Goal: Transaction & Acquisition: Purchase product/service

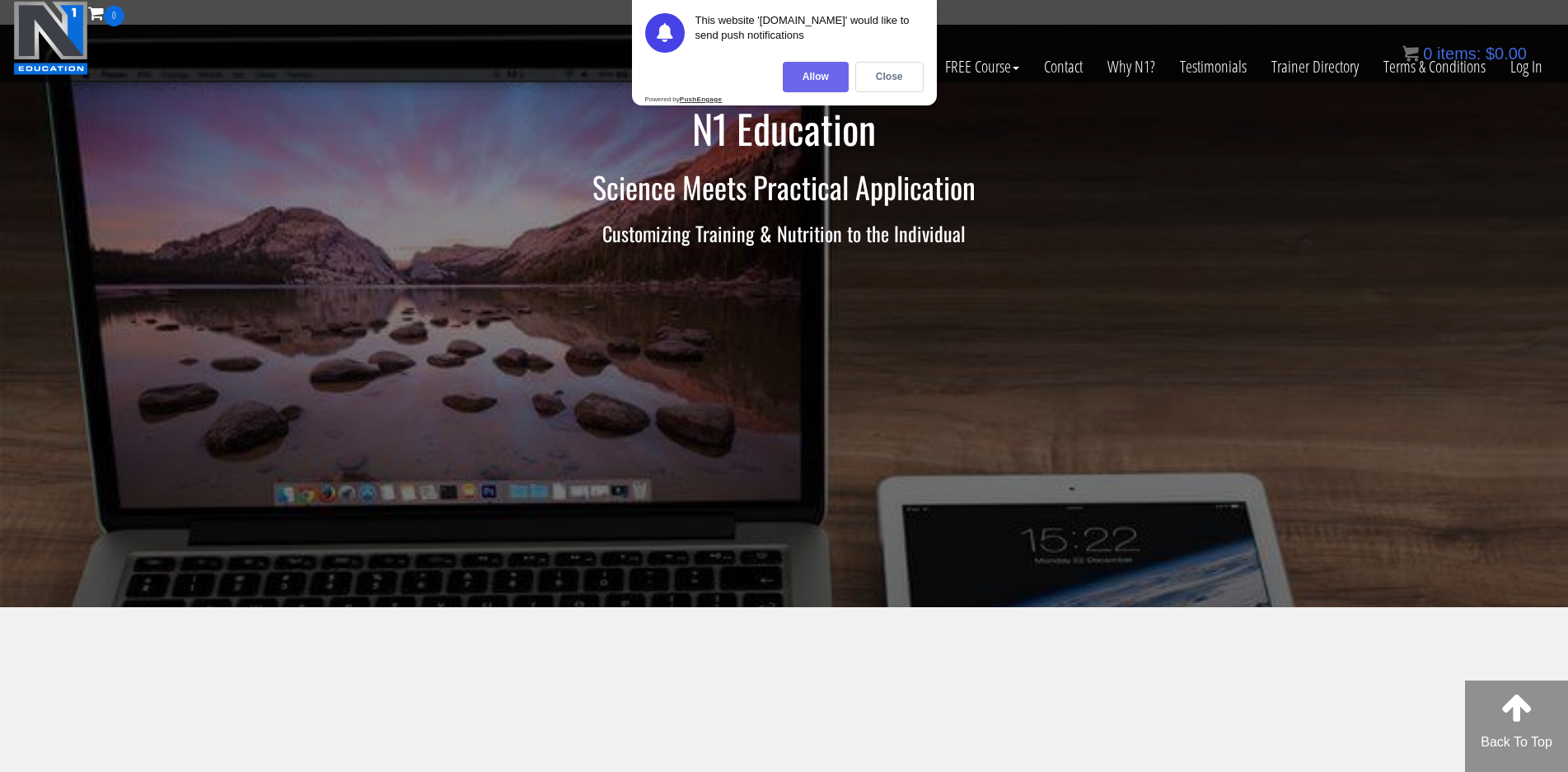
click at [808, 80] on div "Allow" at bounding box center [816, 77] width 66 height 30
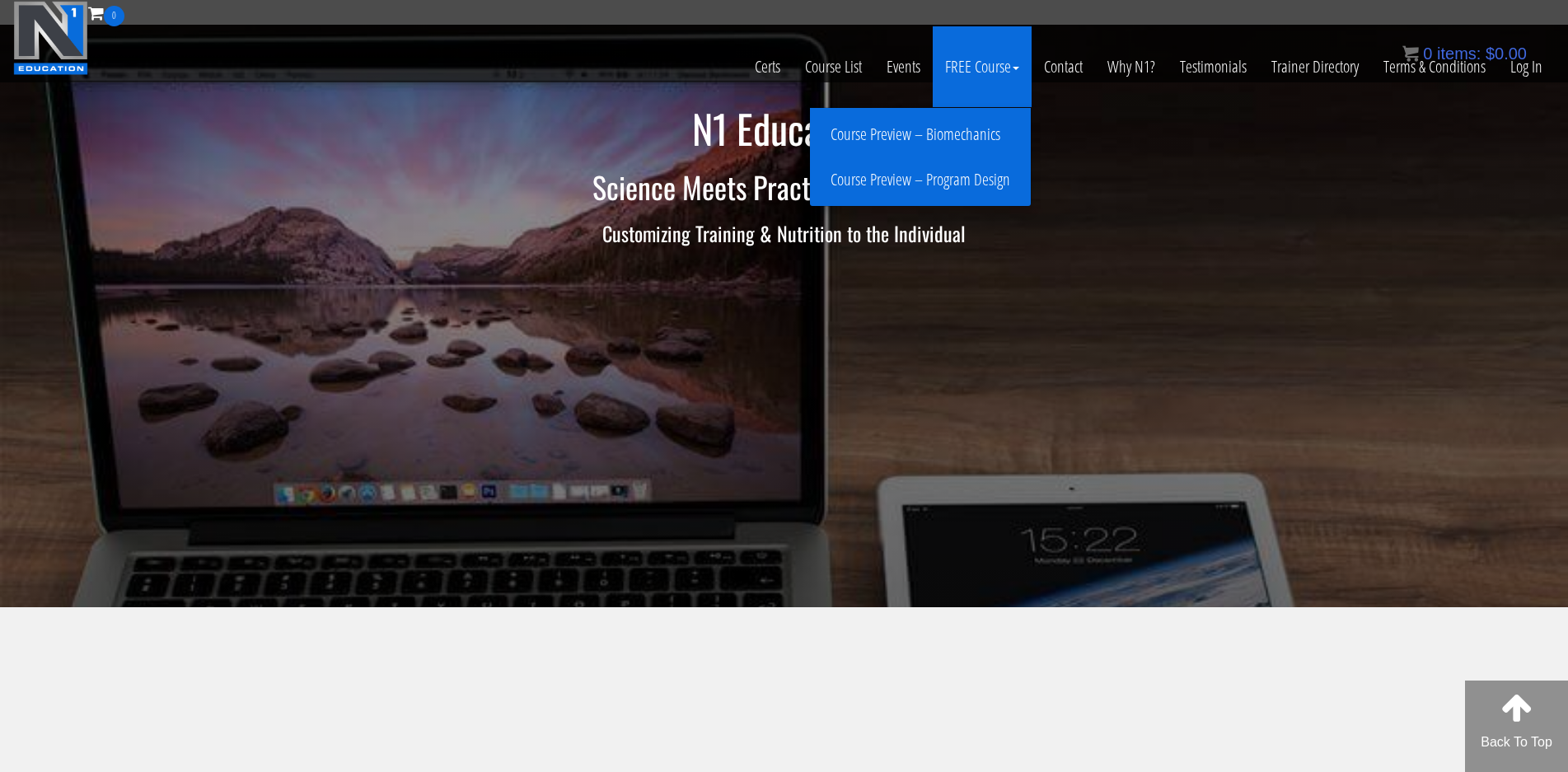
click at [949, 177] on link "Course Preview – Program Design" at bounding box center [920, 180] width 212 height 29
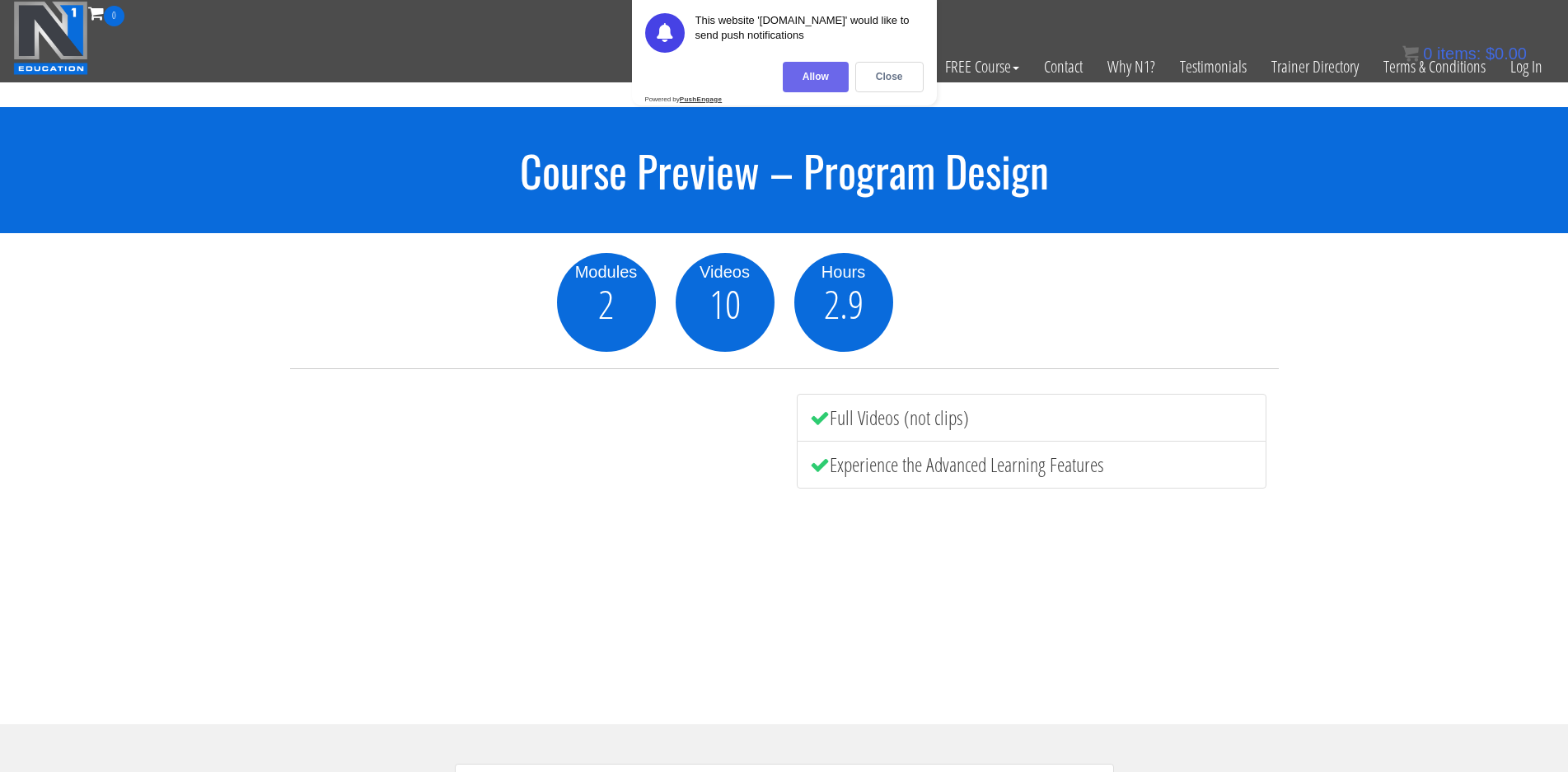
click at [818, 68] on div "Allow" at bounding box center [816, 77] width 66 height 30
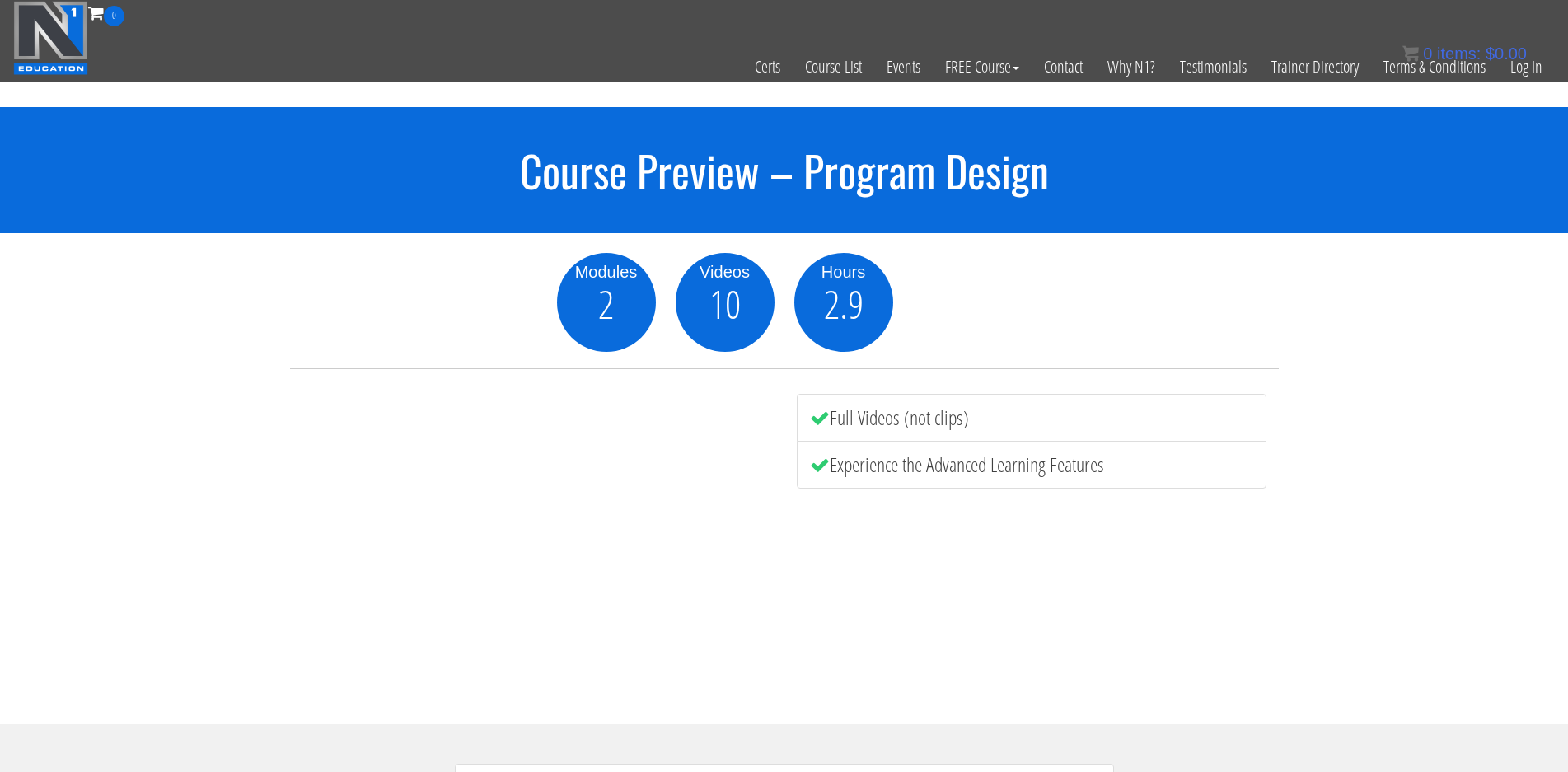
click at [887, 462] on li "Experience the Advanced Learning Features" at bounding box center [1032, 464] width 470 height 48
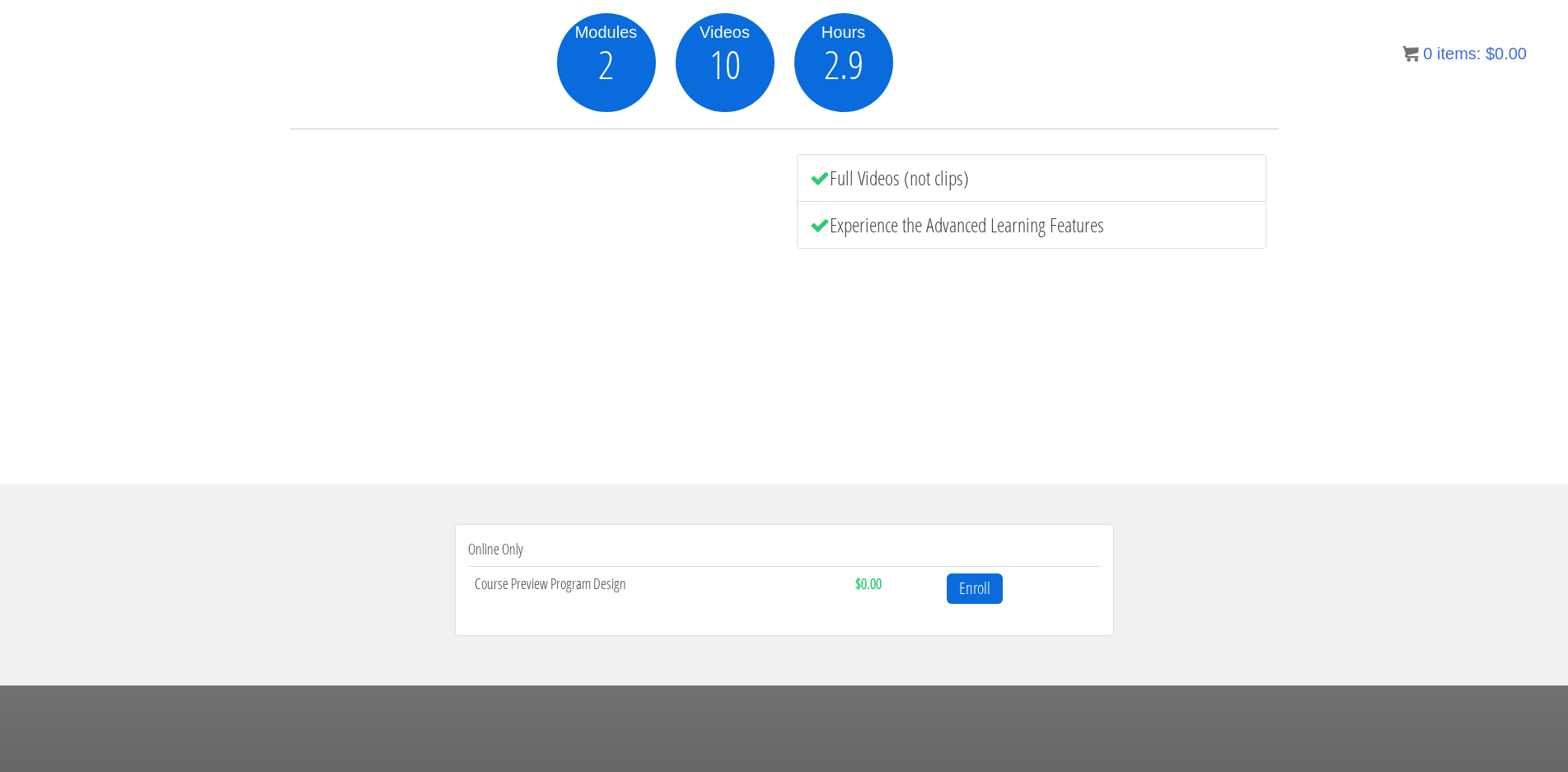
scroll to position [241, 0]
click at [964, 579] on link "Enroll" at bounding box center [975, 587] width 56 height 30
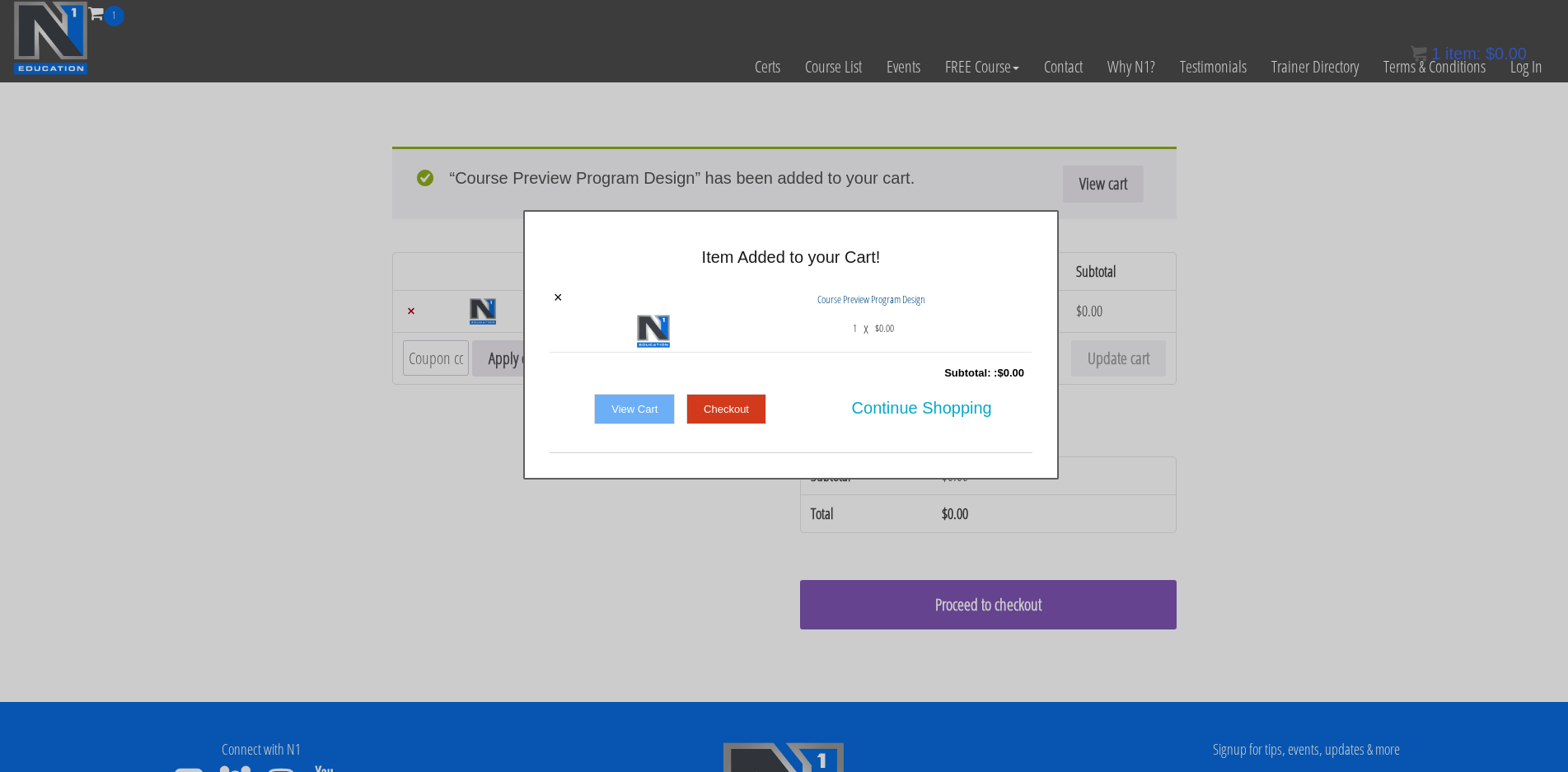
click at [730, 404] on link "Checkout" at bounding box center [726, 409] width 80 height 31
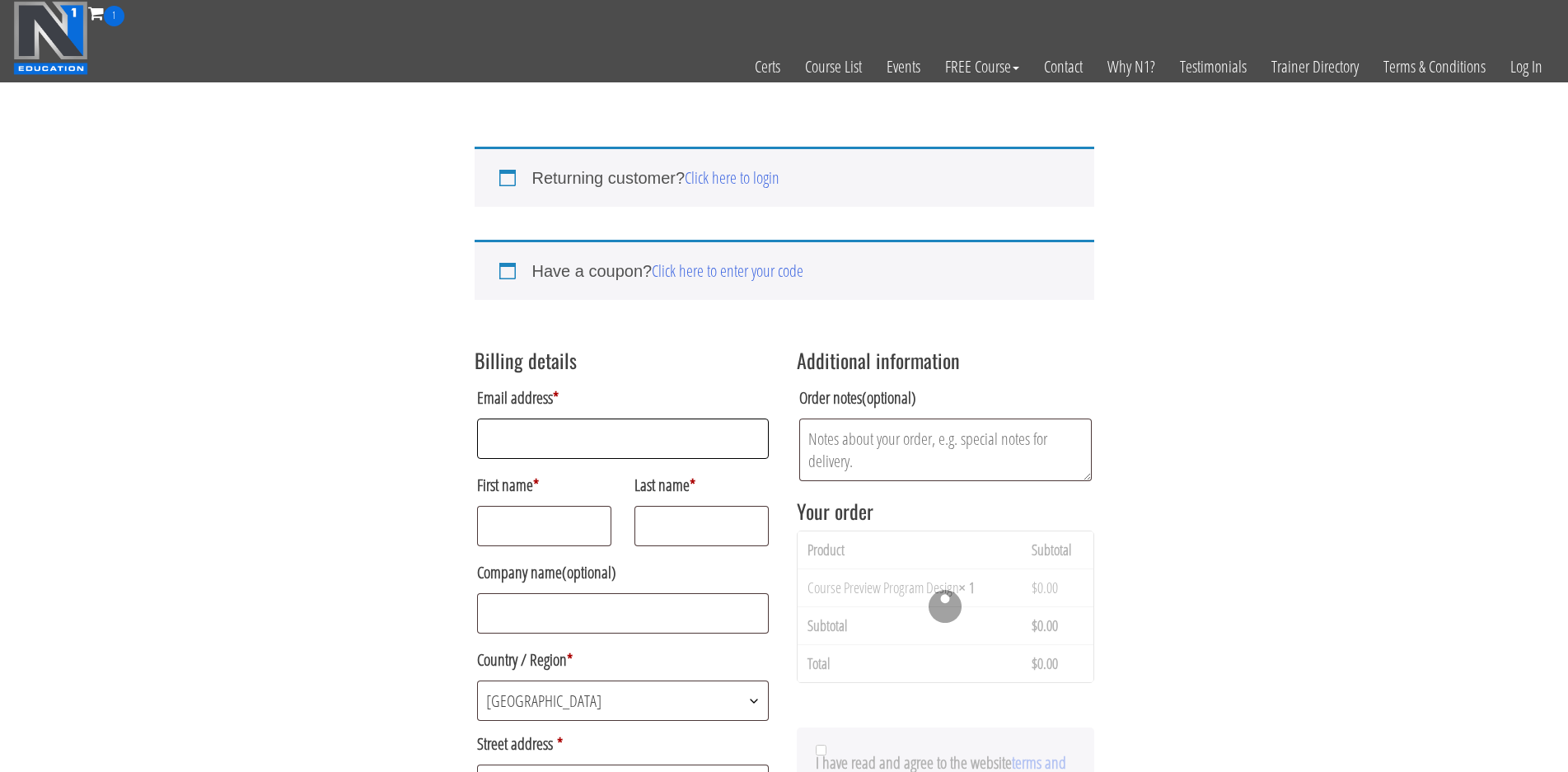
click at [655, 441] on input "Email address *" at bounding box center [623, 439] width 293 height 40
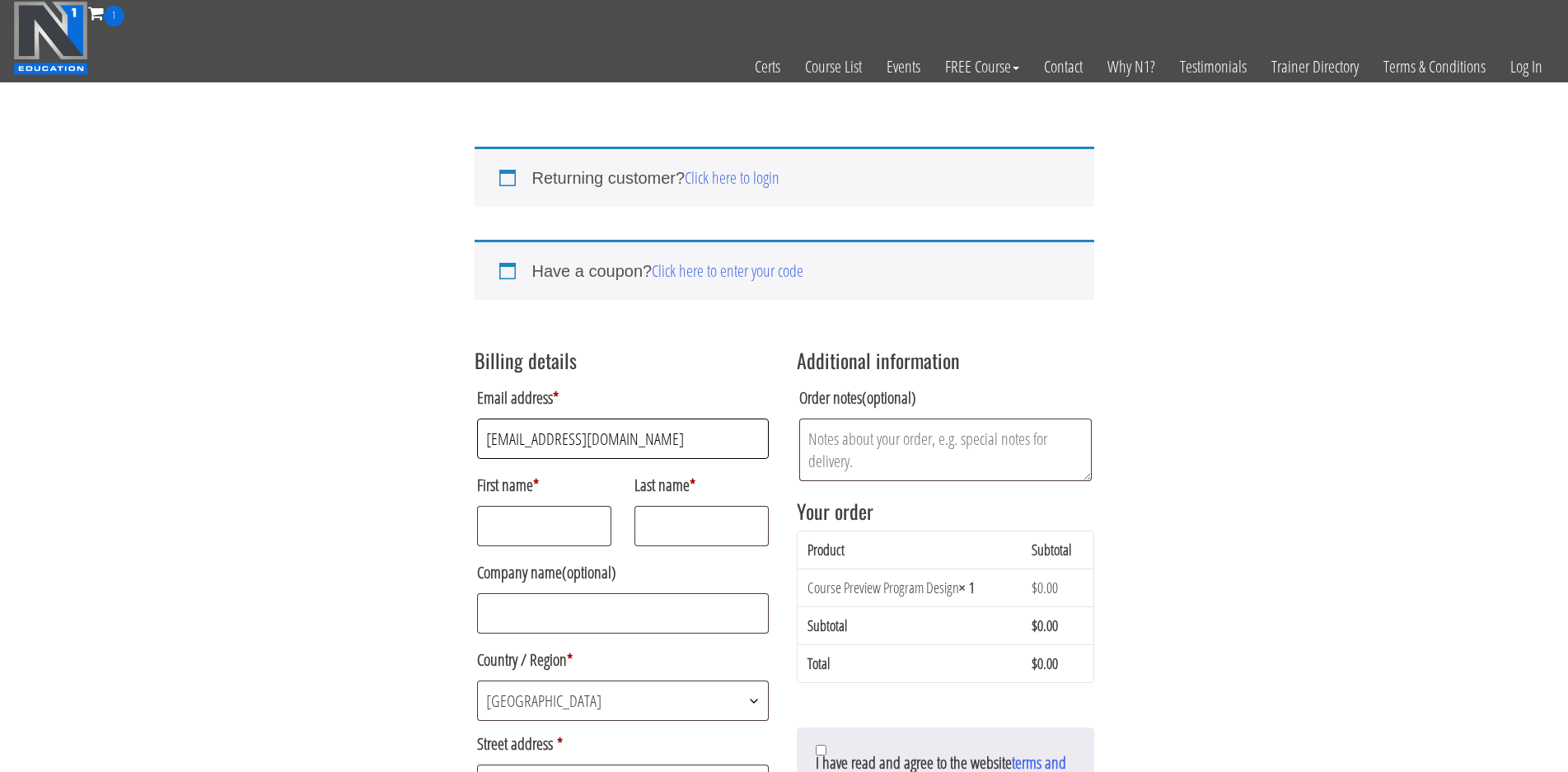
type input "kevee39@gmail.com"
click at [554, 538] on input "First name *" at bounding box center [544, 526] width 135 height 40
type input "[PERSON_NAME]"
click at [672, 535] on input "Last name *" at bounding box center [702, 526] width 135 height 40
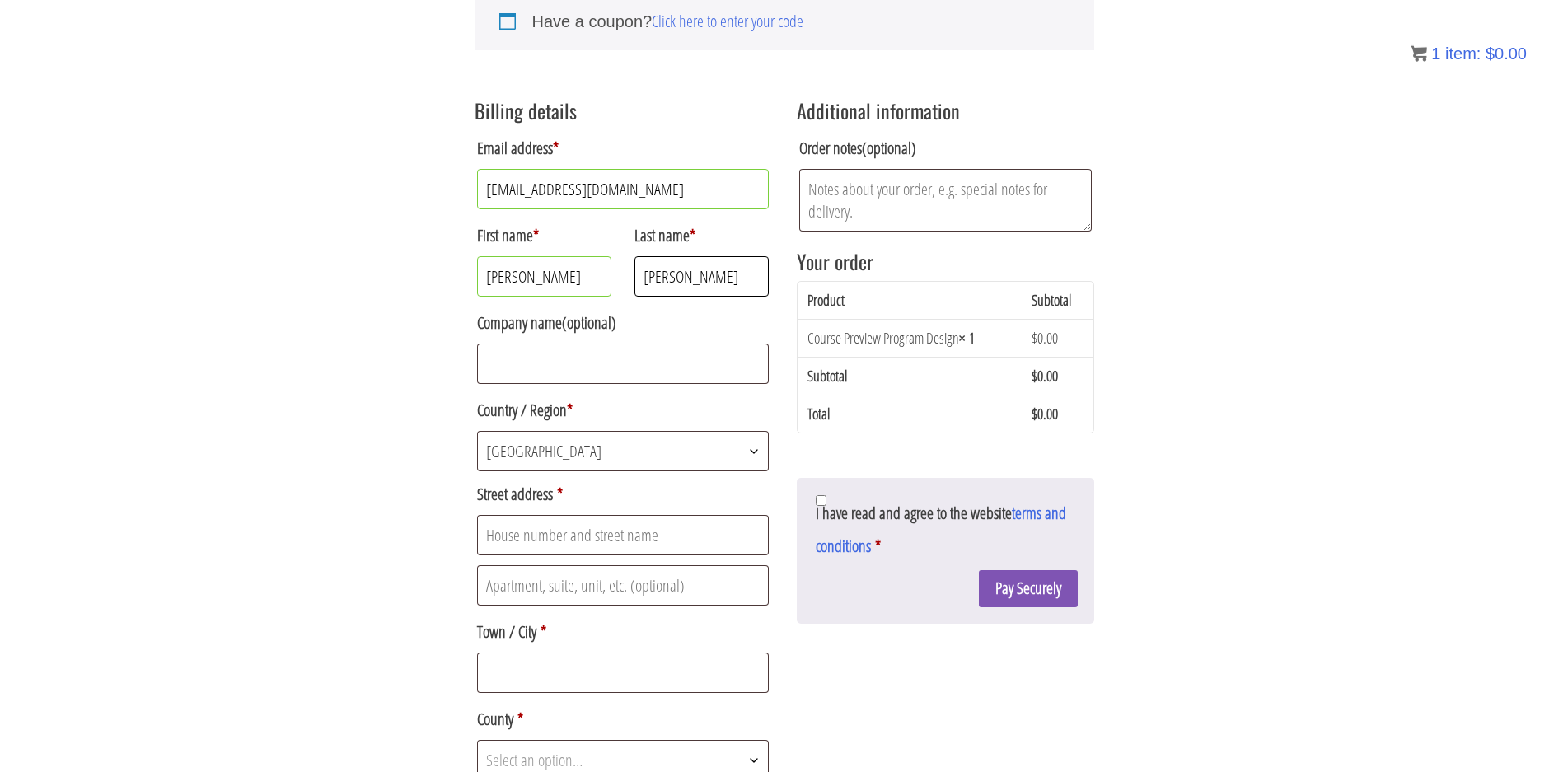
scroll to position [258, 0]
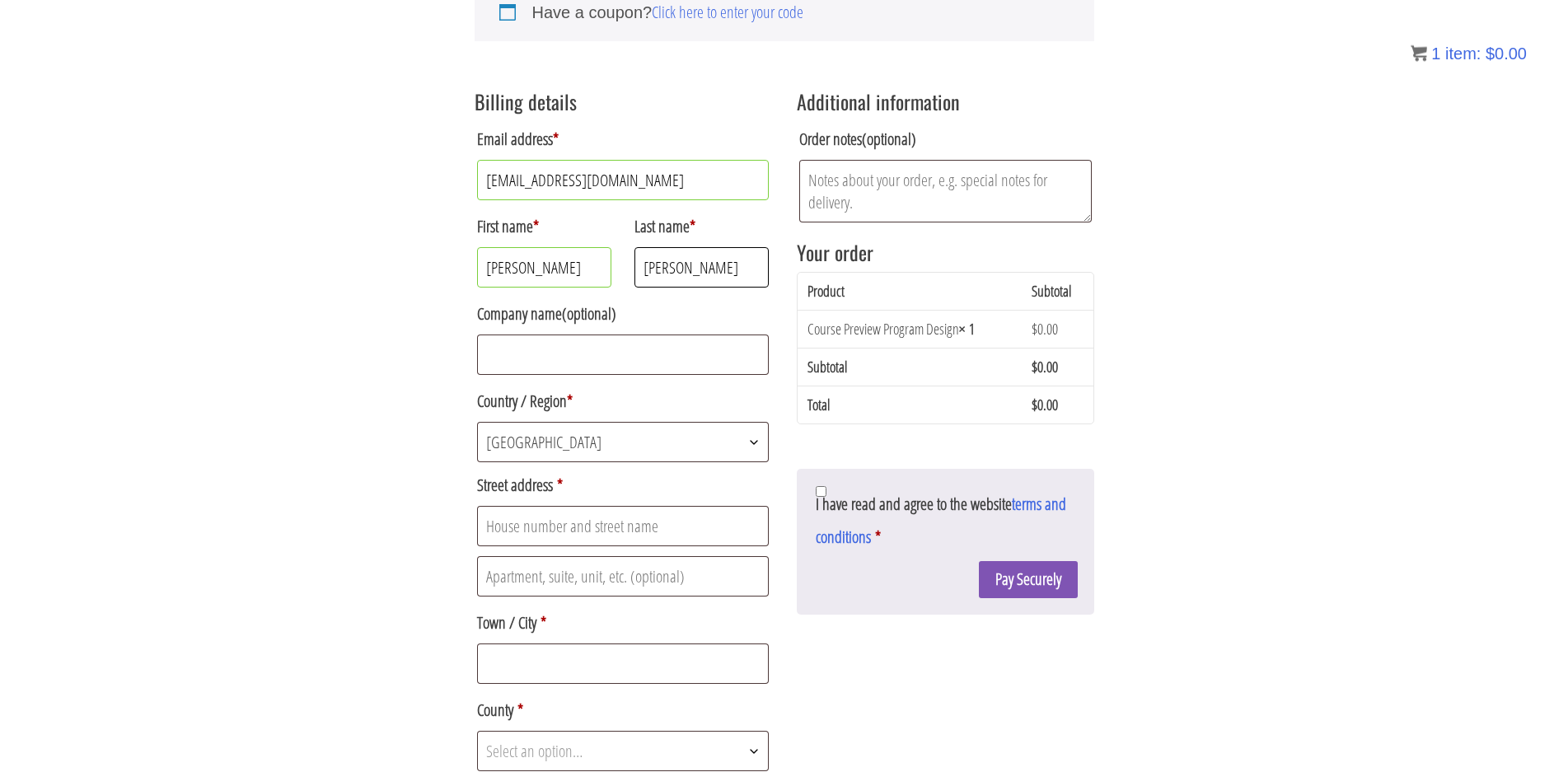
type input "obrien"
click at [576, 538] on input "Street address *" at bounding box center [623, 526] width 293 height 40
type input "ross"
click at [546, 670] on input "Town / City *" at bounding box center [623, 664] width 293 height 40
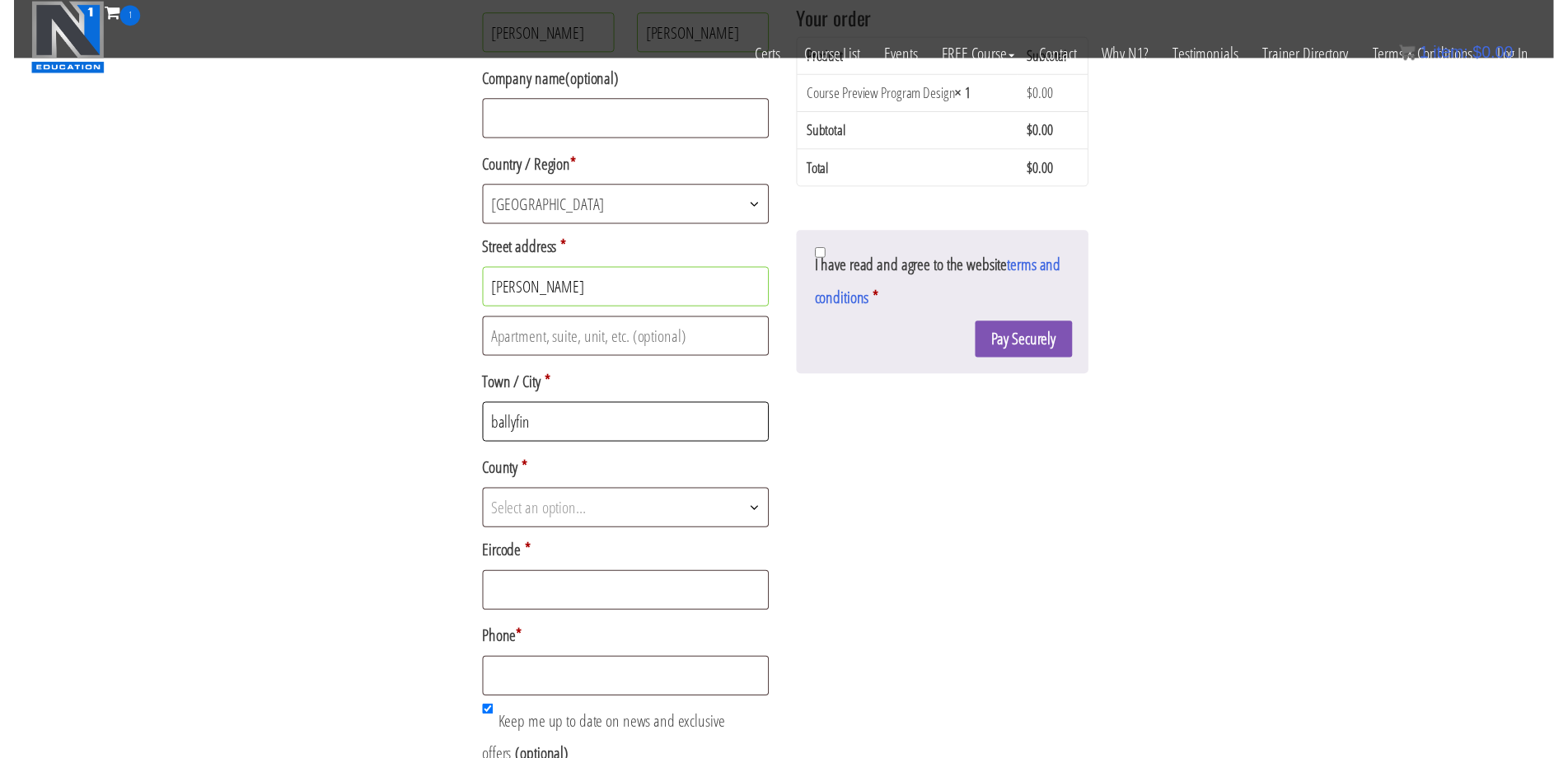
scroll to position [389, 0]
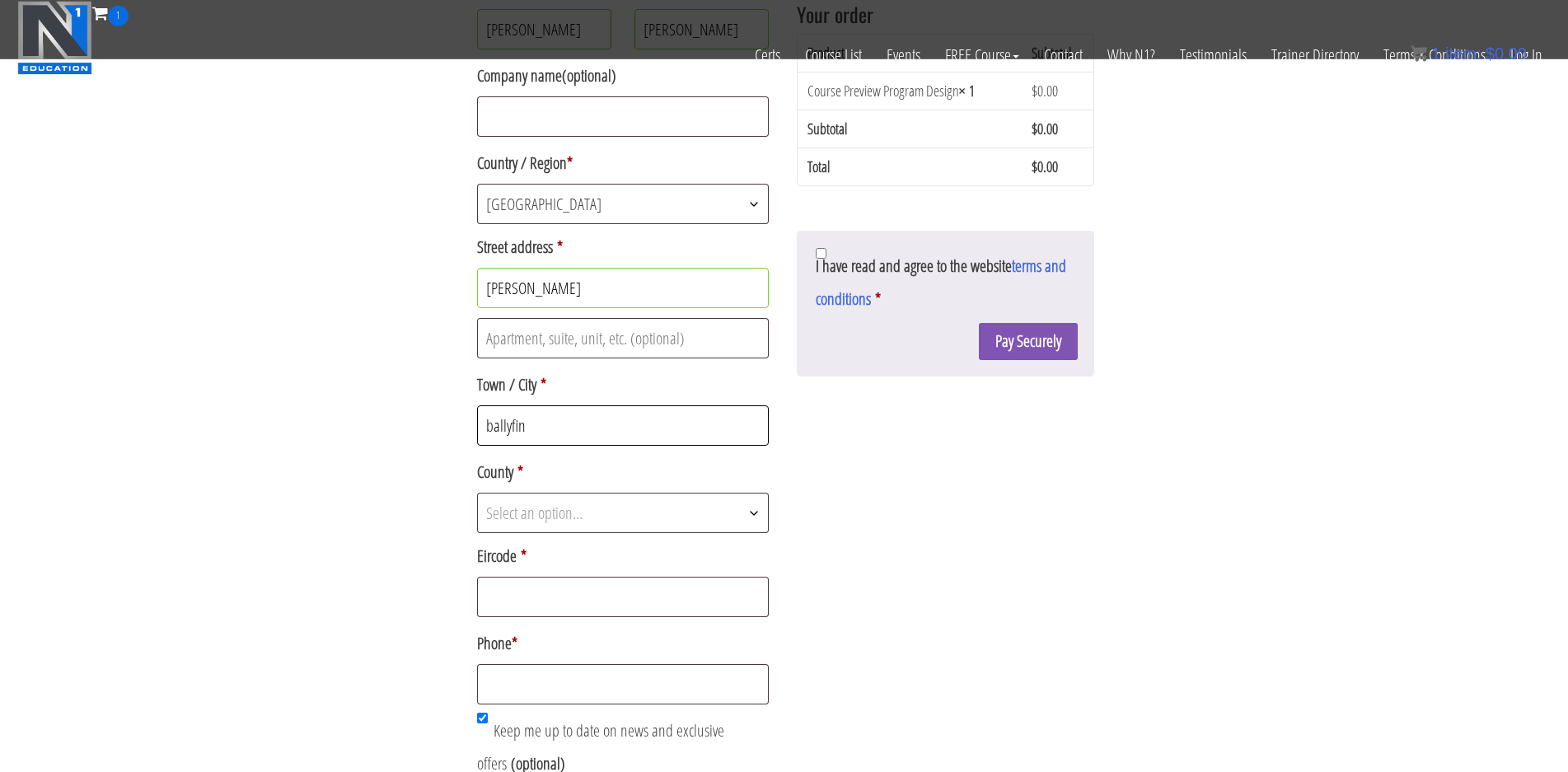
type input "ballyfin"
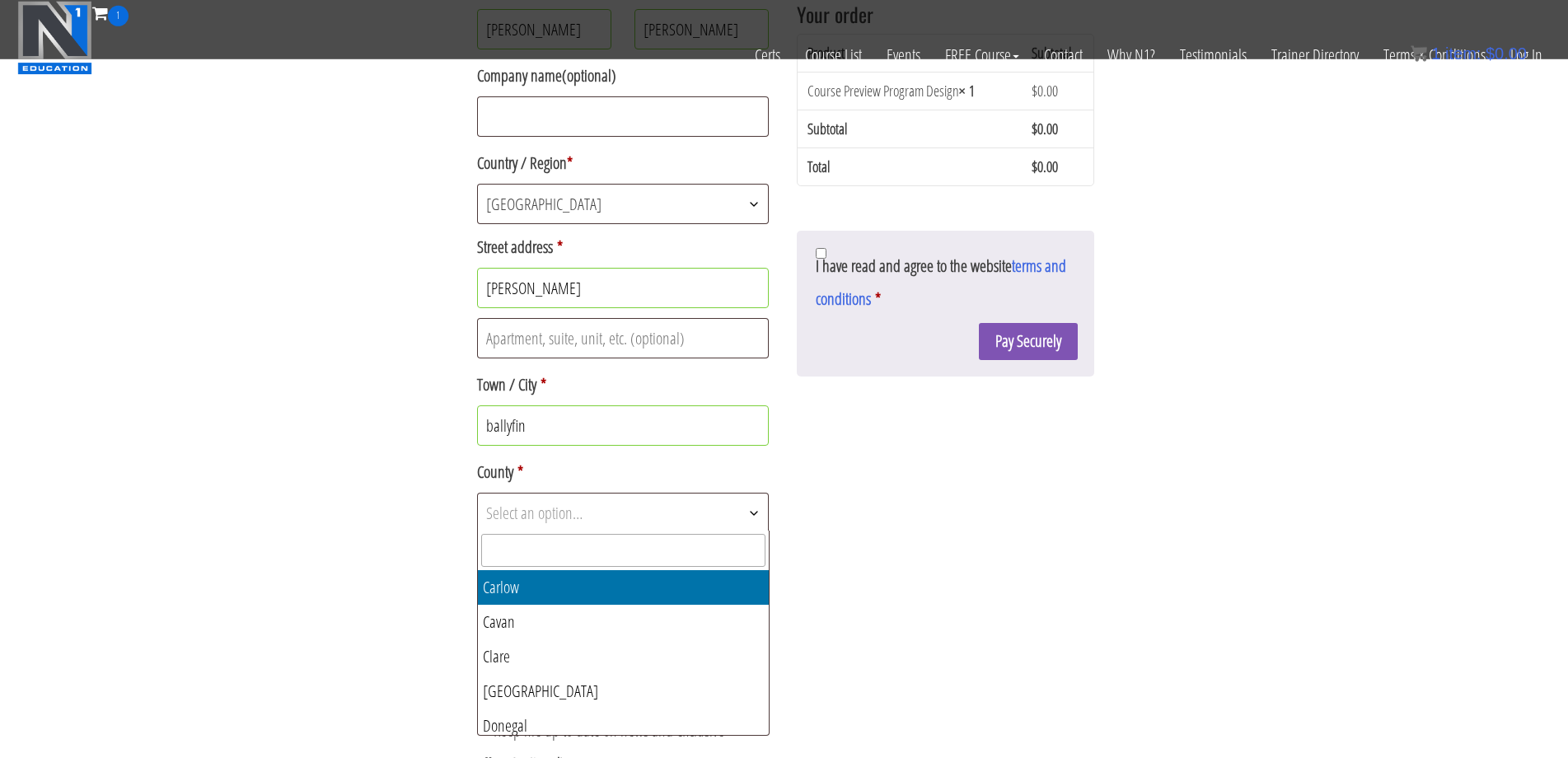
click at [568, 520] on span "Select an option…" at bounding box center [534, 513] width 97 height 23
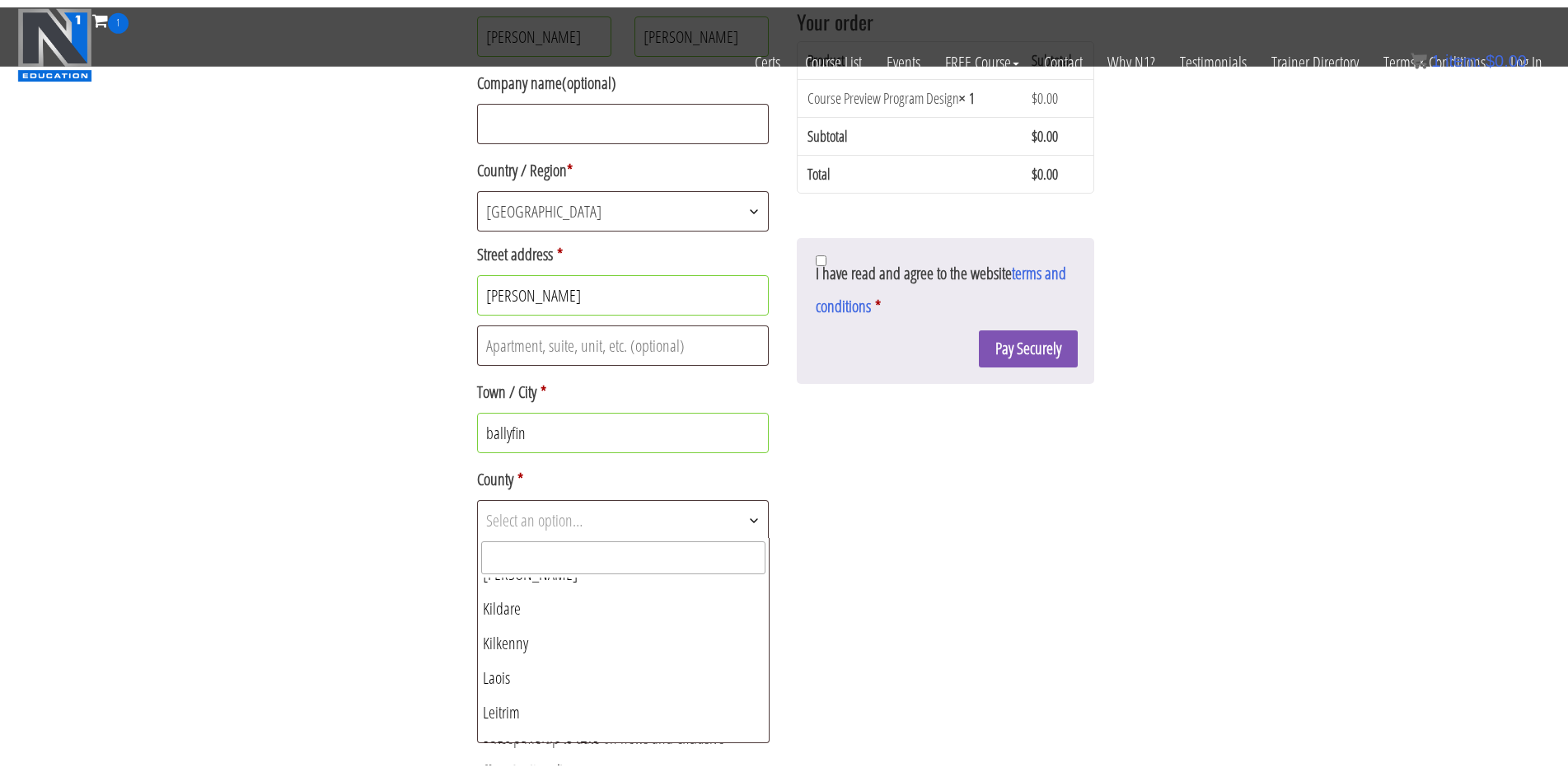
scroll to position [270, 0]
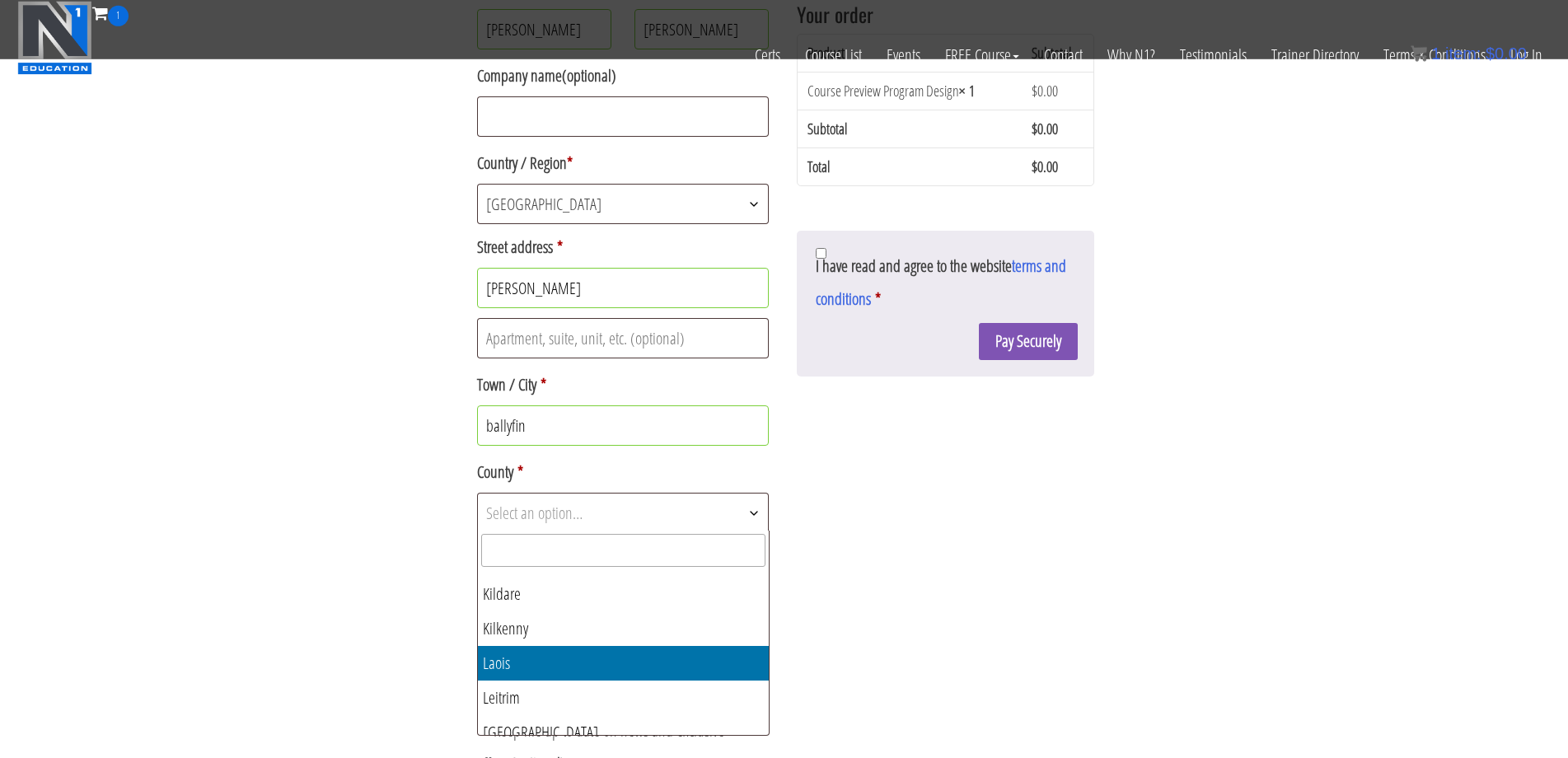
select select "LS"
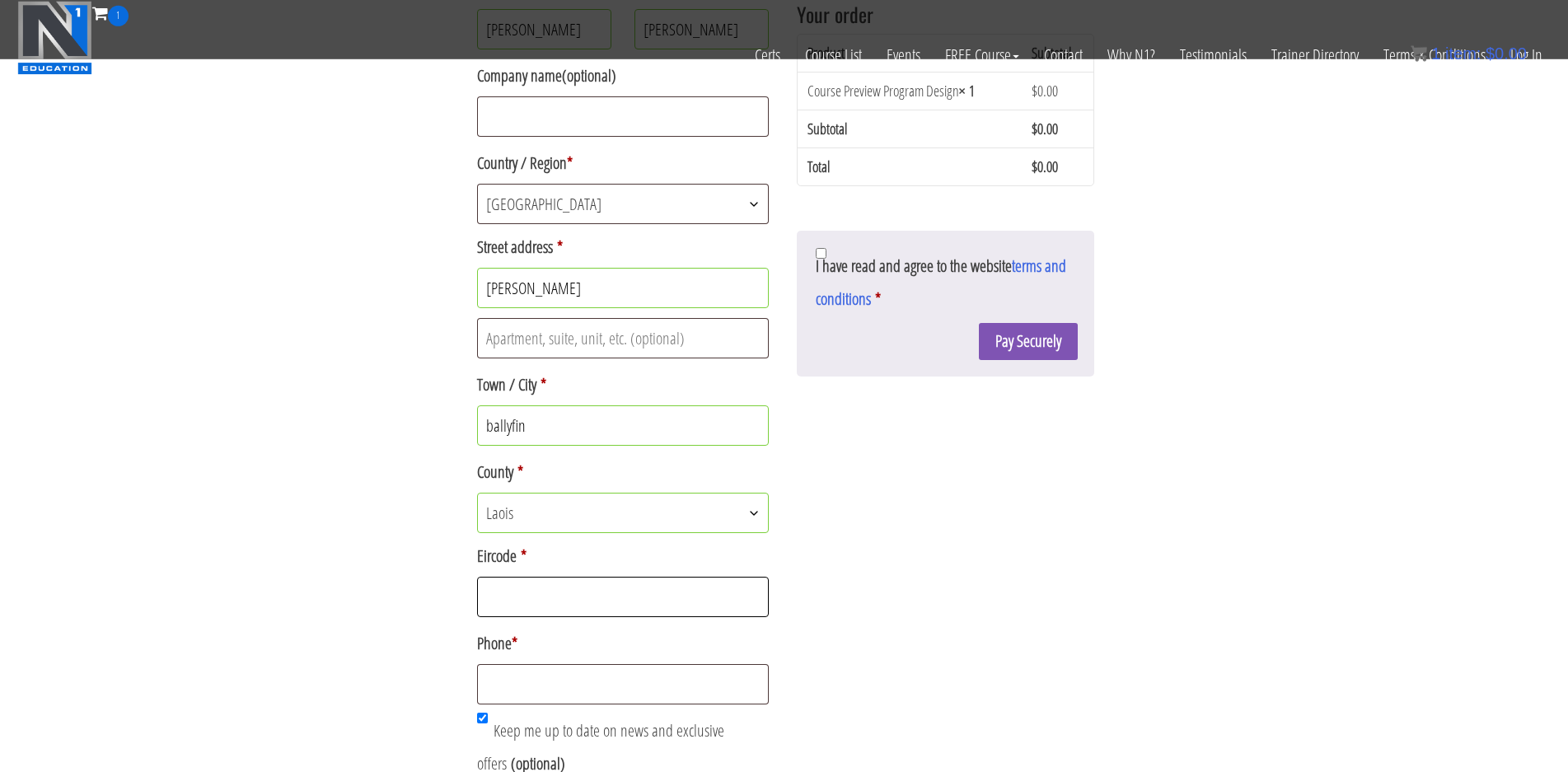
click at [548, 591] on input "Eircode *" at bounding box center [623, 597] width 293 height 40
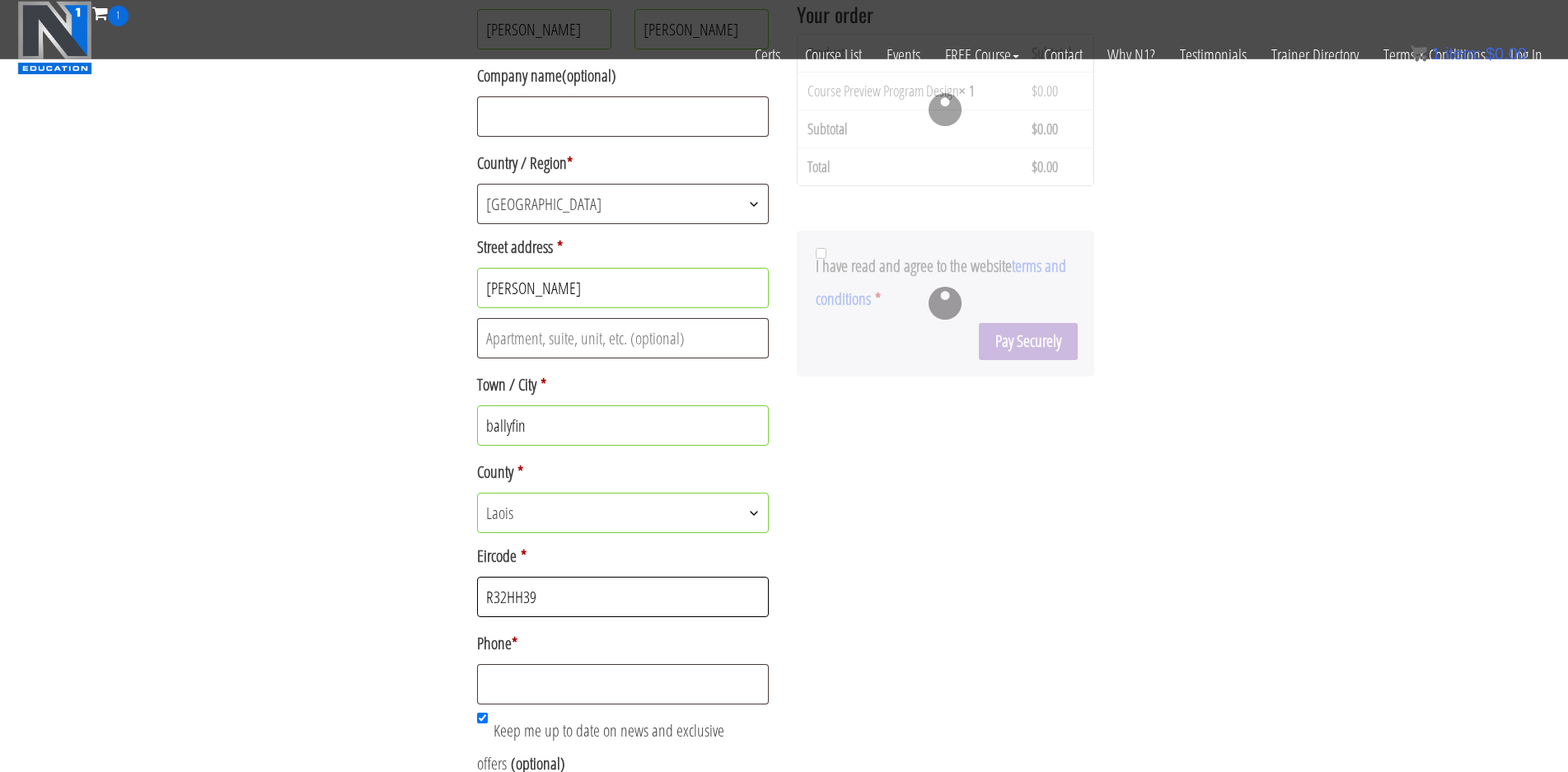
type input "R32HH39"
click at [553, 684] on input "Phone *" at bounding box center [623, 684] width 293 height 40
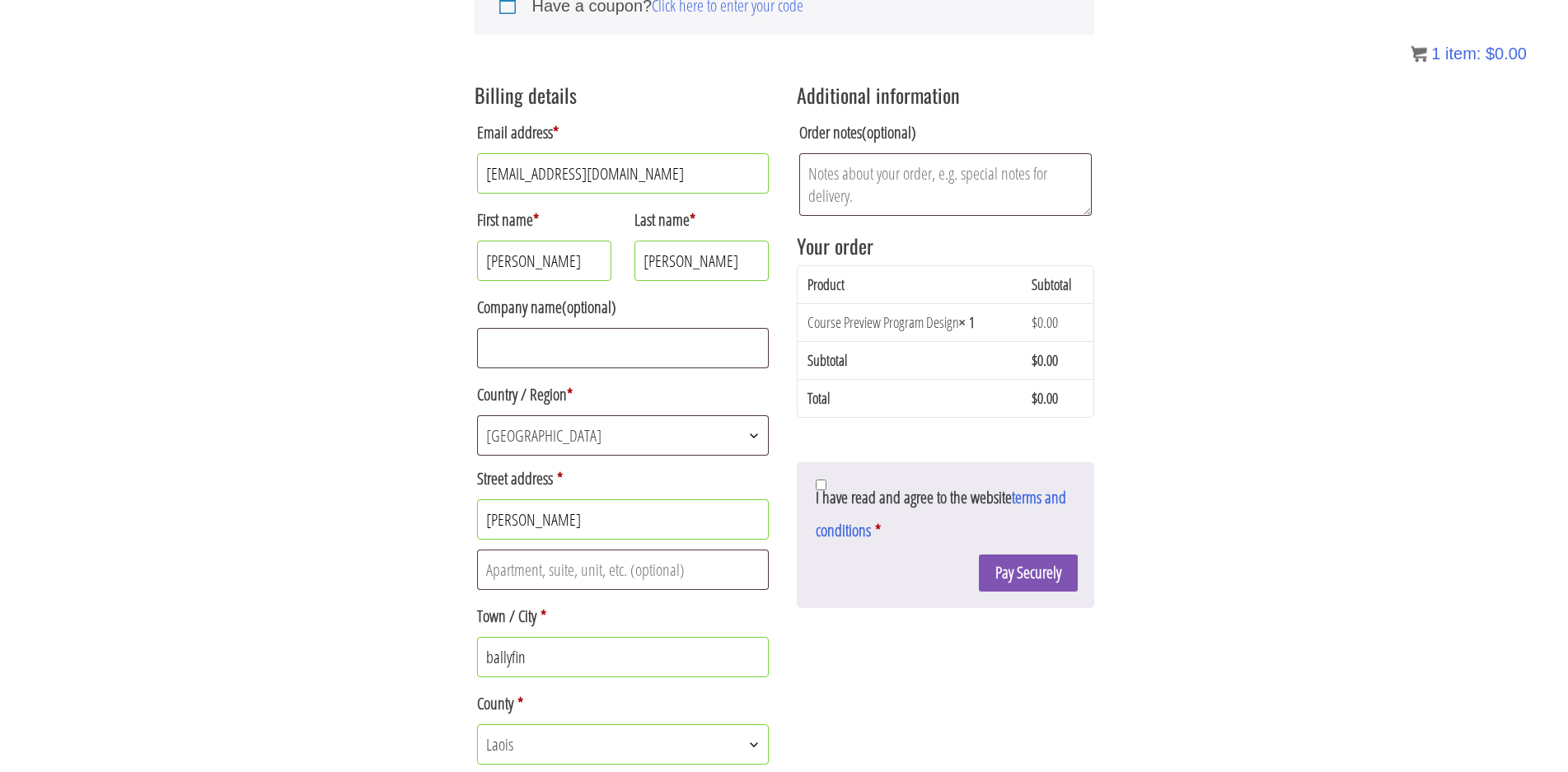
scroll to position [274, 0]
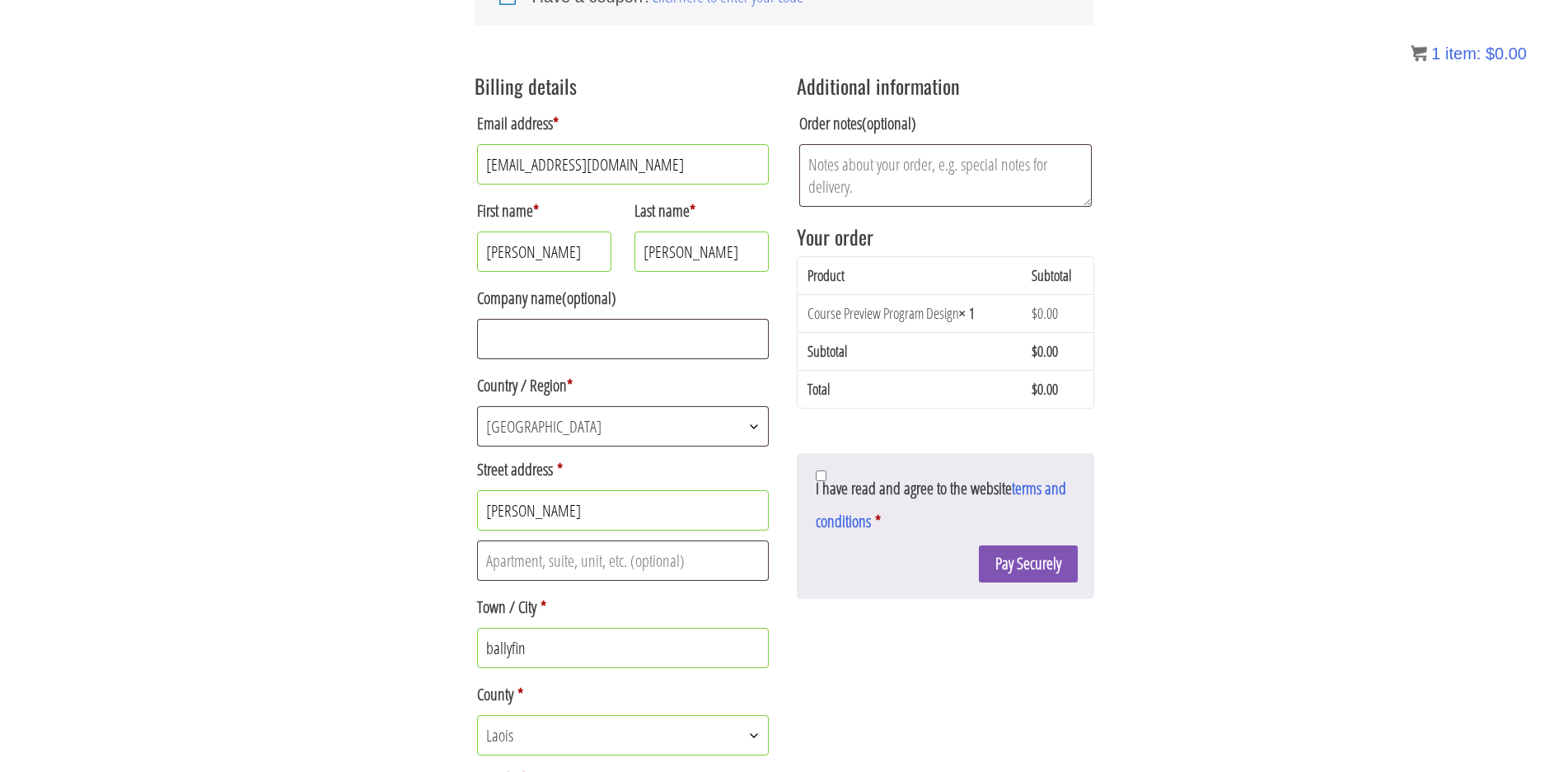
type input "+353831668015"
click at [821, 481] on input "I have read and agree to the website terms and conditions *" at bounding box center [821, 476] width 11 height 11
checkbox input "true"
click at [1016, 566] on button "Pay Securely" at bounding box center [1028, 564] width 99 height 37
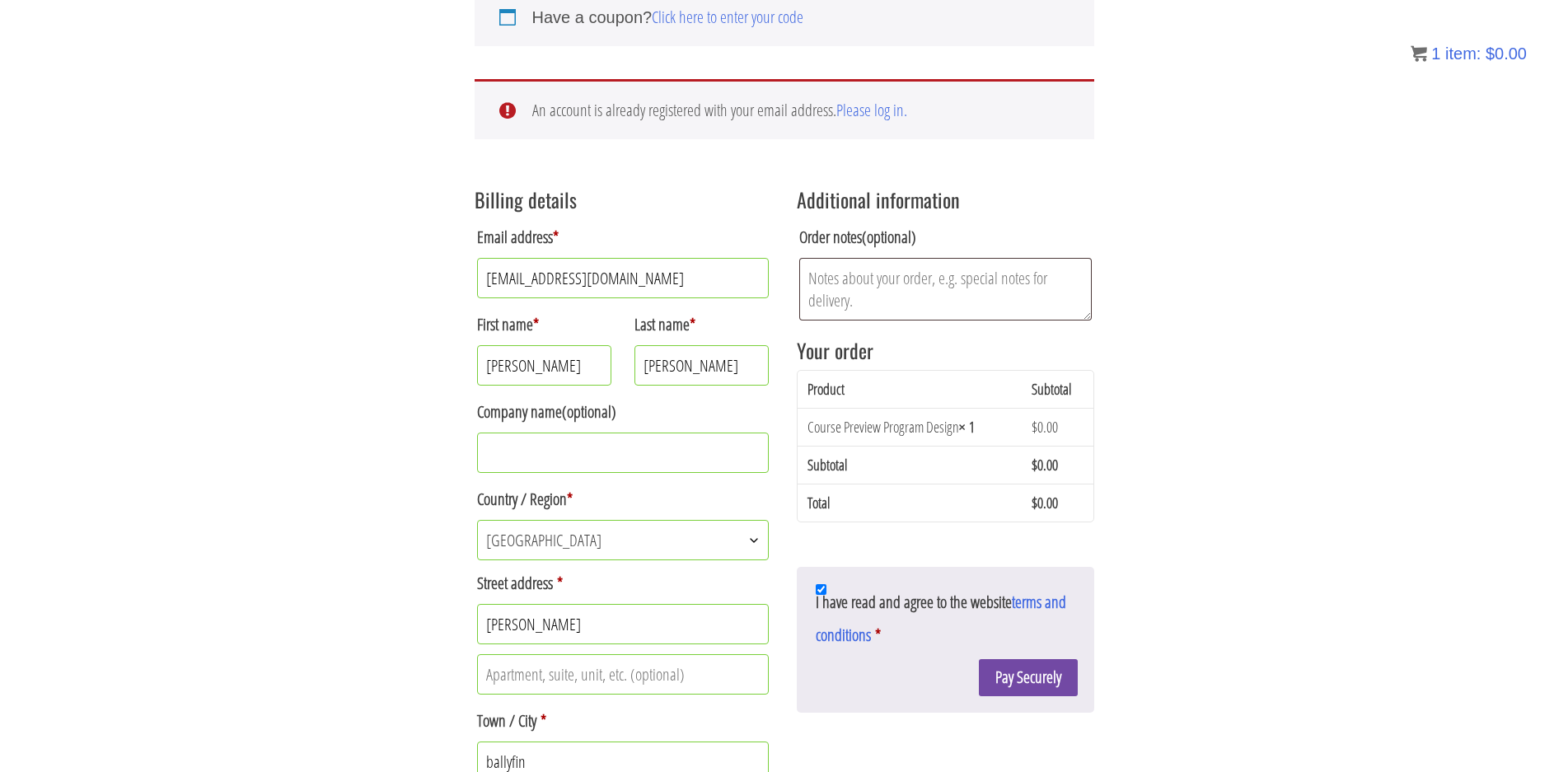
scroll to position [251, 0]
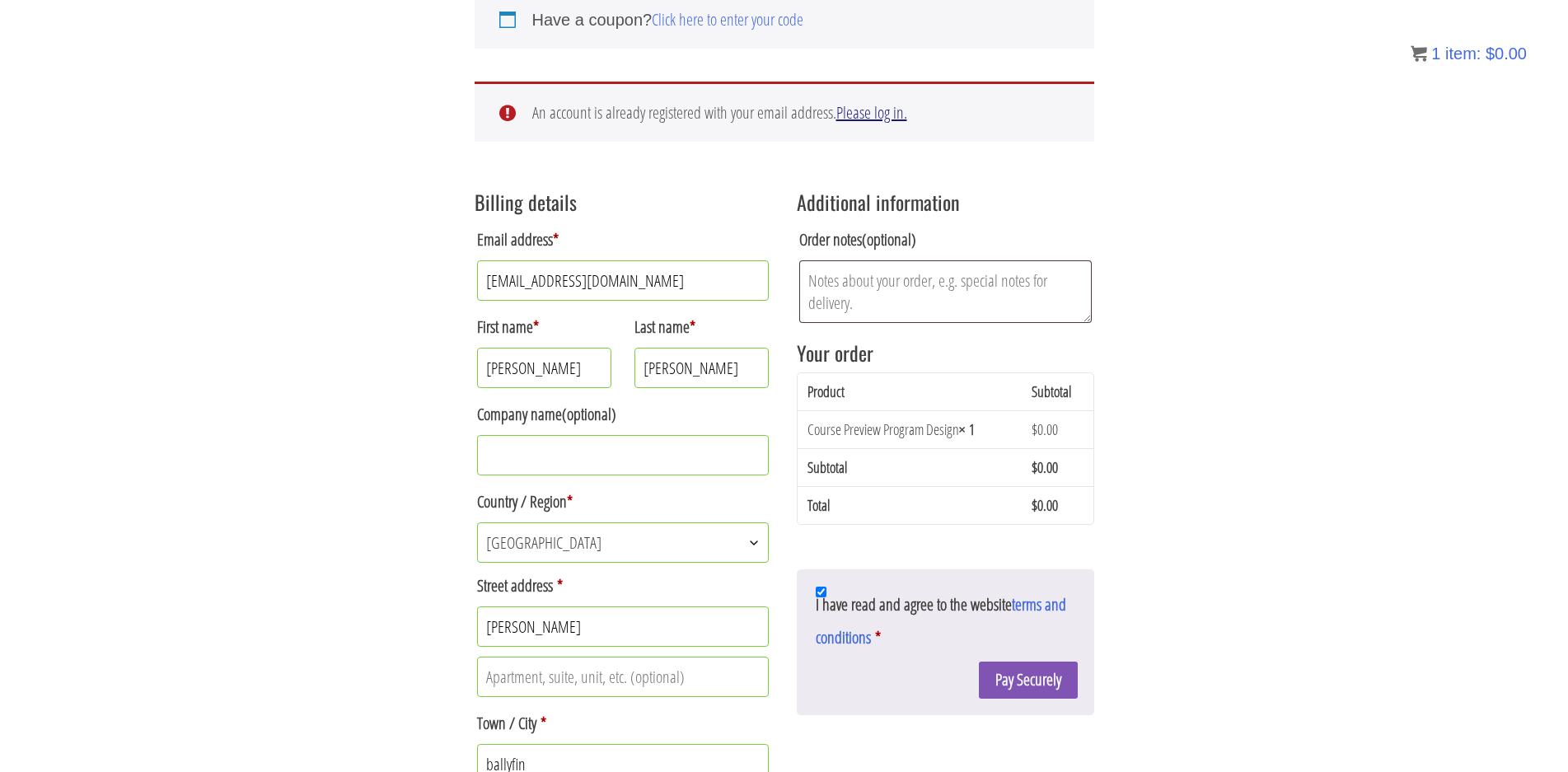
click at [867, 116] on link "Please log in." at bounding box center [871, 112] width 71 height 23
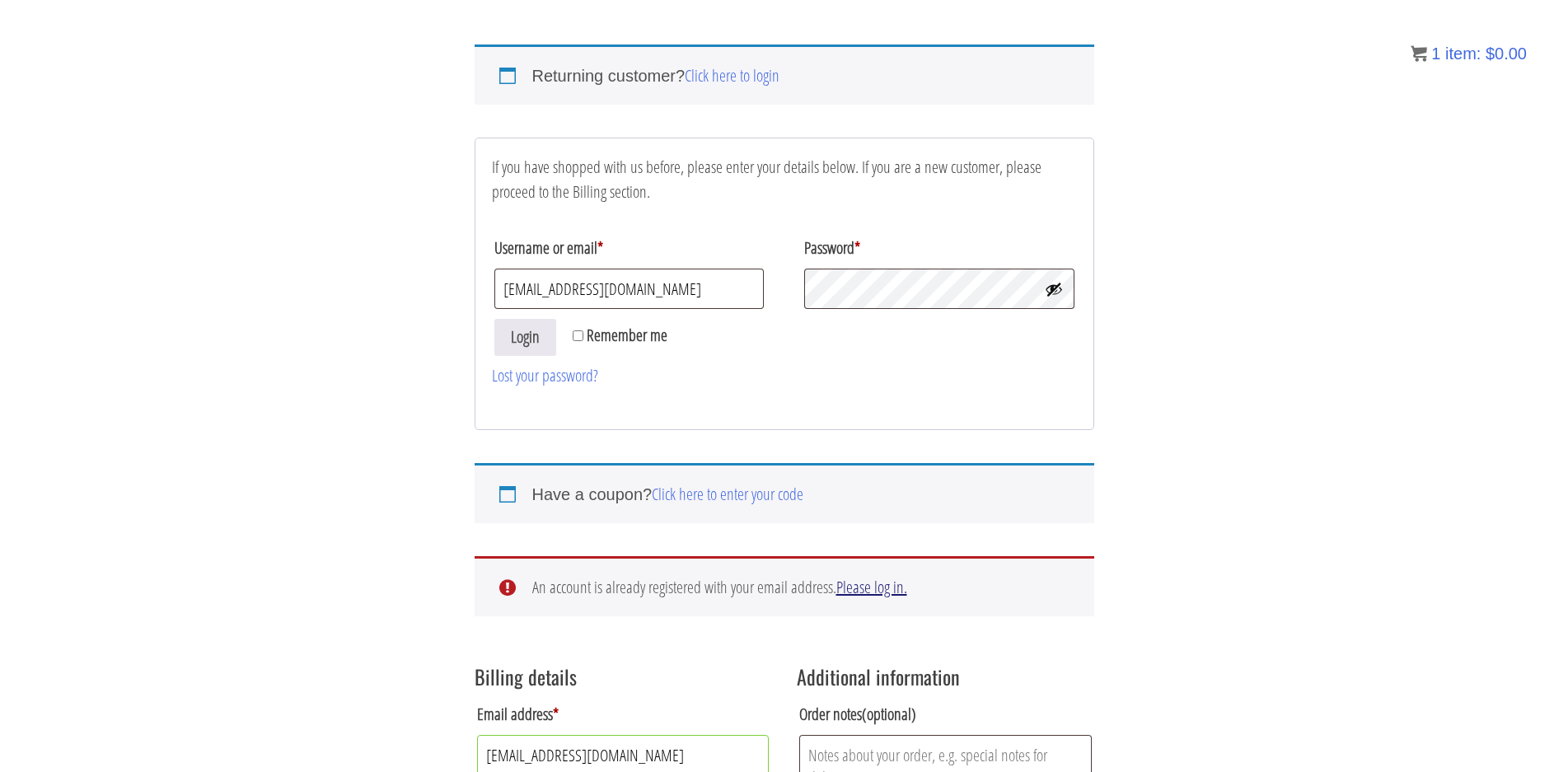
scroll to position [107, 0]
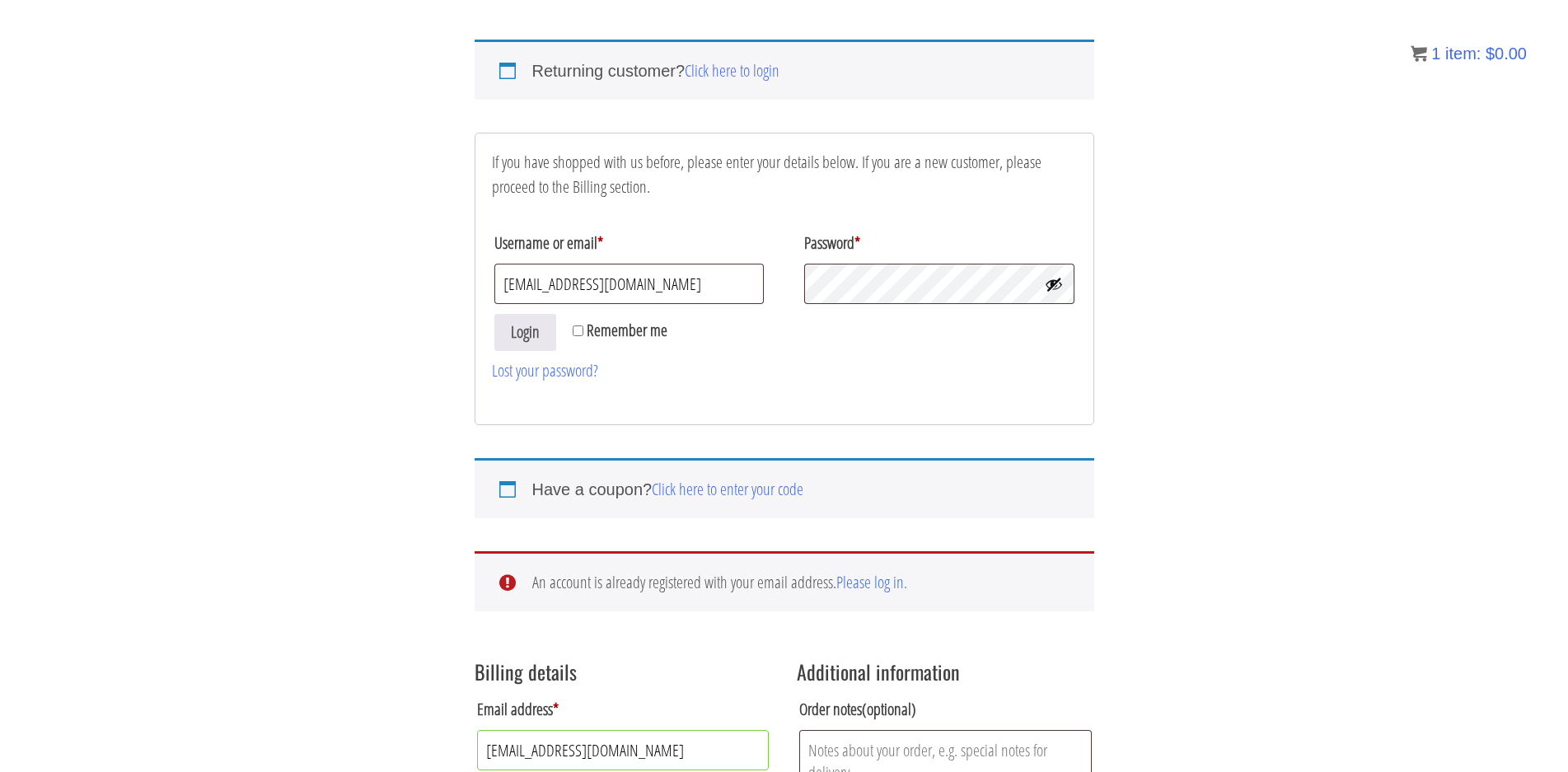
click at [589, 331] on label "Remember me" at bounding box center [619, 330] width 95 height 33
click at [583, 331] on input "Remember me" at bounding box center [578, 331] width 11 height 11
checkbox input "true"
click at [533, 330] on button "Login" at bounding box center [525, 332] width 62 height 37
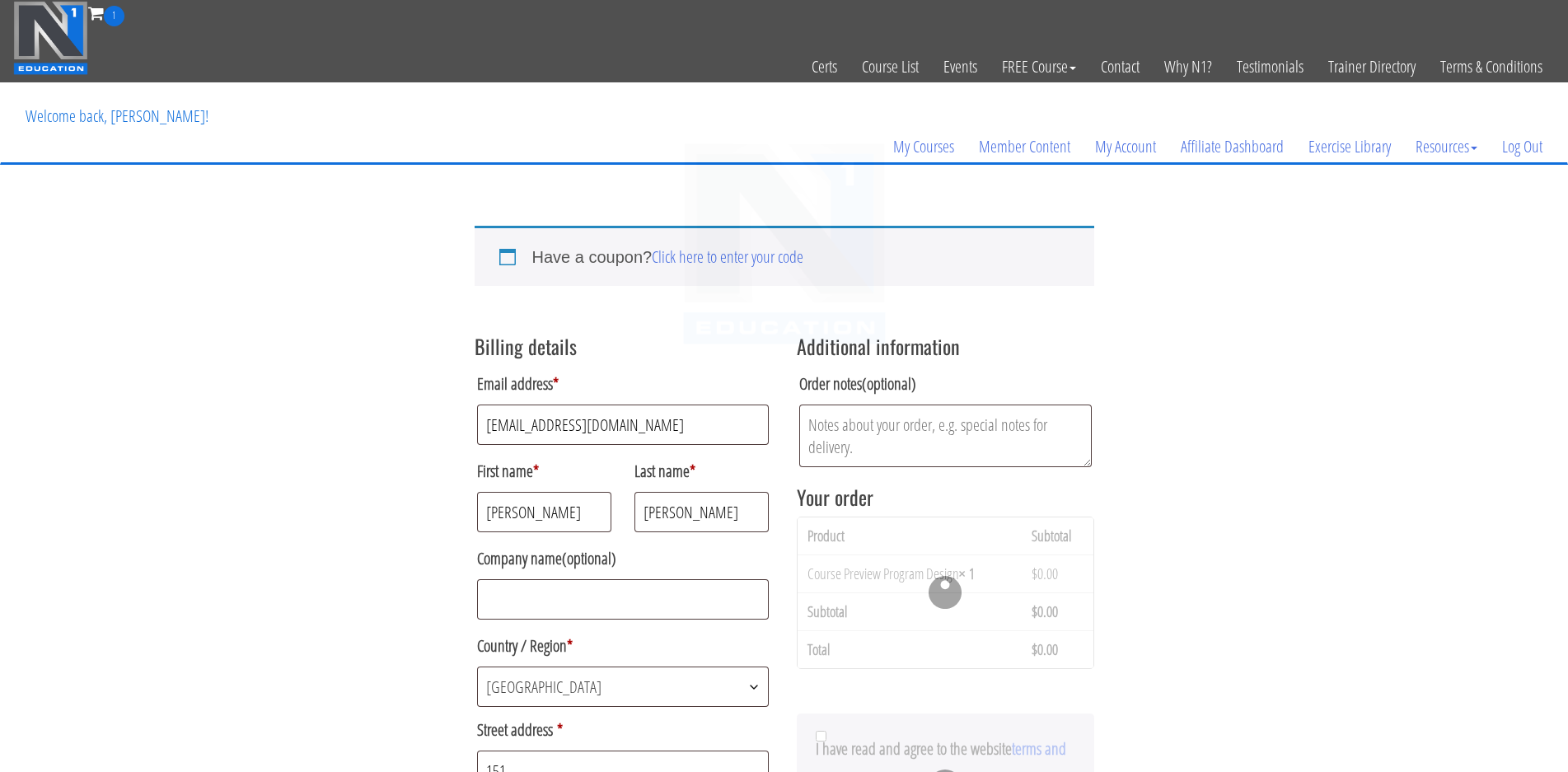
select select "NSW"
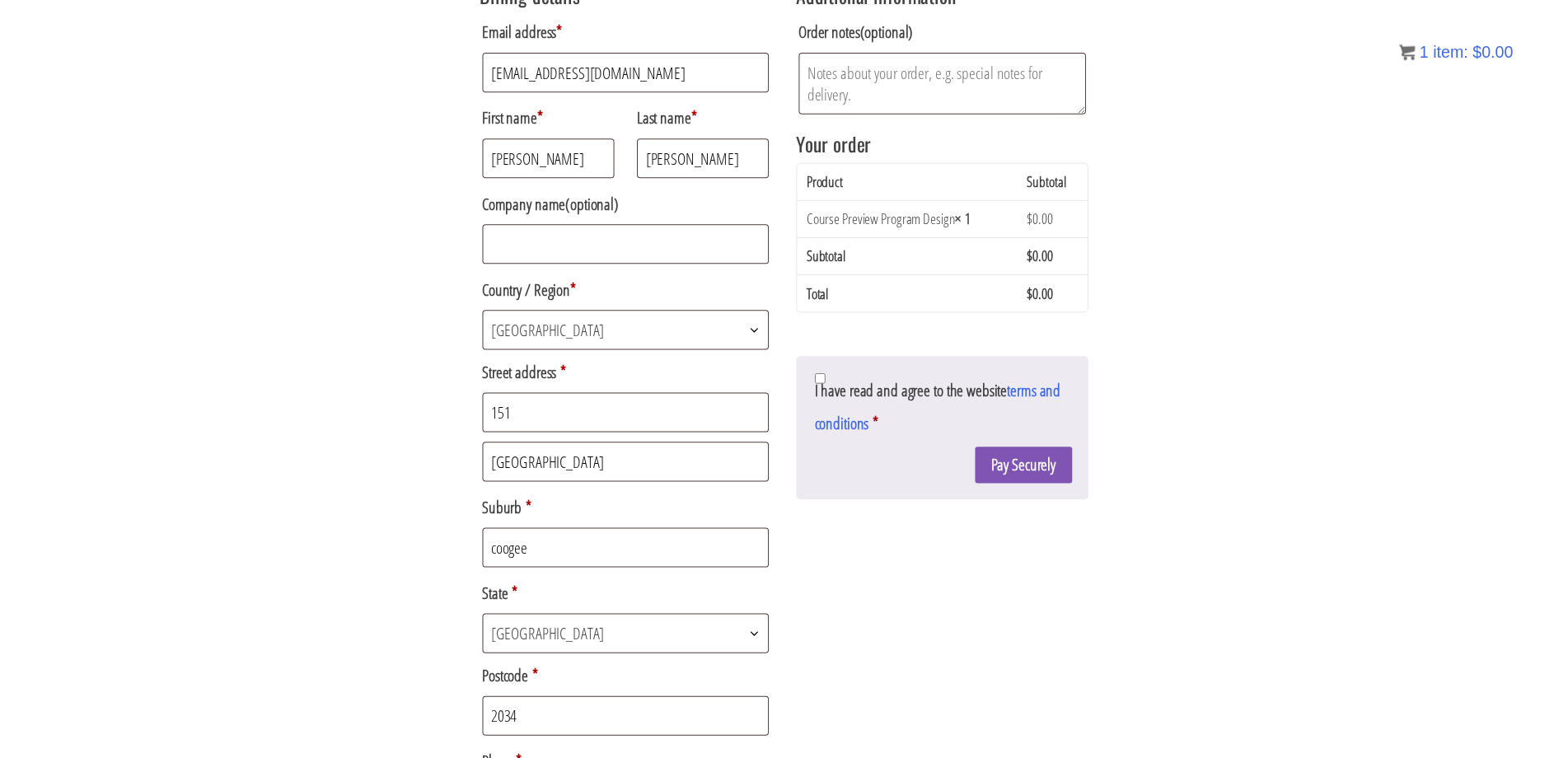
scroll to position [353, 0]
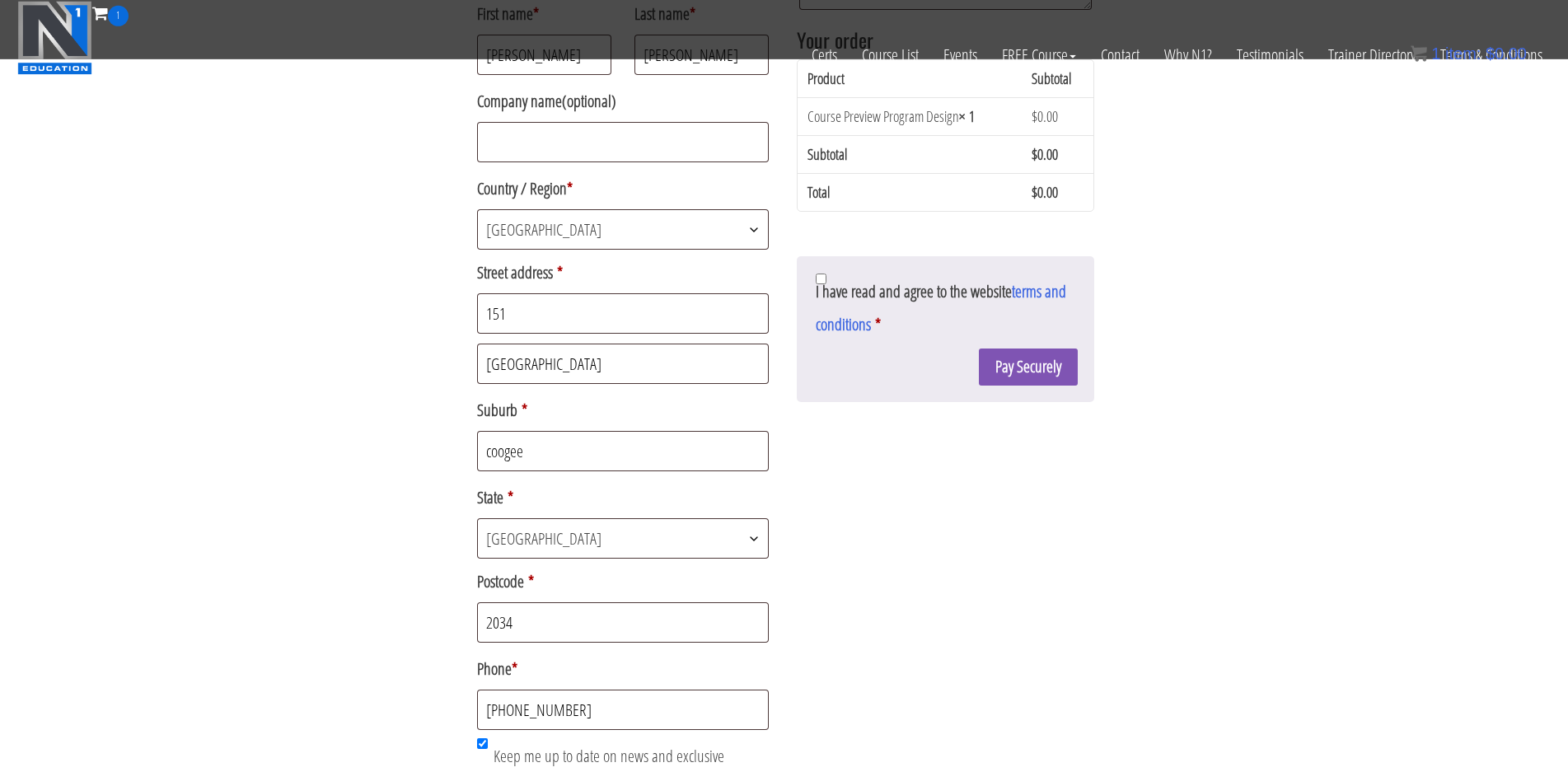
click at [630, 228] on span "Australia" at bounding box center [623, 229] width 291 height 39
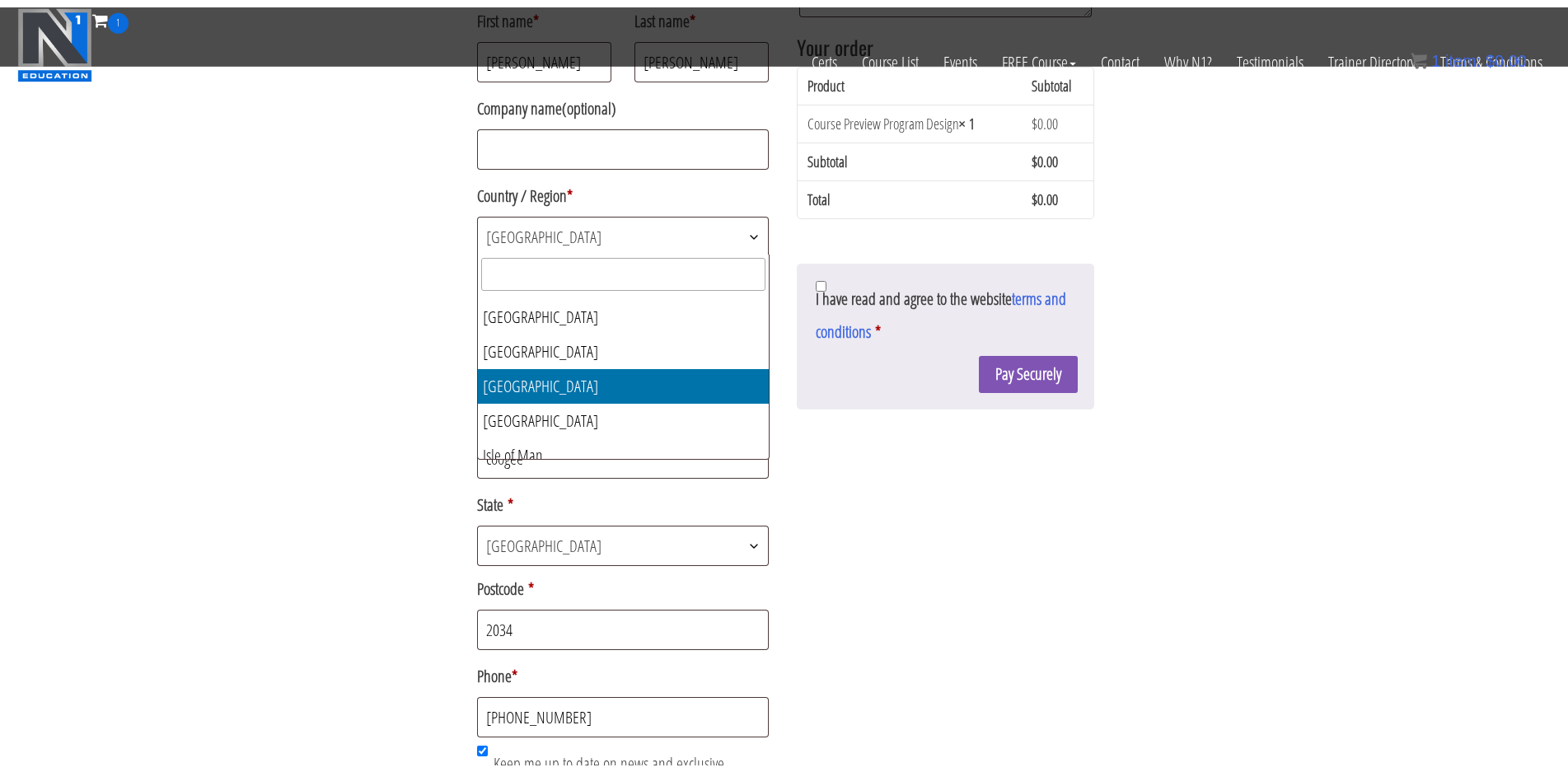
scroll to position [3585, 0]
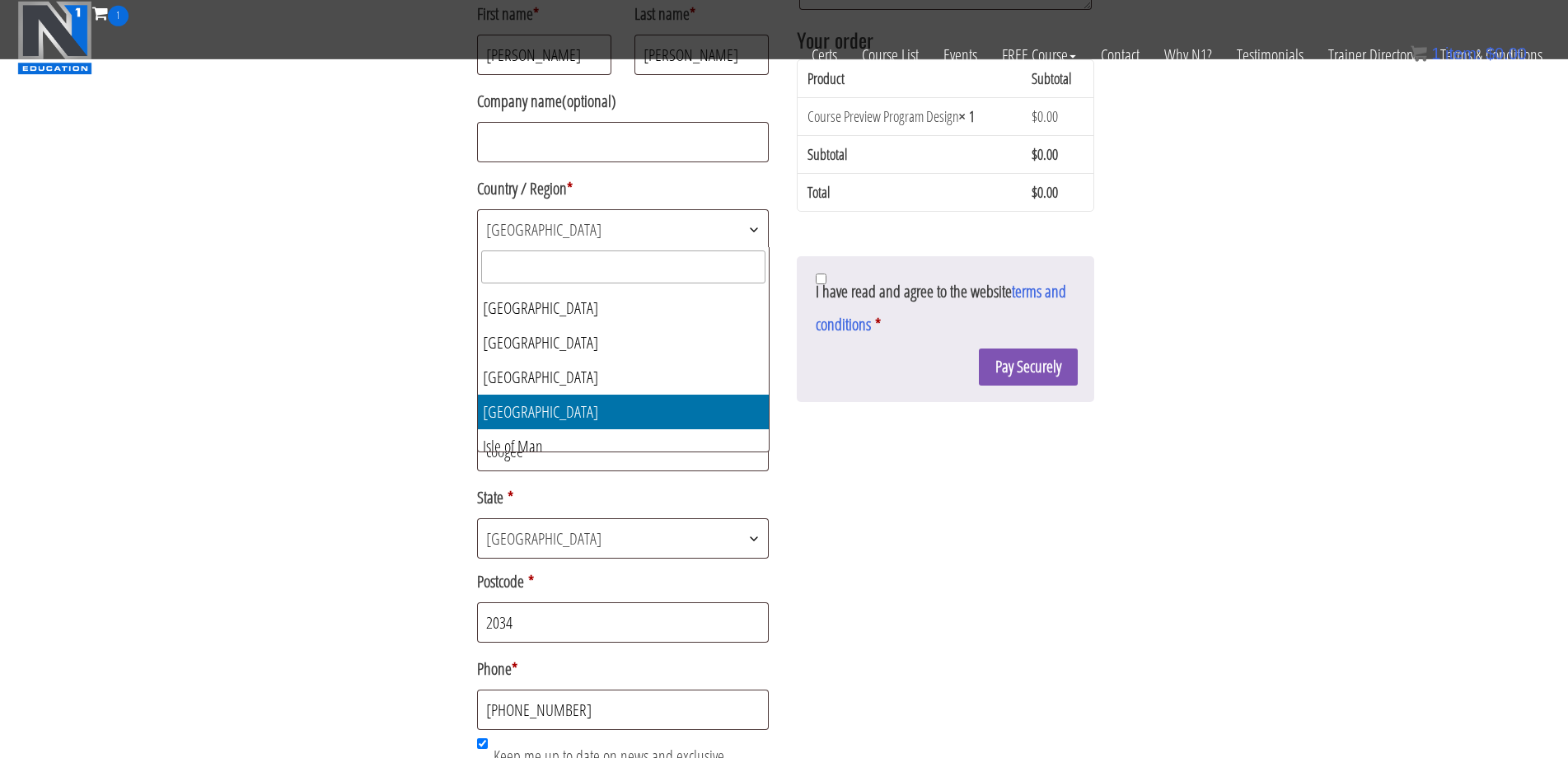
select select "IE"
select select
select select "IE"
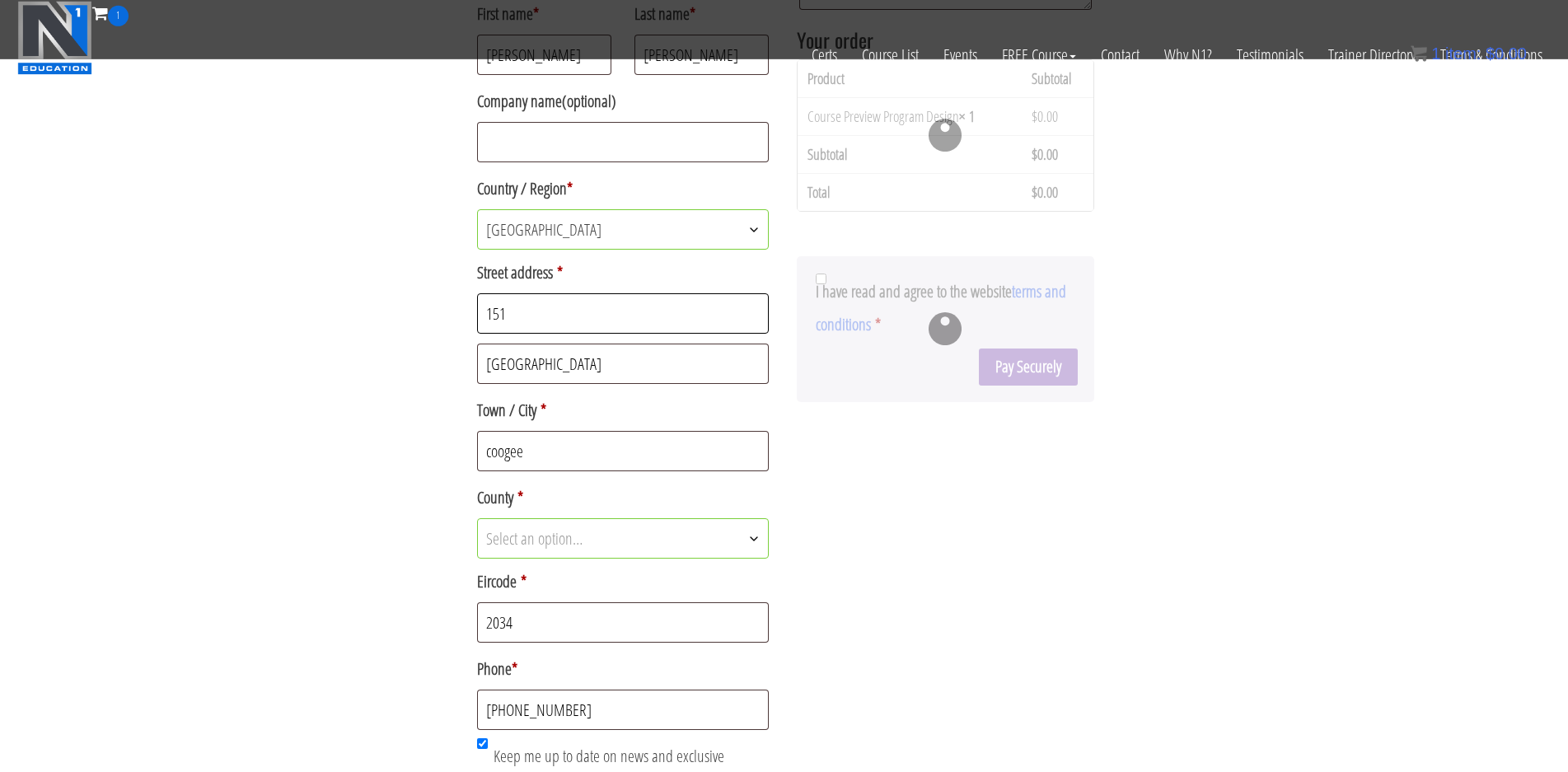
click at [590, 330] on input "151" at bounding box center [623, 313] width 293 height 40
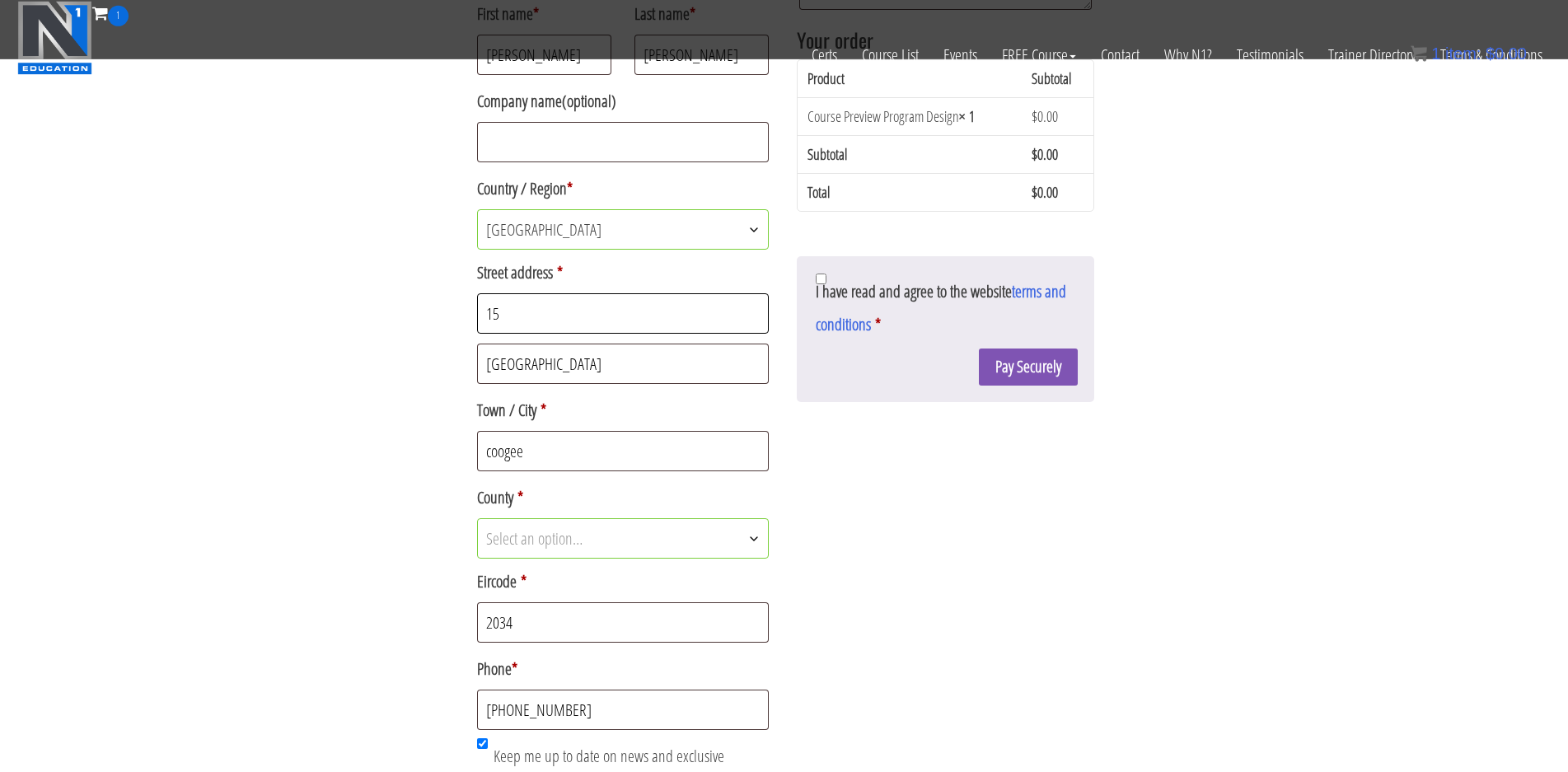
type input "1"
click at [593, 361] on input "coogee bay road" at bounding box center [623, 363] width 293 height 40
type input "c"
click at [598, 455] on input "coogee" at bounding box center [623, 451] width 293 height 40
type input "c"
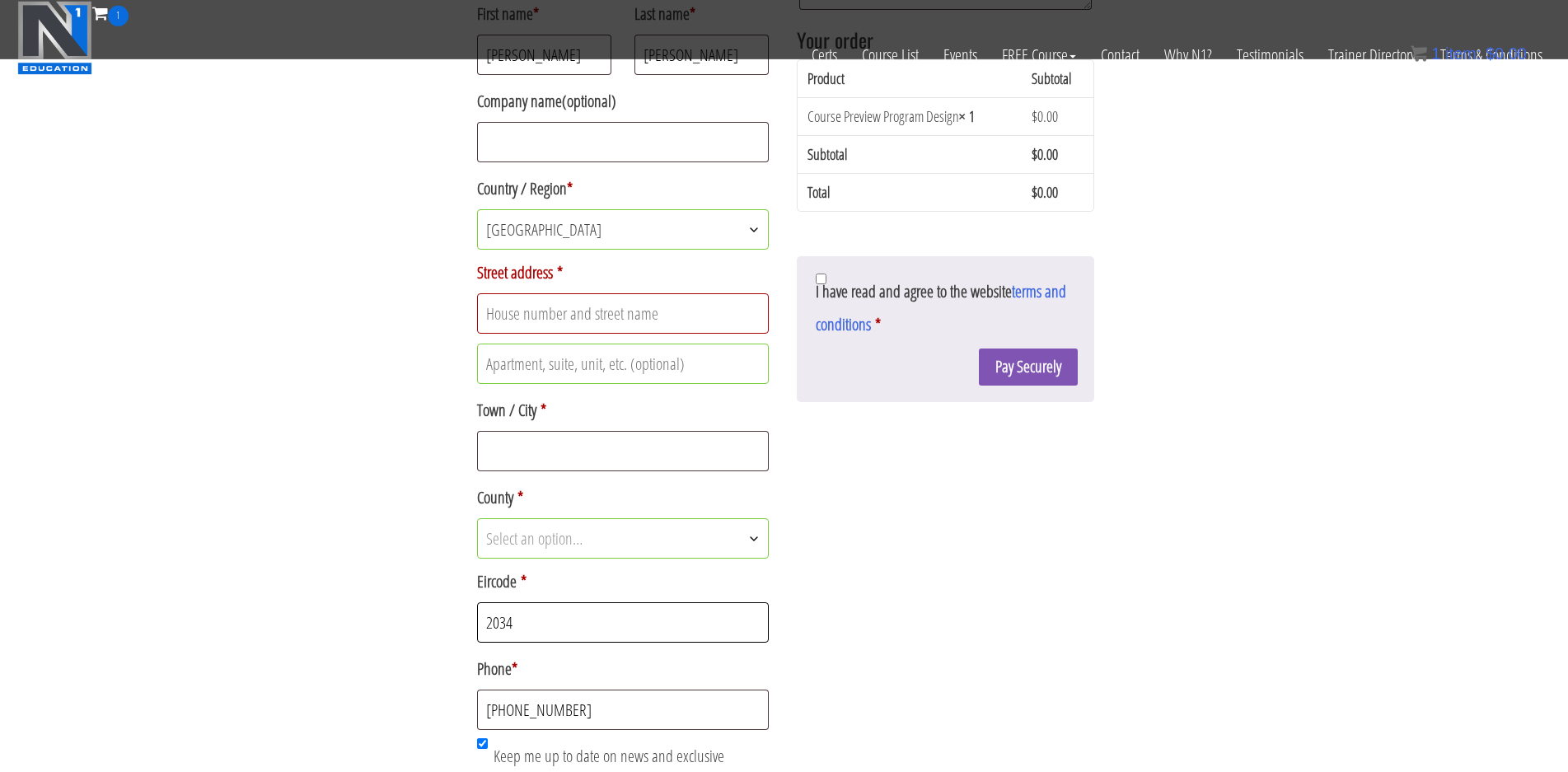
click at [588, 615] on input "2034" at bounding box center [623, 623] width 293 height 40
type input "2"
click at [577, 711] on input "+61411688783" at bounding box center [623, 710] width 293 height 40
type input "+"
type input "+353831668015"
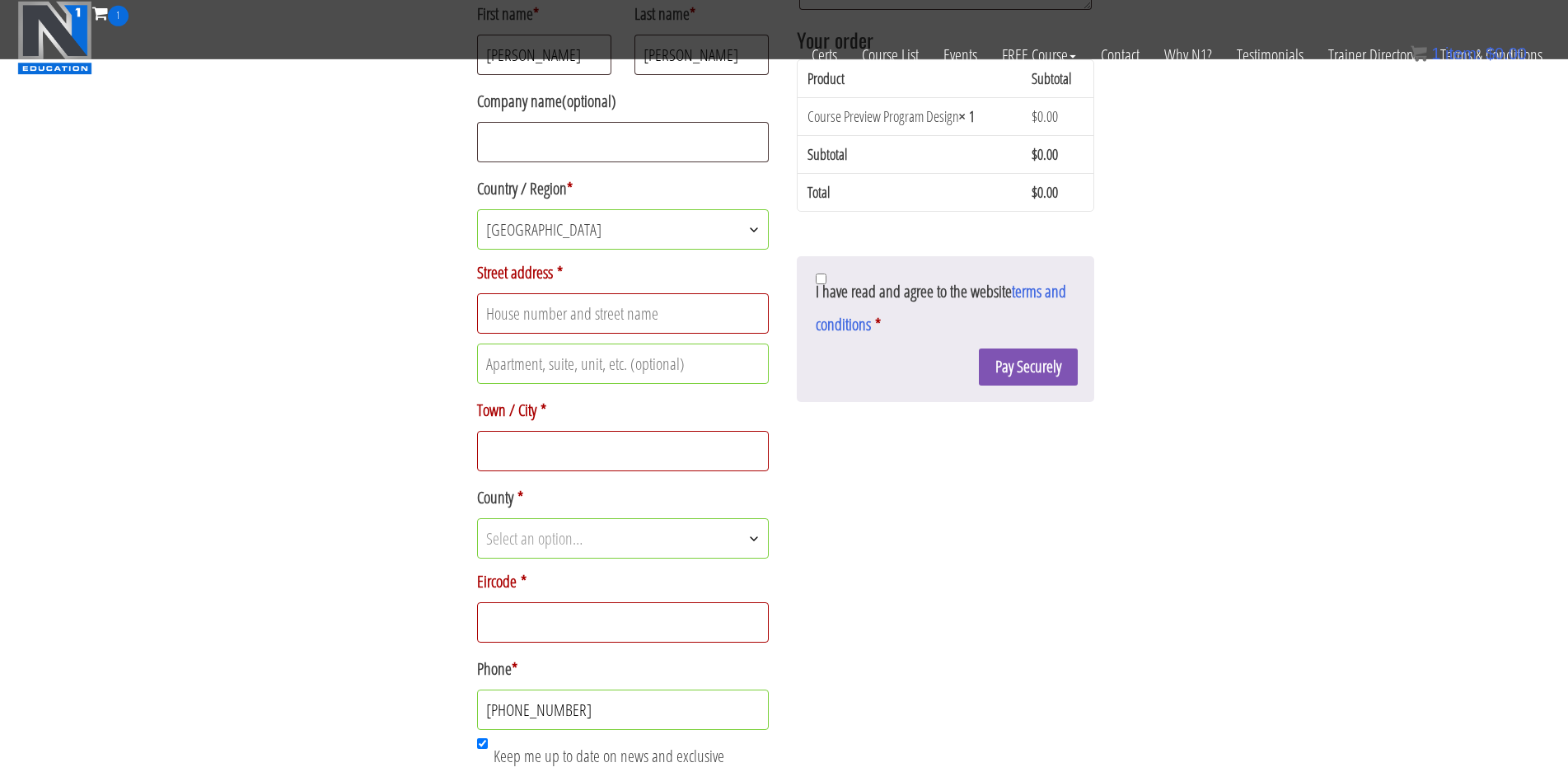
click at [588, 616] on input "Eircode *" at bounding box center [623, 623] width 293 height 40
type input "e"
type input "R32HH39"
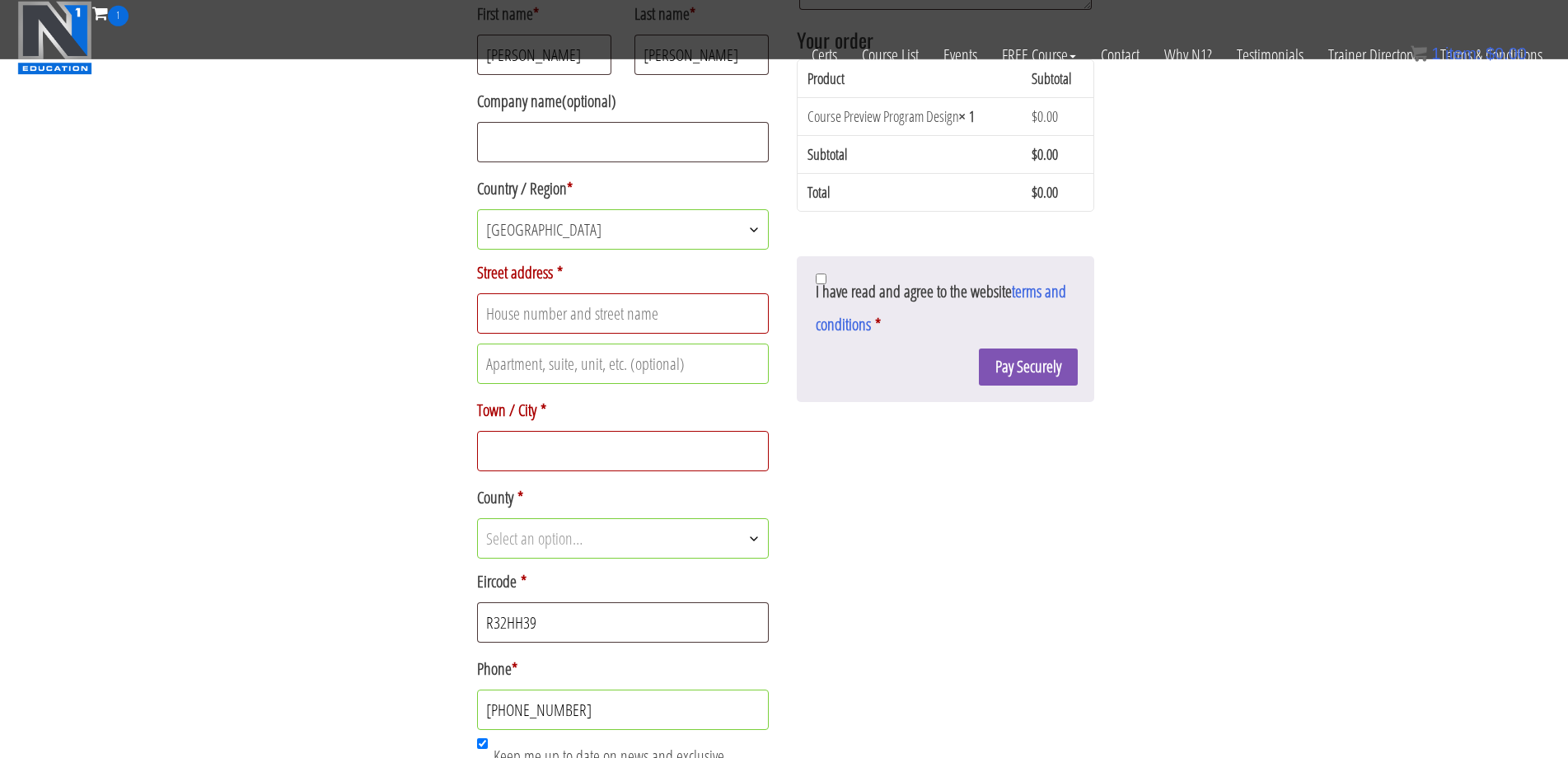
click at [571, 542] on span "Select an option…" at bounding box center [534, 538] width 97 height 23
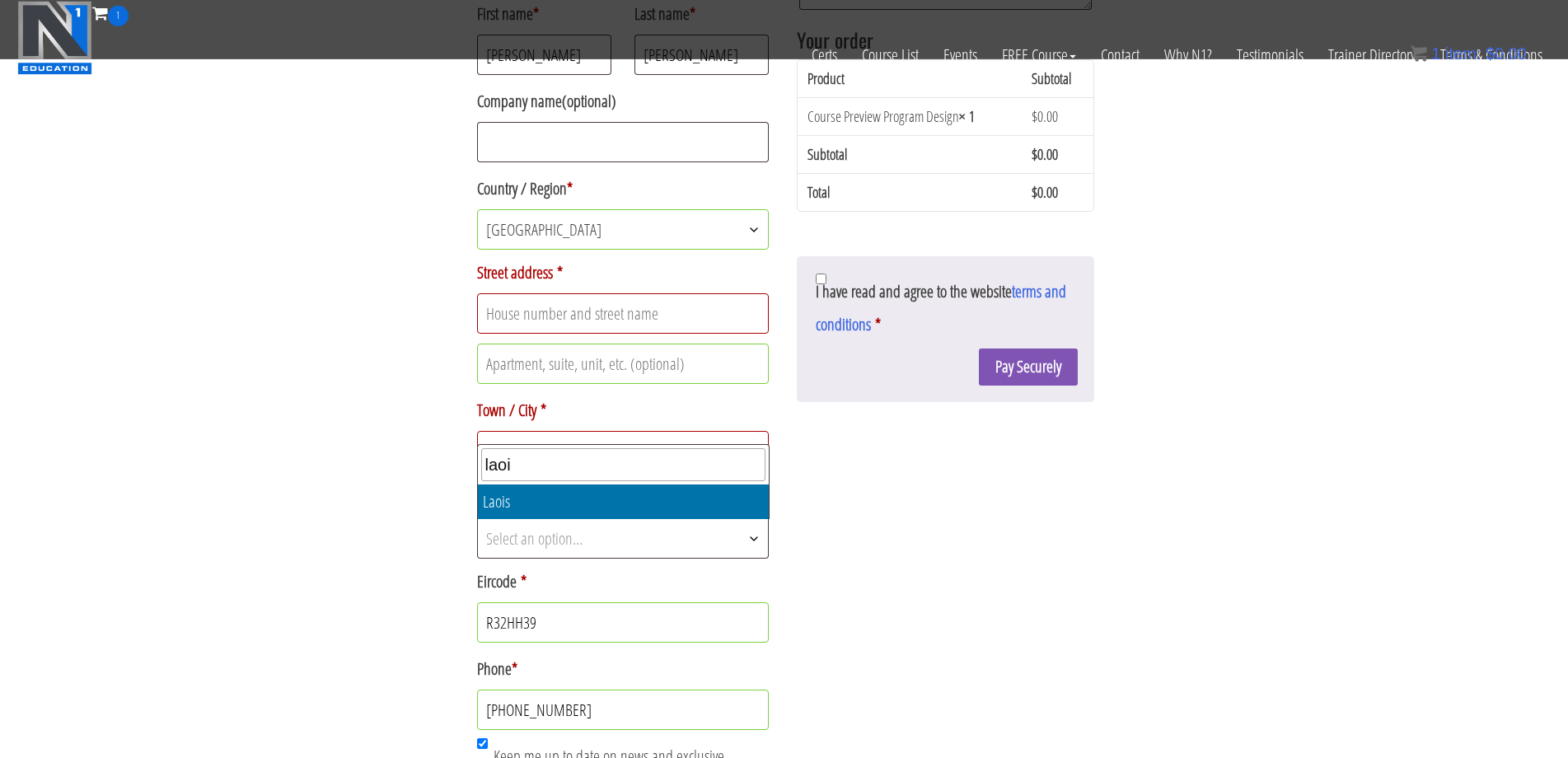
type input "laoi"
select select "LS"
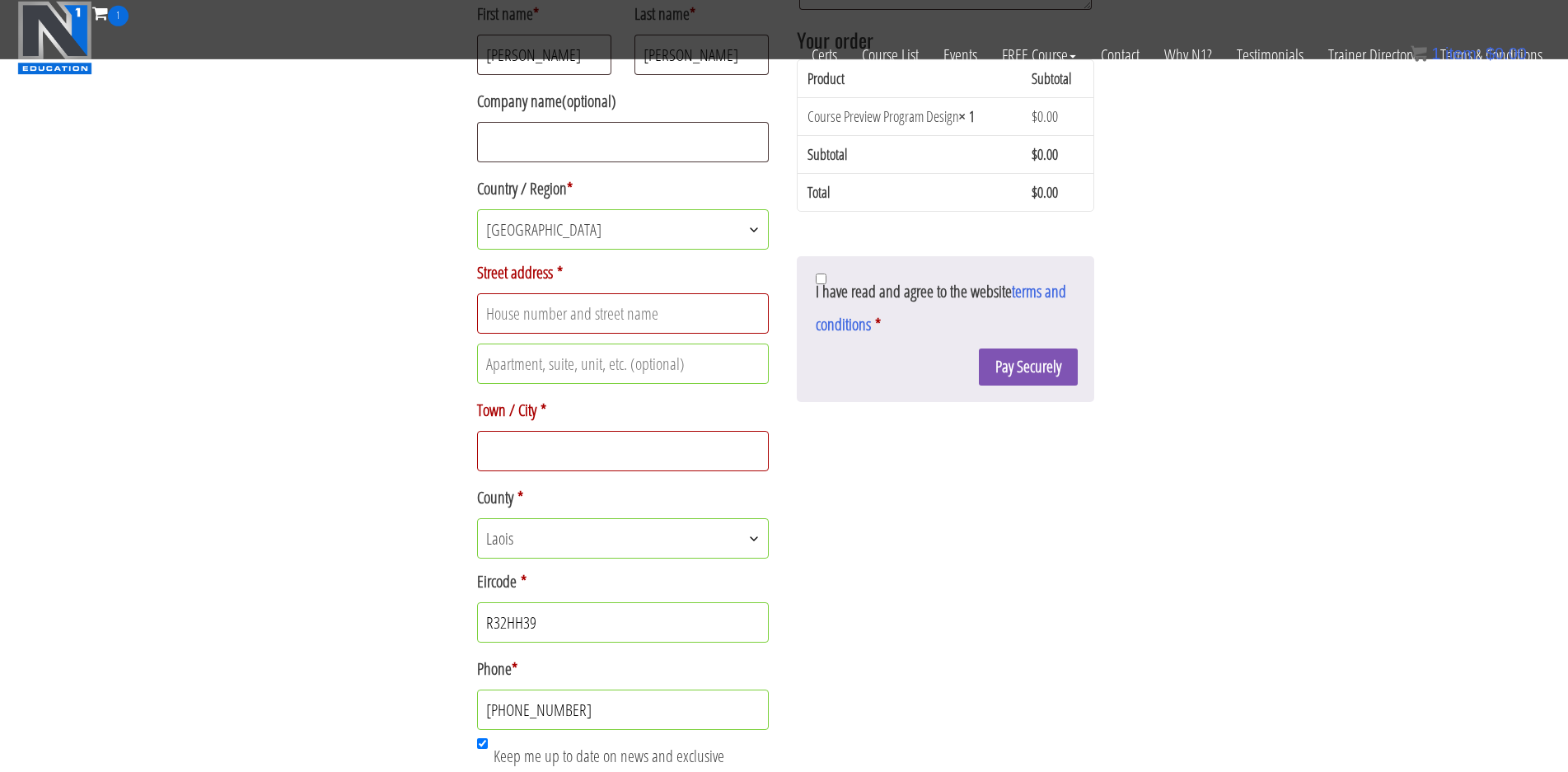
click at [576, 456] on input "Town / City *" at bounding box center [623, 451] width 293 height 40
type input "Portlaoise"
click at [589, 305] on input "Street address *" at bounding box center [623, 313] width 293 height 40
type input "o"
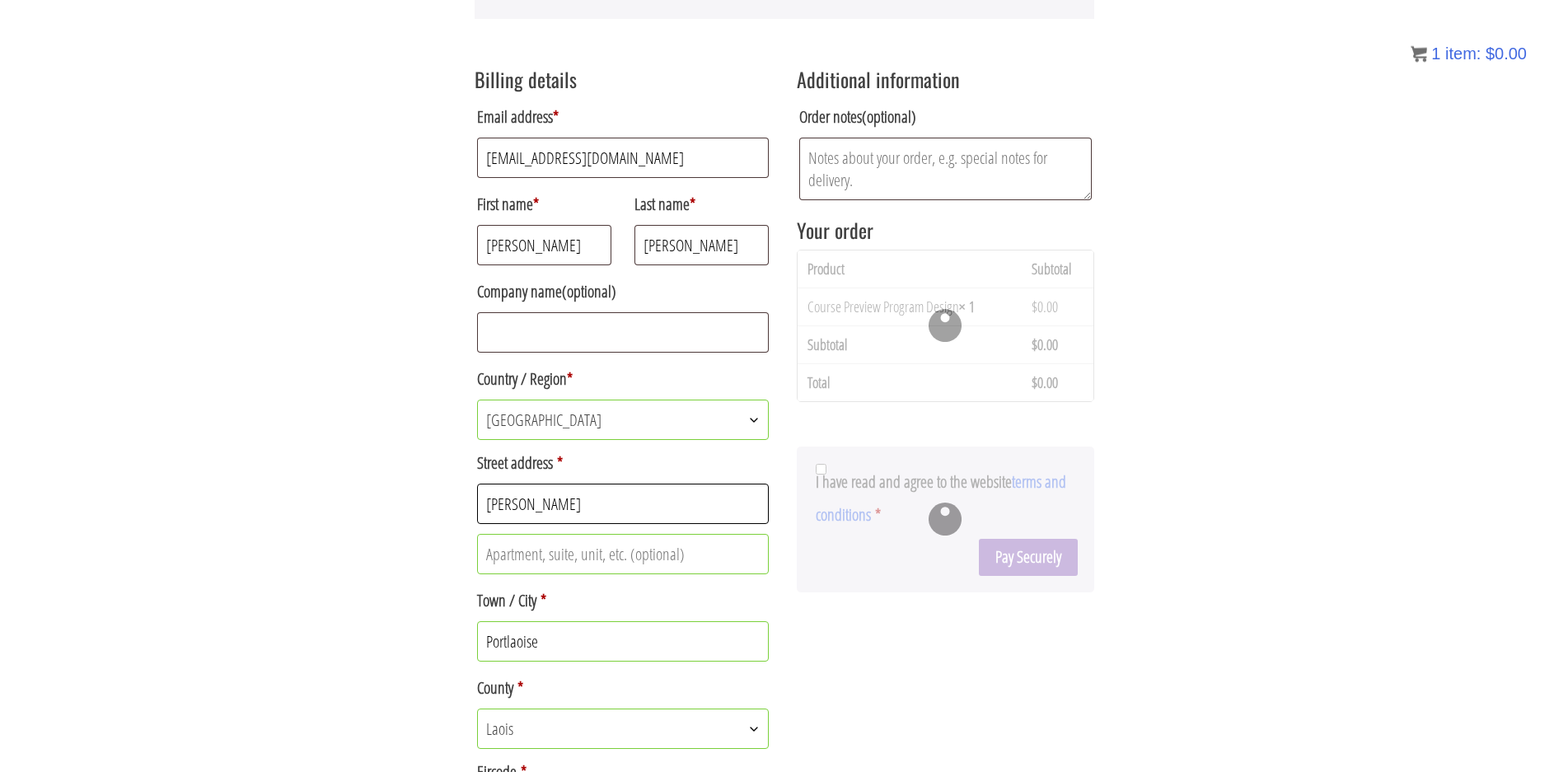
scroll to position [273, 0]
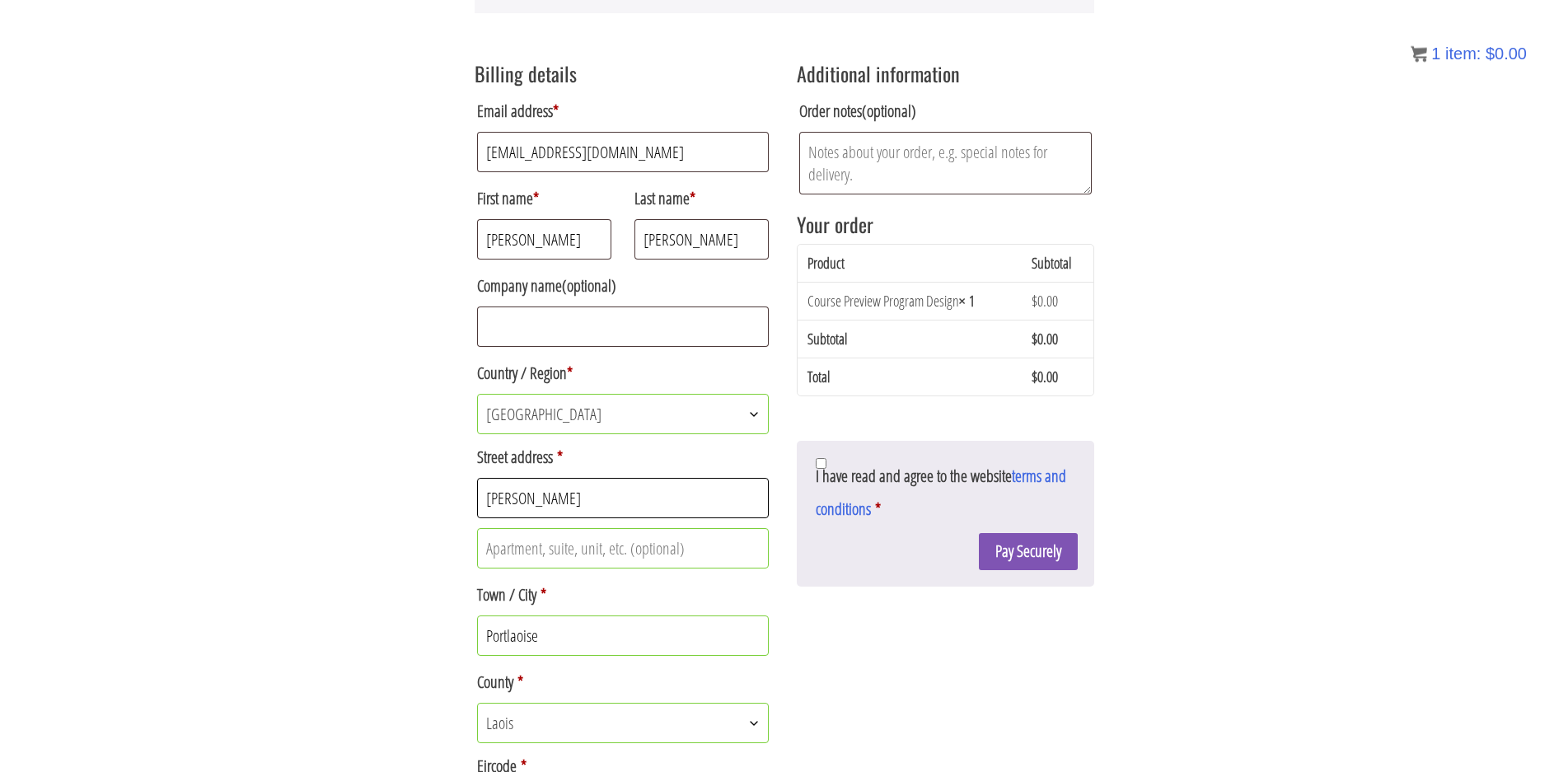
type input "Ross"
click at [826, 469] on input "I have read and agree to the website terms and conditions *" at bounding box center [821, 463] width 11 height 11
checkbox input "true"
click at [1002, 549] on button "Pay Securely" at bounding box center [1028, 551] width 99 height 37
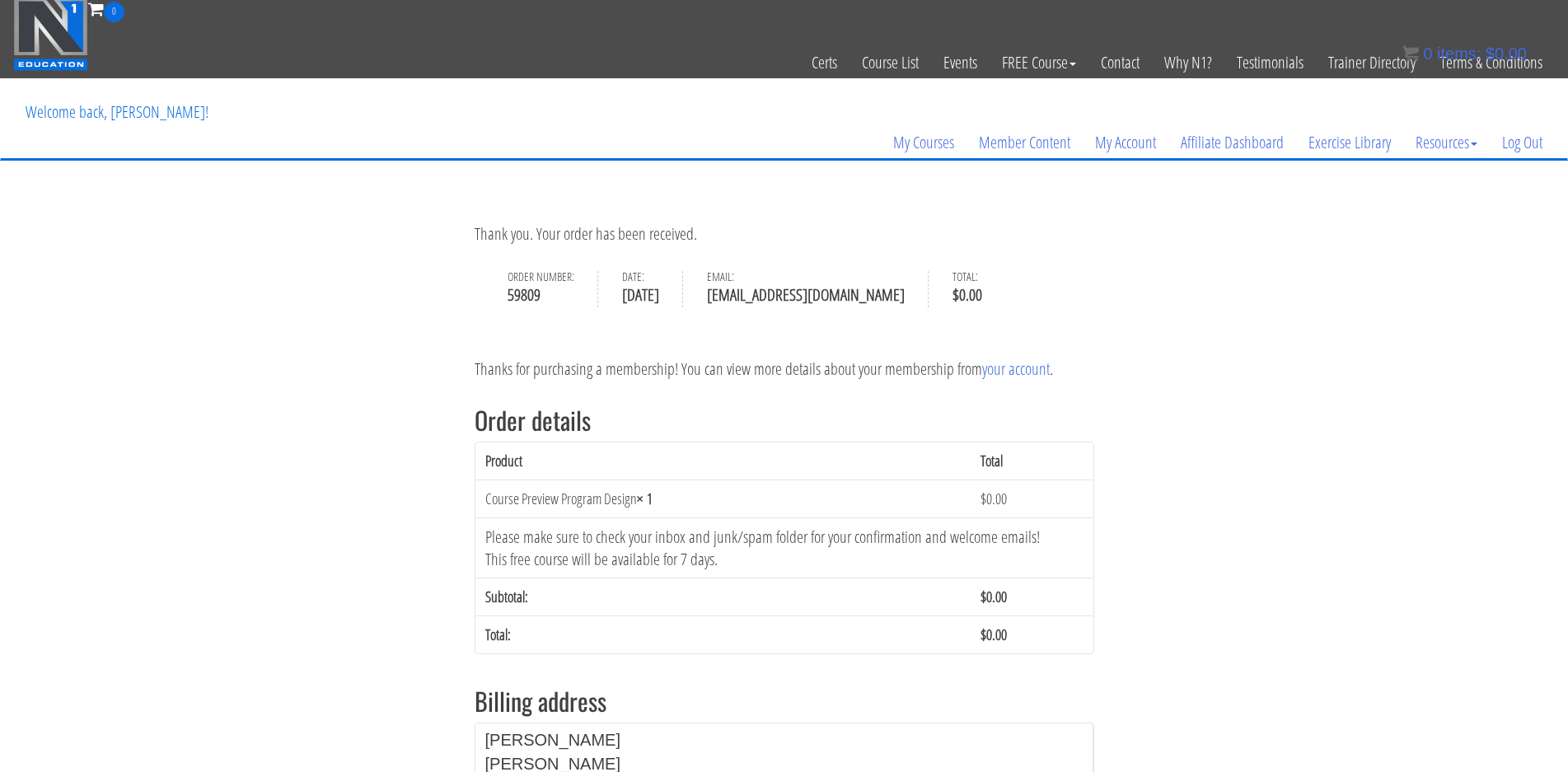
scroll to position [3, 0]
click at [913, 148] on link "My Courses" at bounding box center [923, 143] width 86 height 79
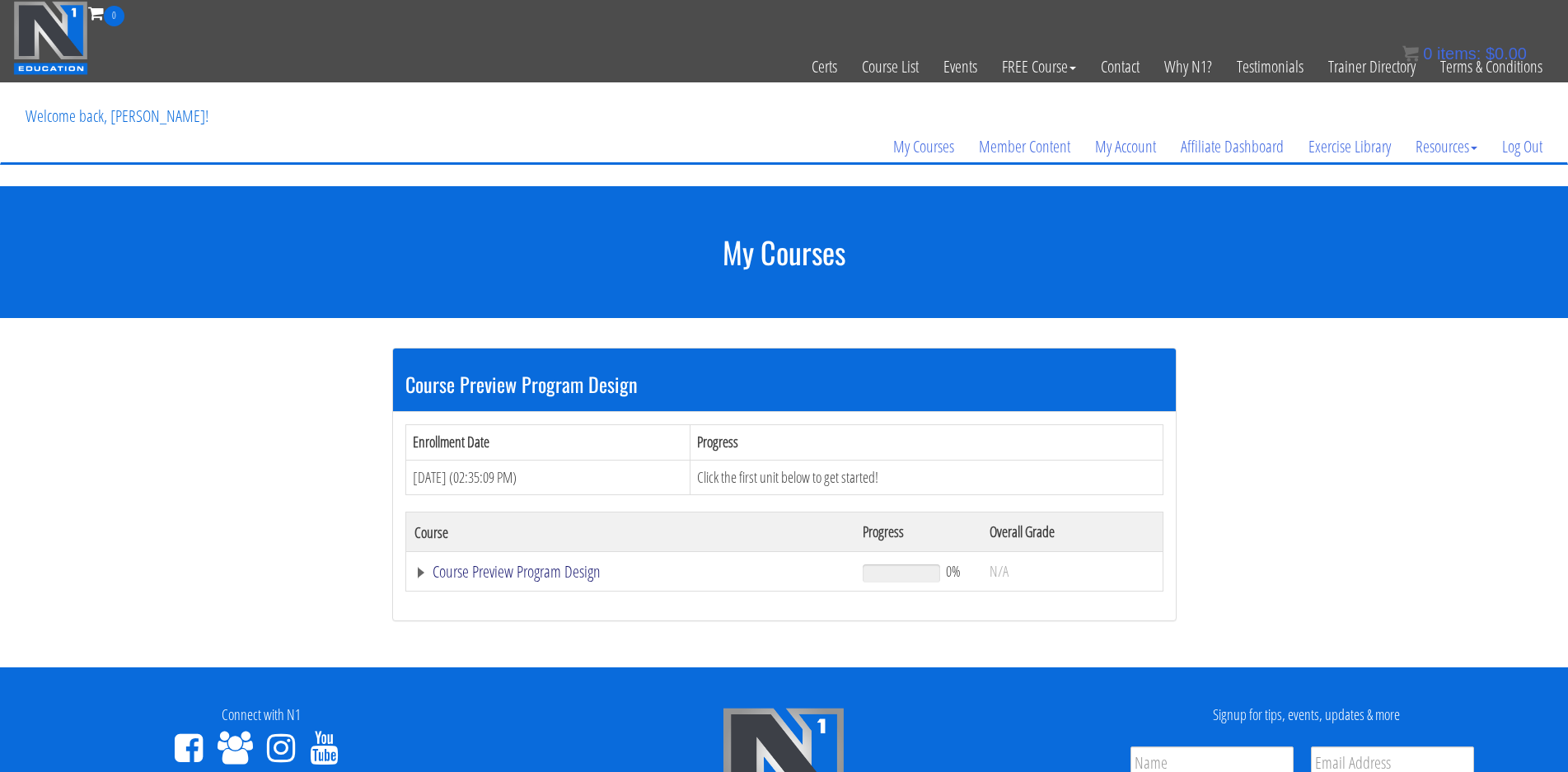
click at [482, 571] on link "Course Preview Program Design" at bounding box center [630, 572] width 431 height 17
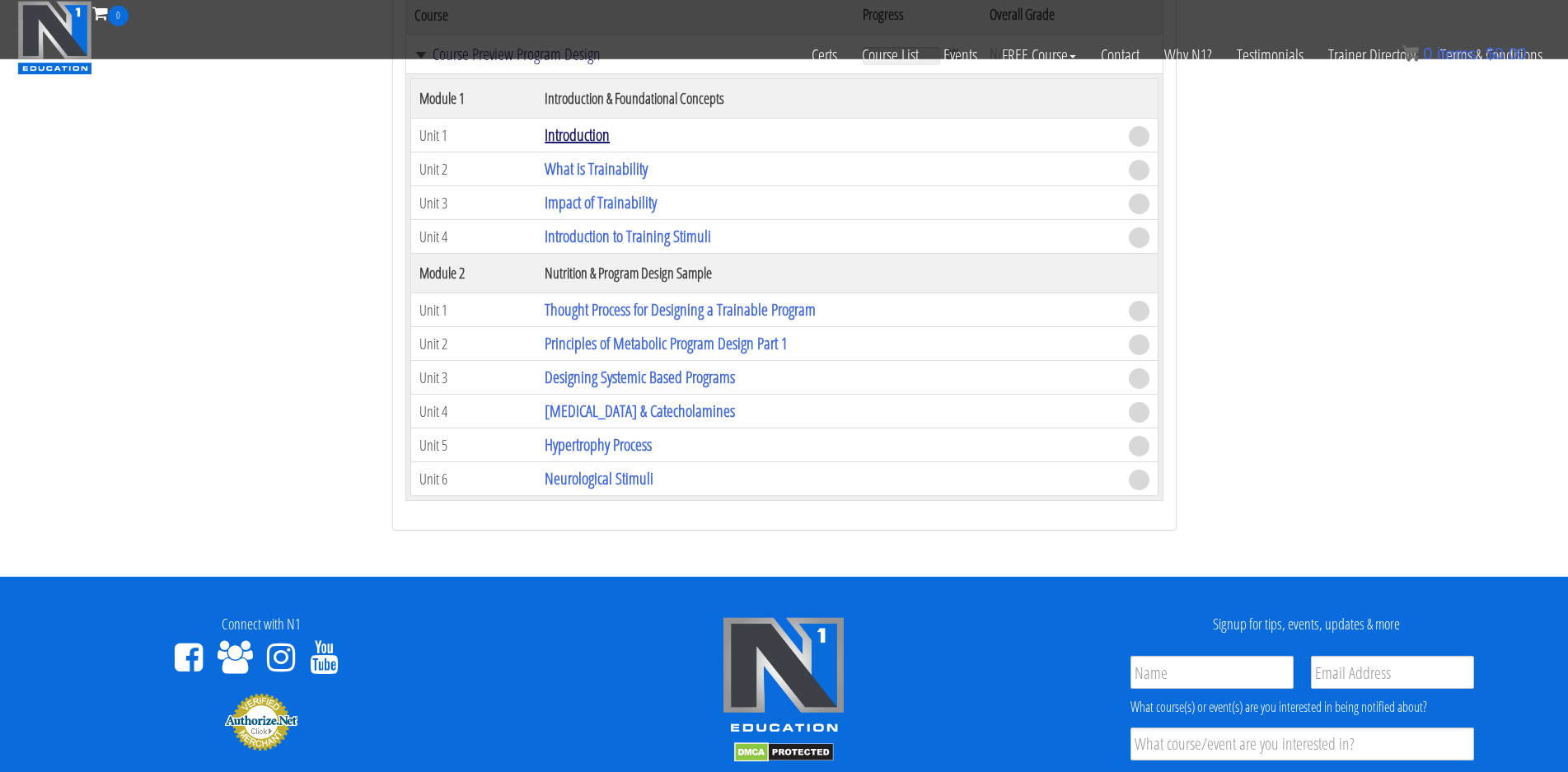
scroll to position [417, 0]
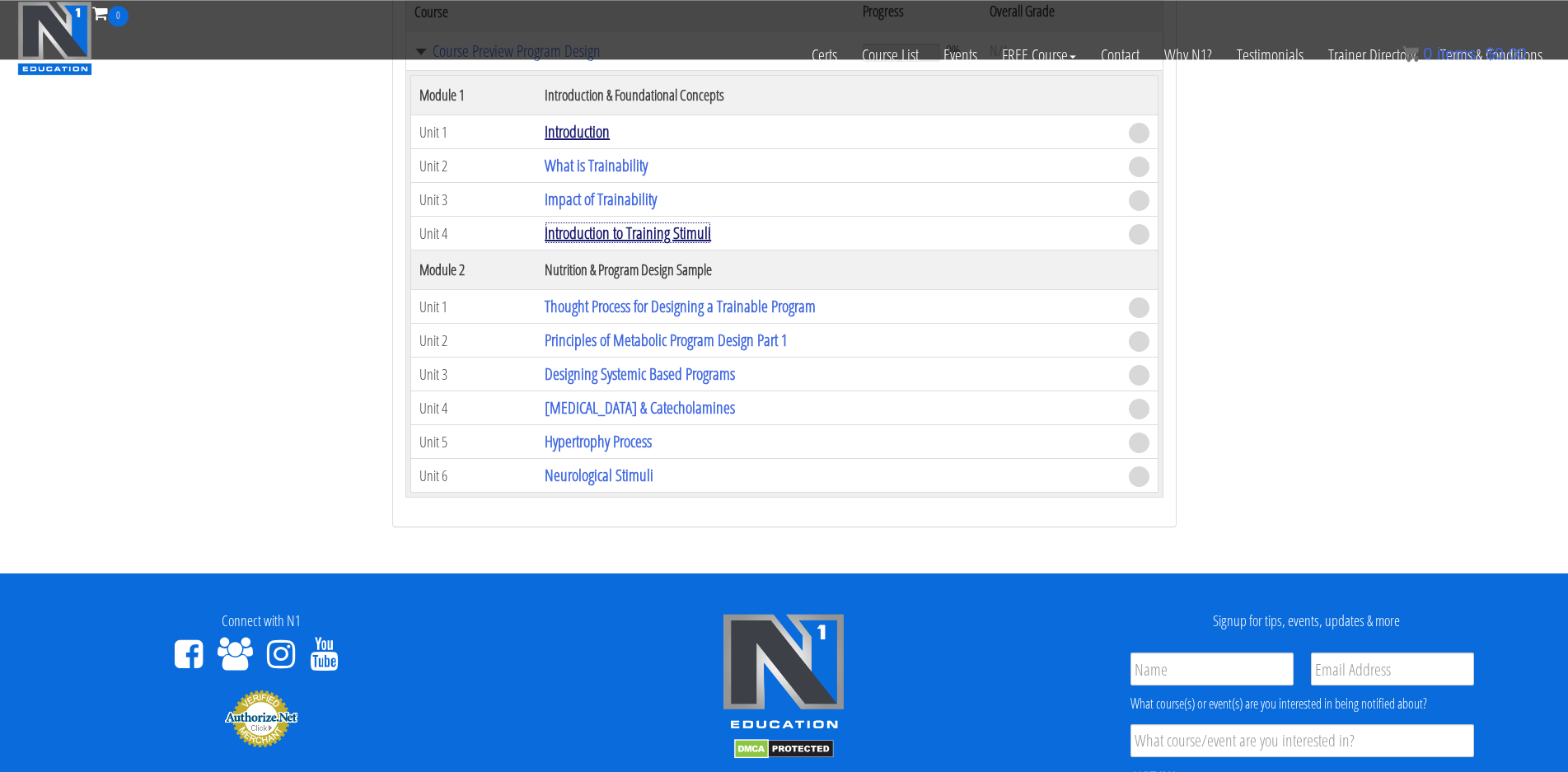
click at [602, 229] on link "Introduction to Training Stimuli" at bounding box center [628, 232] width 166 height 23
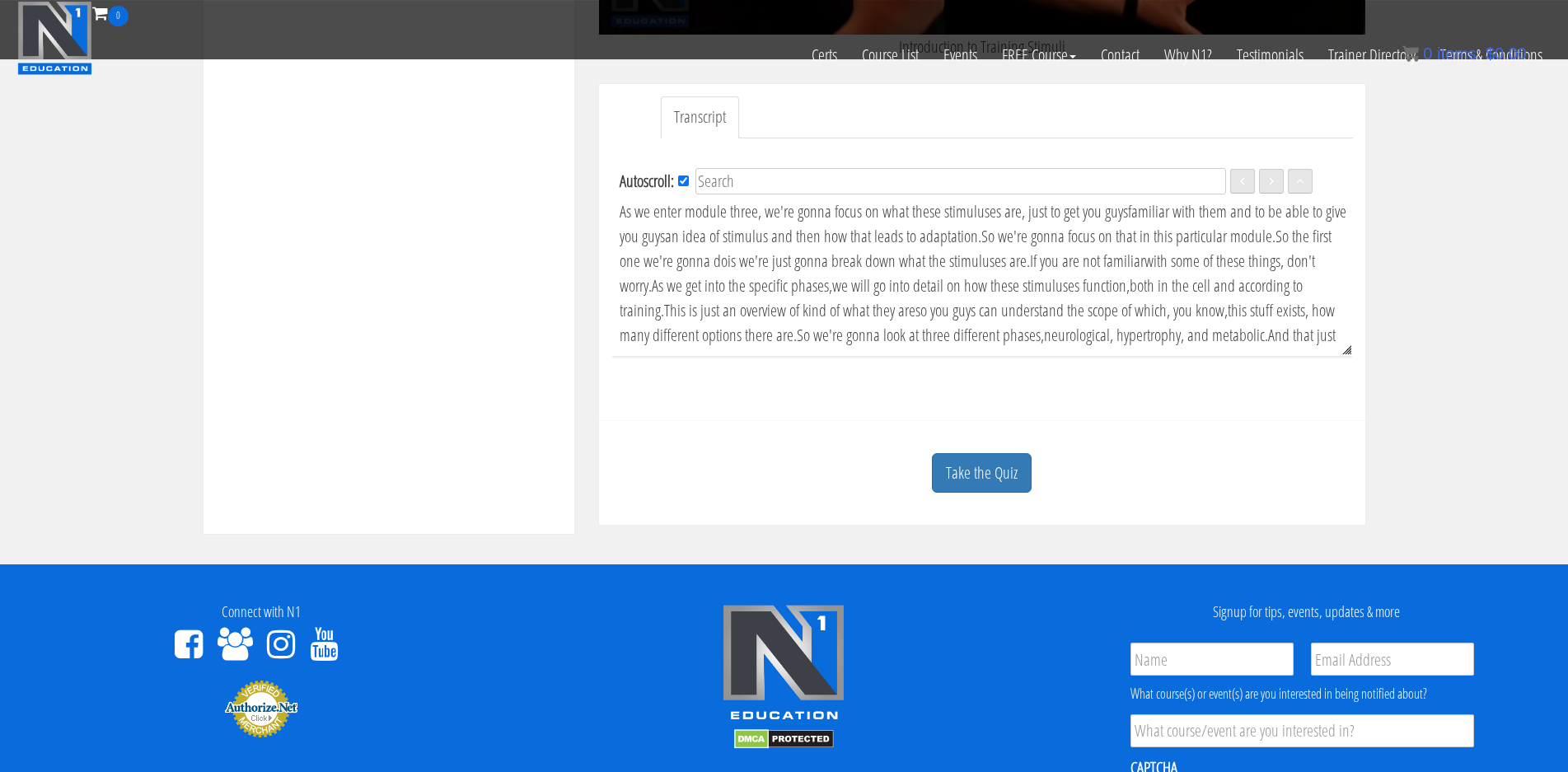
scroll to position [512, 0]
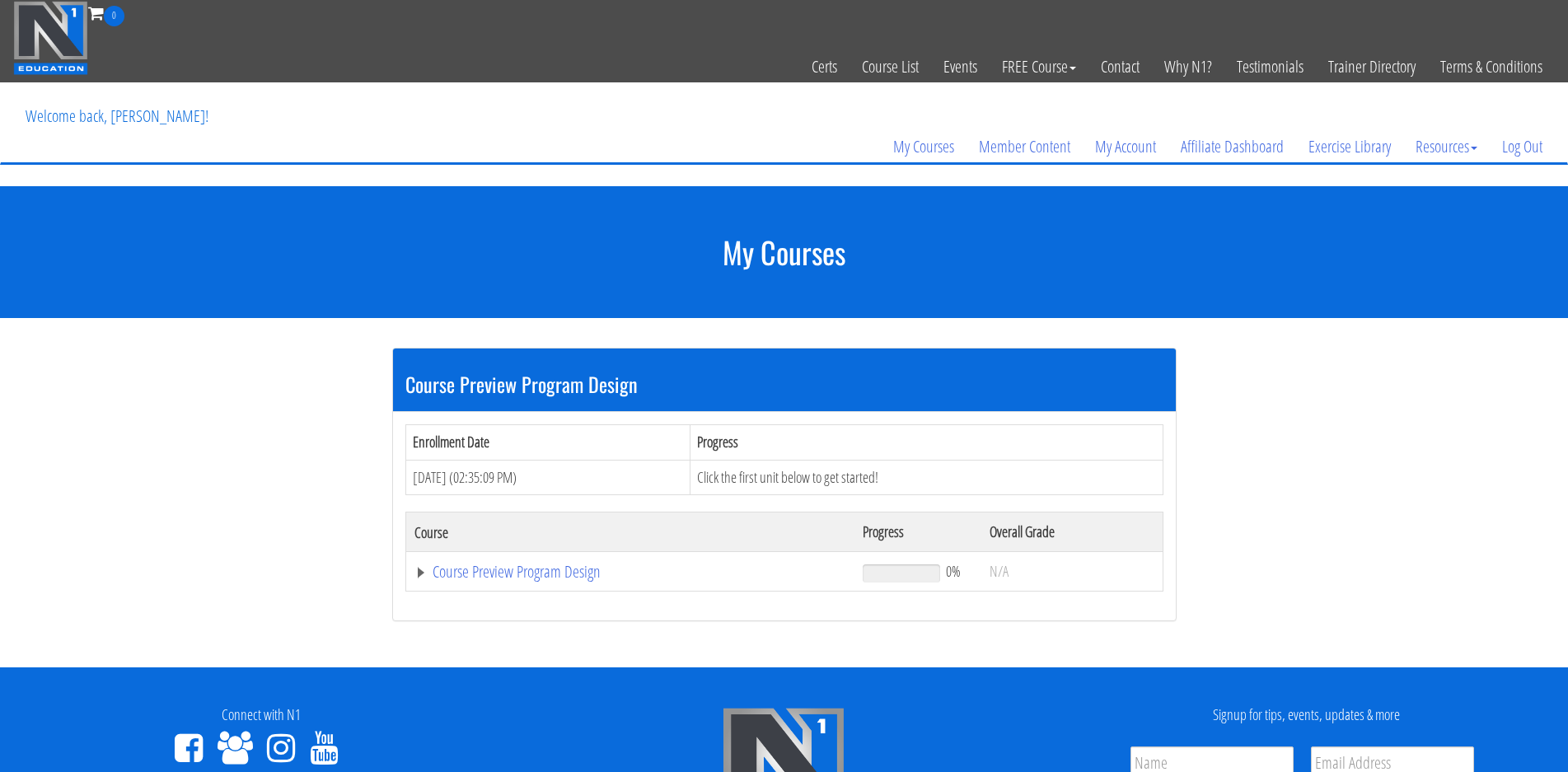
scroll to position [38, 0]
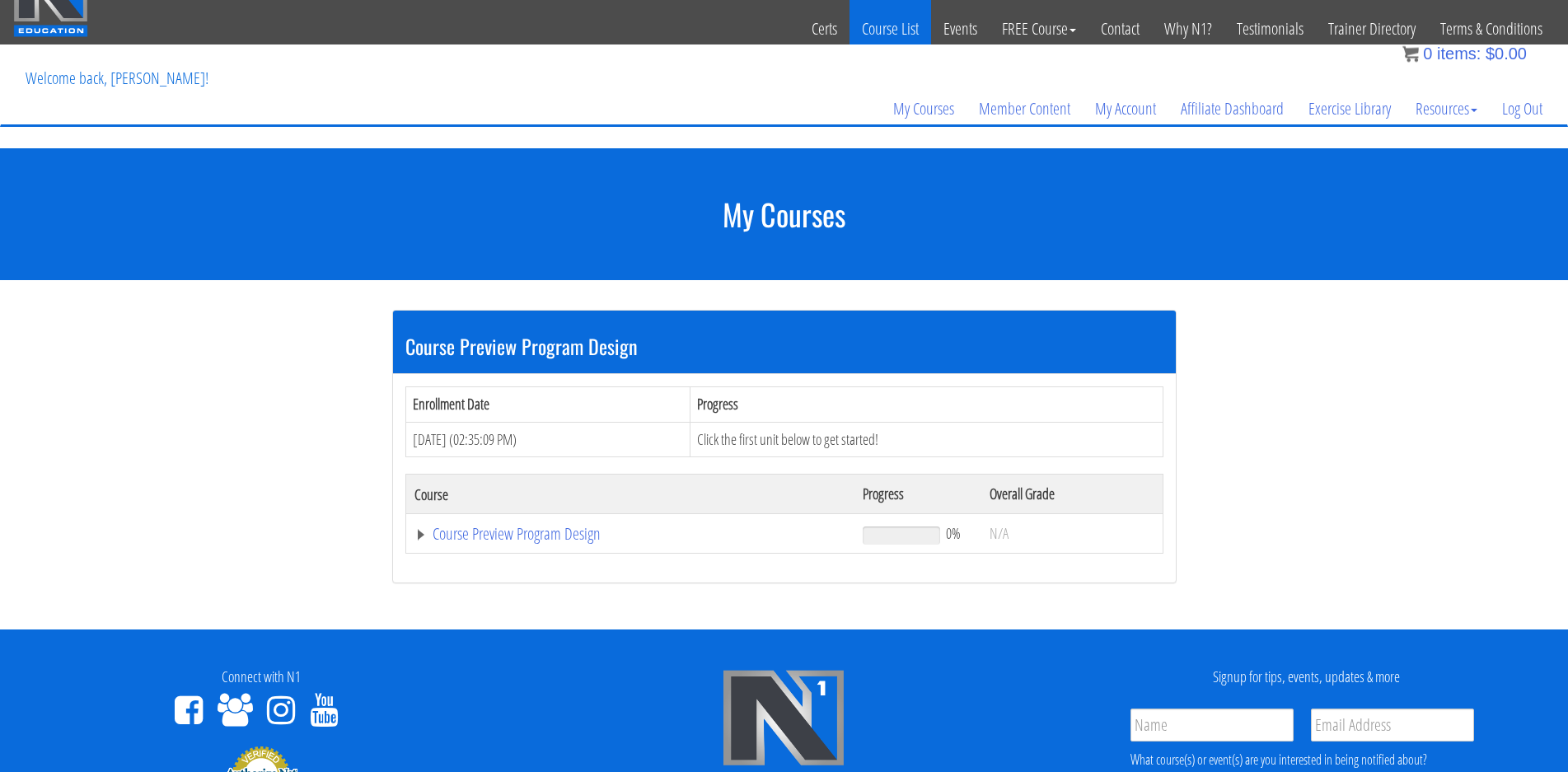
click at [902, 29] on link "Course List" at bounding box center [890, 29] width 81 height 81
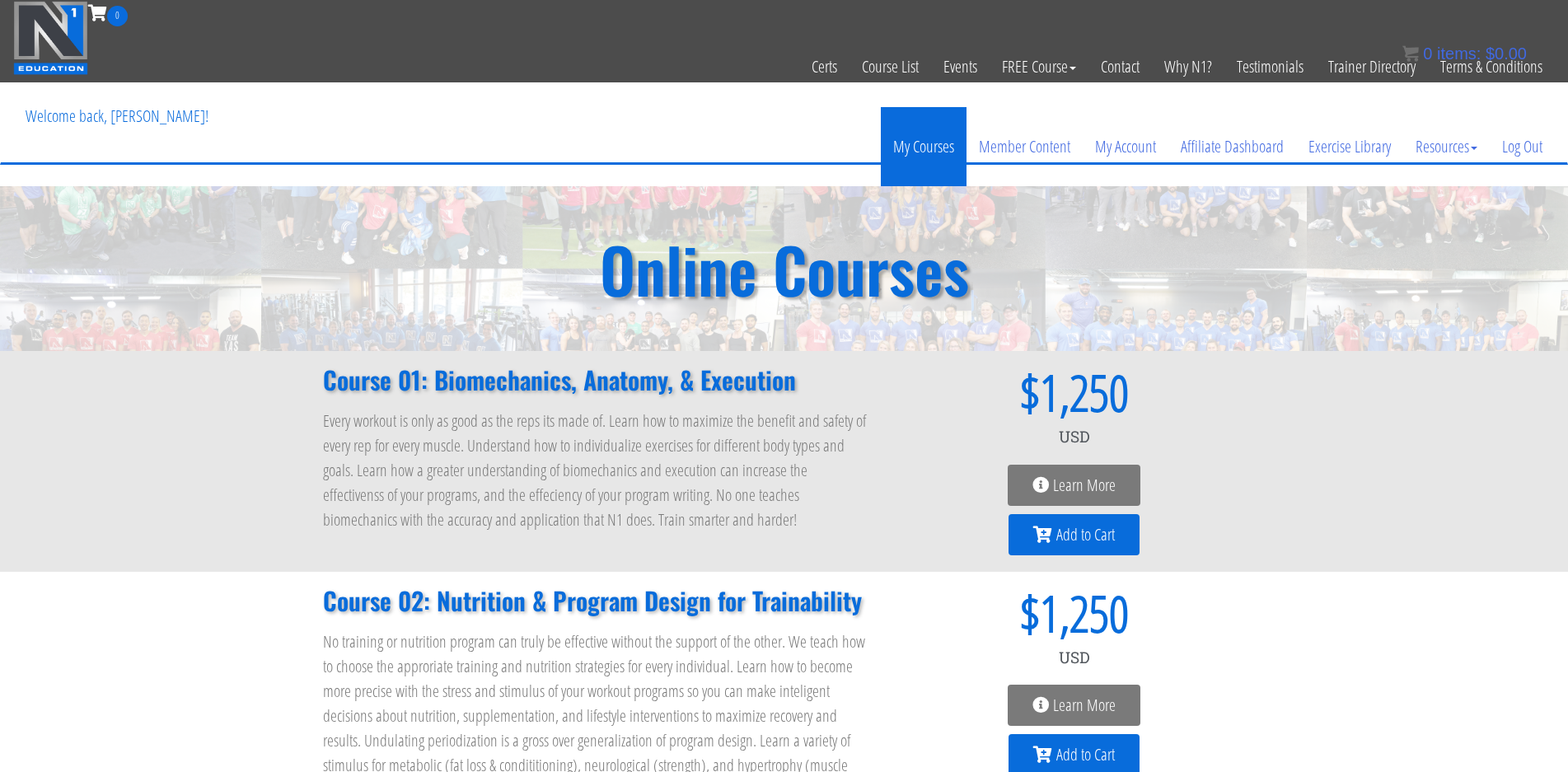
click at [924, 137] on link "My Courses" at bounding box center [923, 147] width 86 height 79
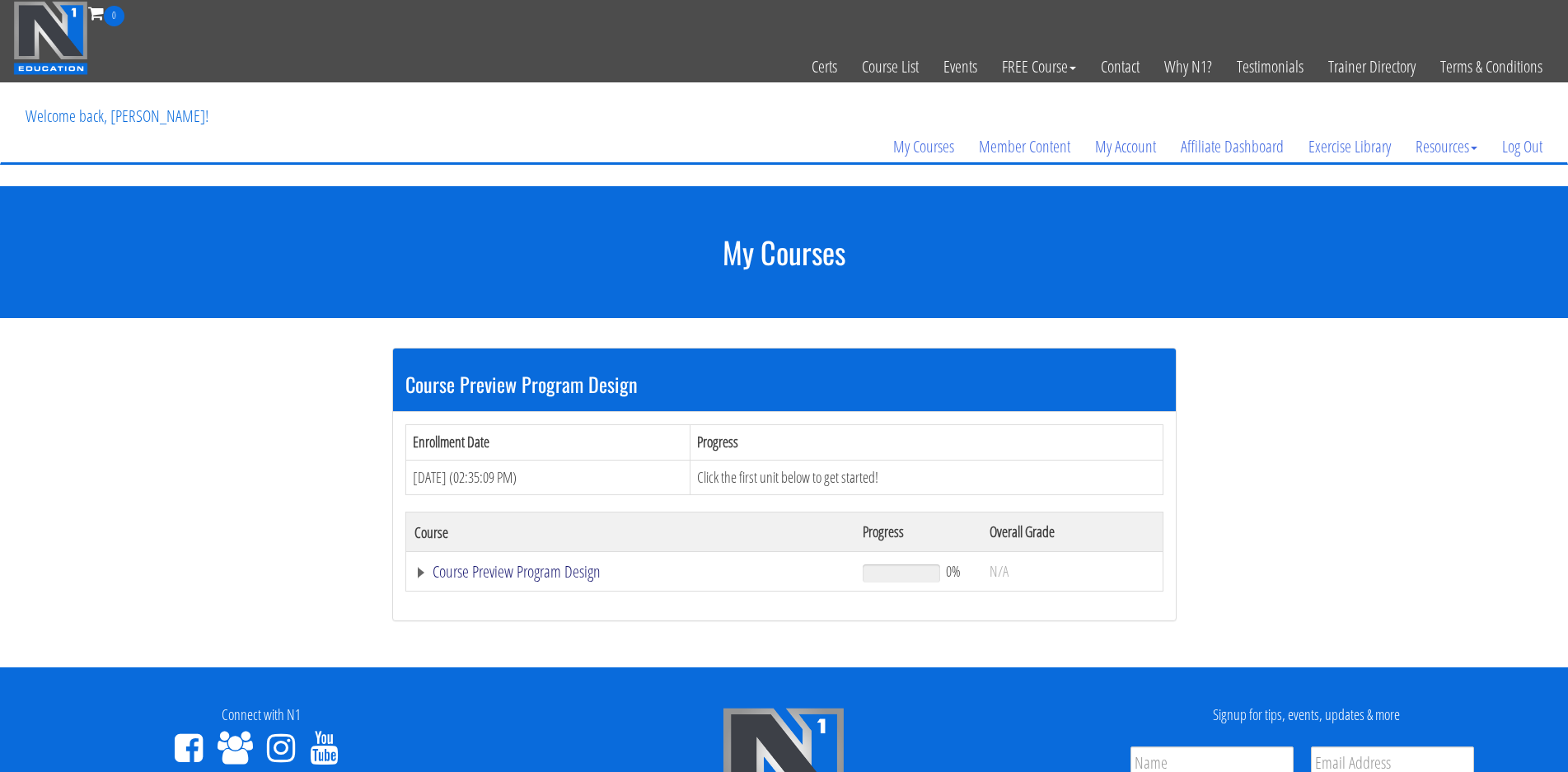
click at [483, 566] on link "Course Preview Program Design" at bounding box center [630, 572] width 431 height 17
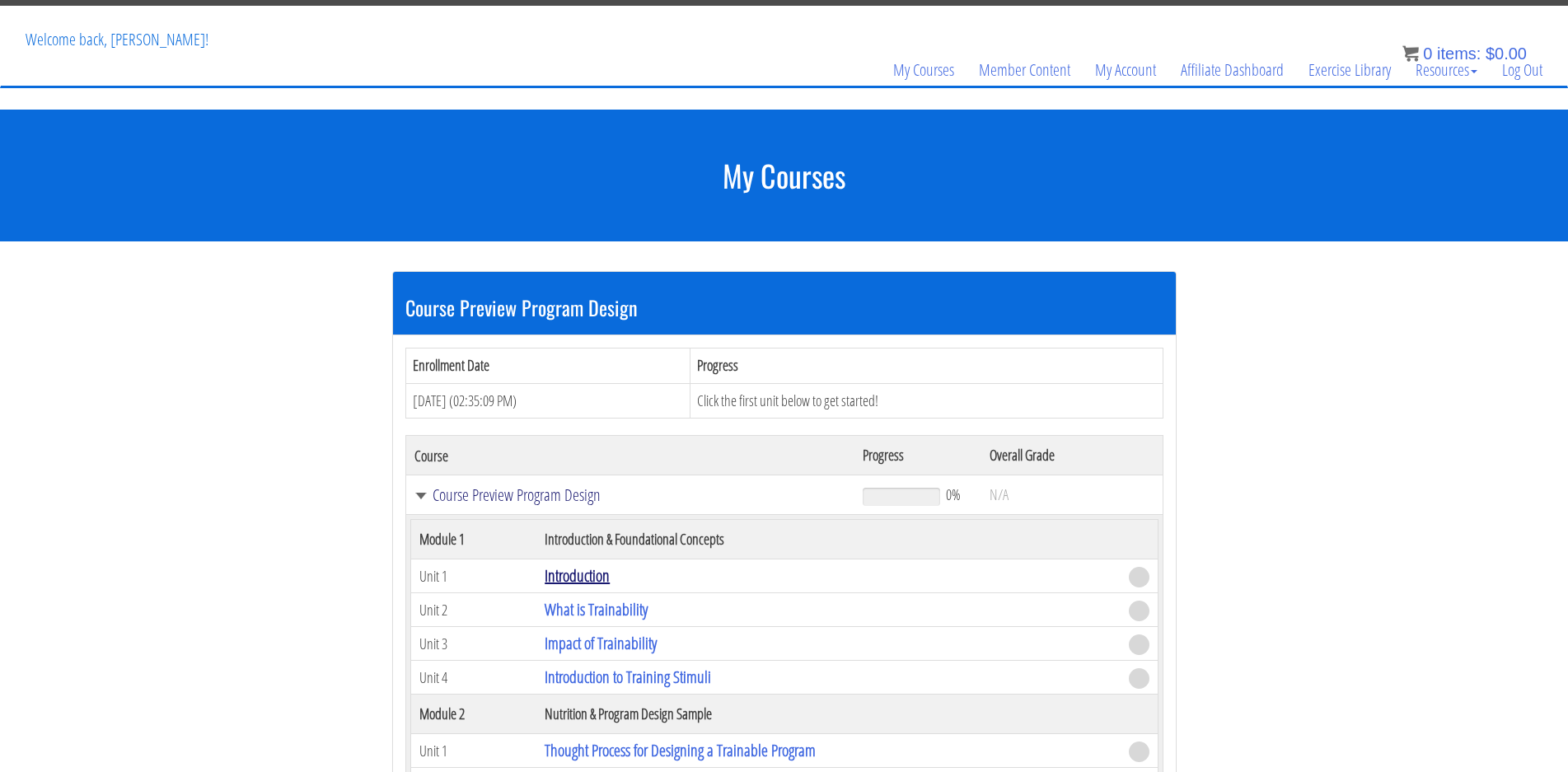
scroll to position [77, 0]
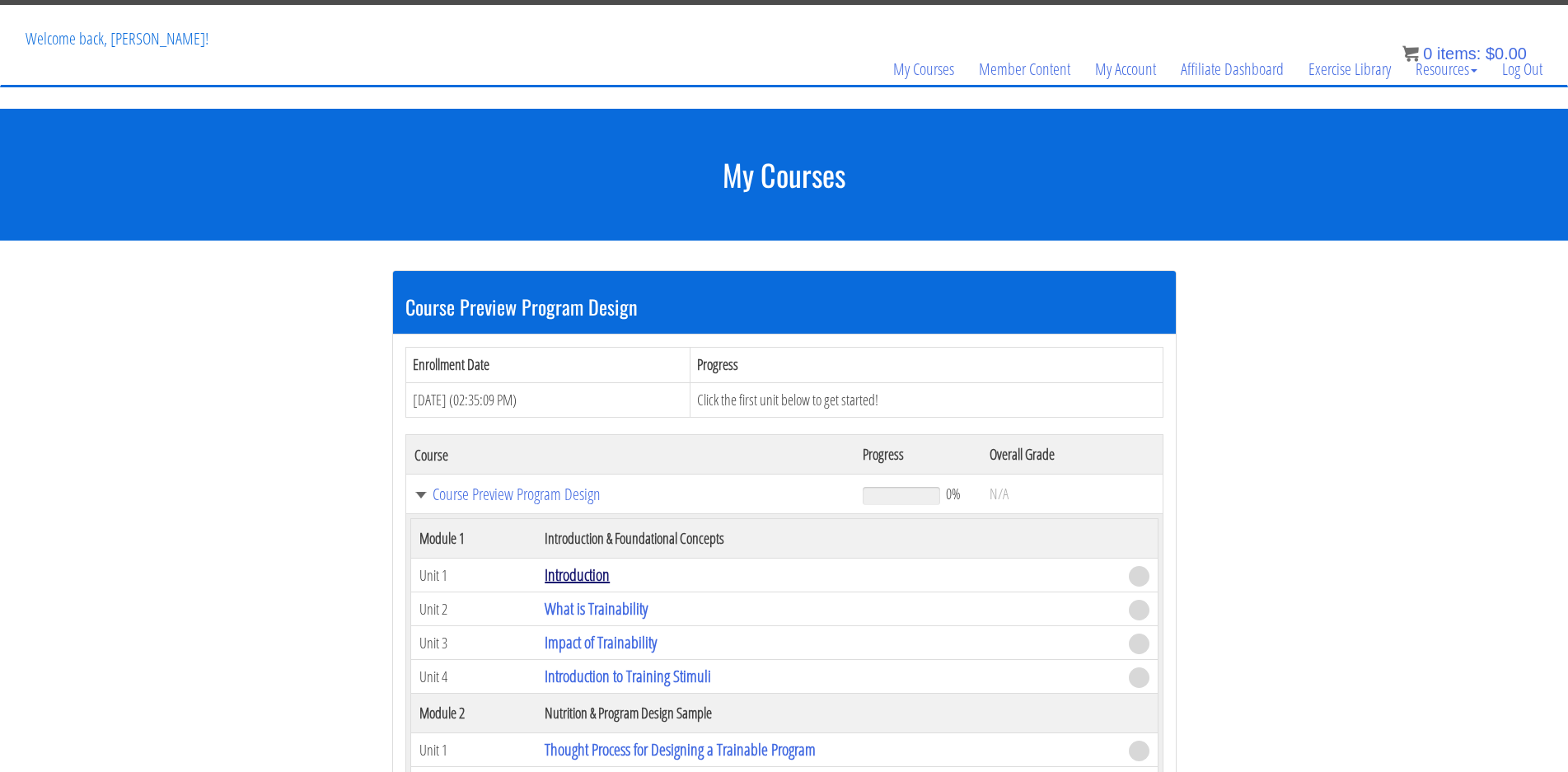
click at [582, 570] on link "Introduction" at bounding box center [578, 575] width 65 height 23
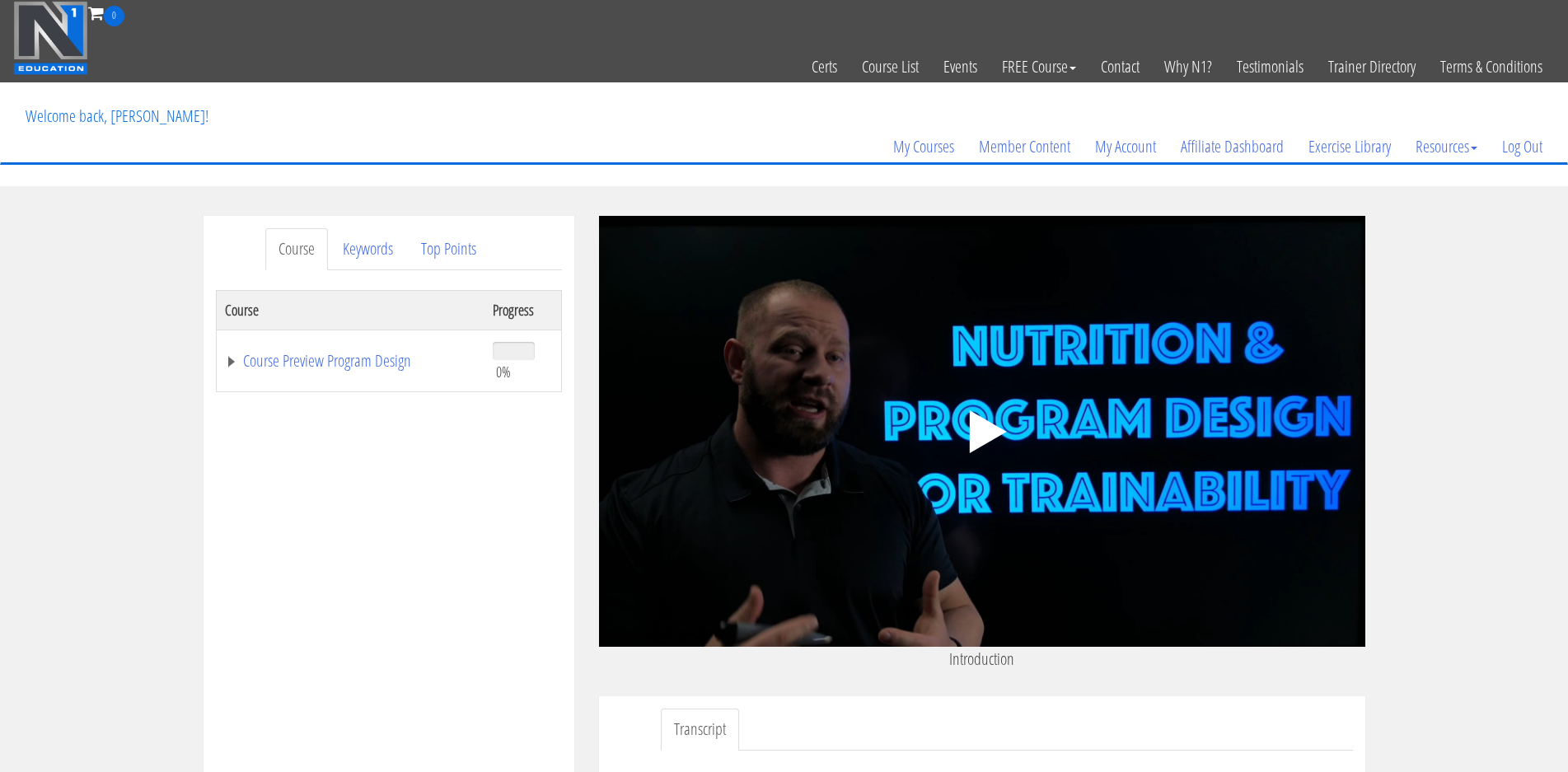
click at [975, 425] on polygon at bounding box center [988, 431] width 37 height 43
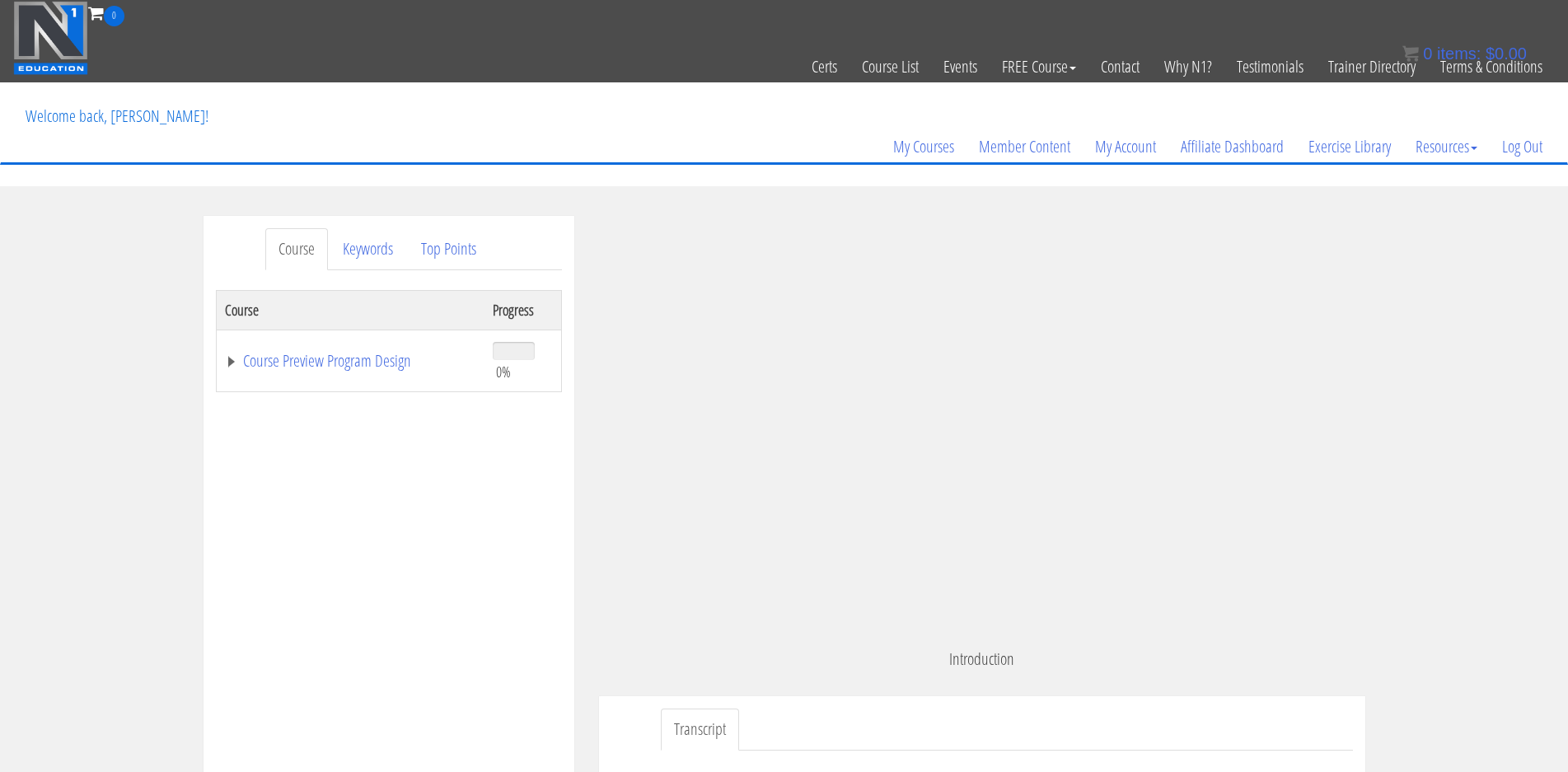
scroll to position [48, 0]
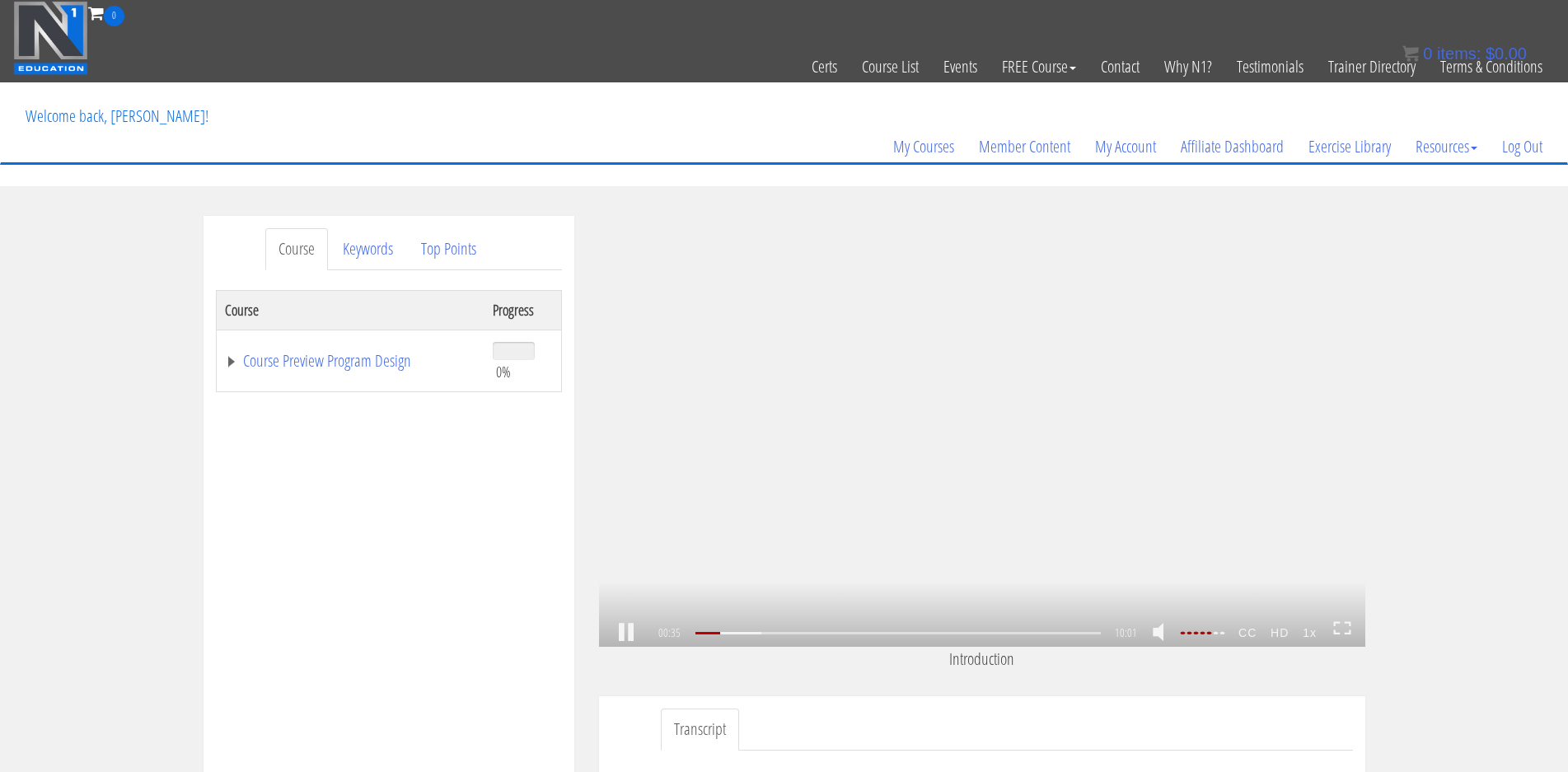
click at [1247, 639] on strong "CC" at bounding box center [1248, 632] width 32 height 26
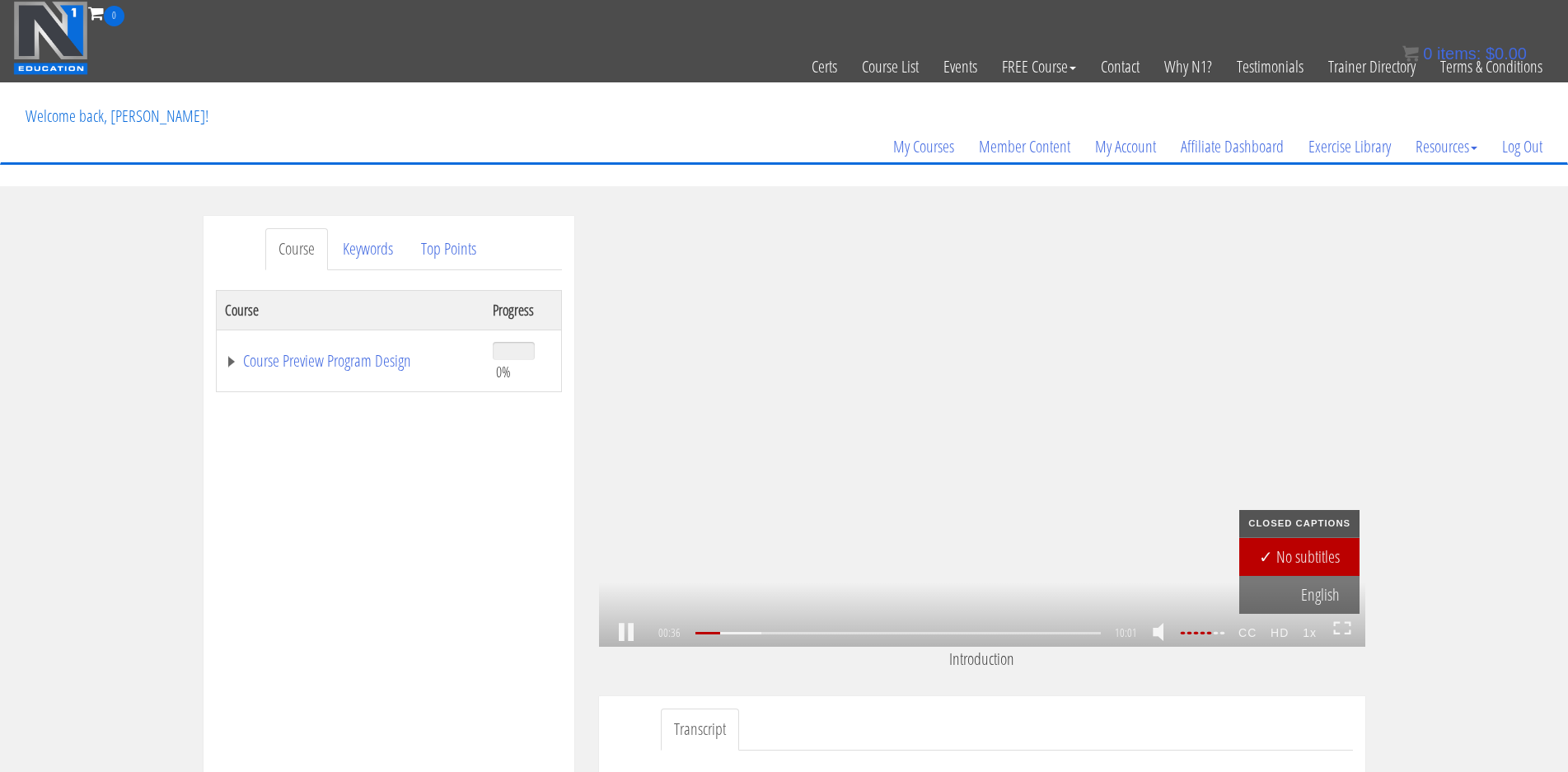
scroll to position [72, 0]
click at [1309, 596] on link "English" at bounding box center [1299, 594] width 120 height 38
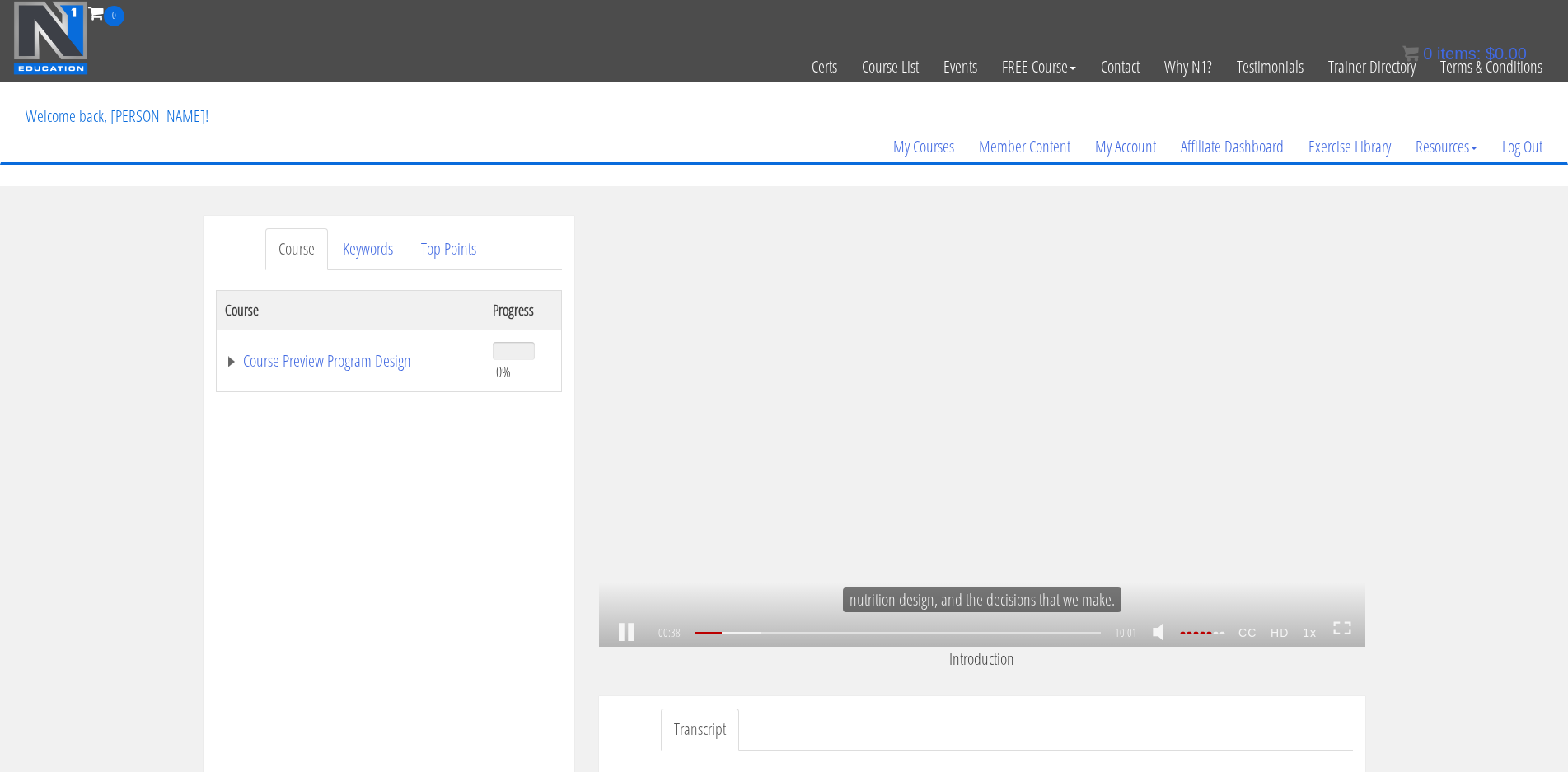
click at [1341, 626] on icon at bounding box center [1342, 628] width 18 height 14
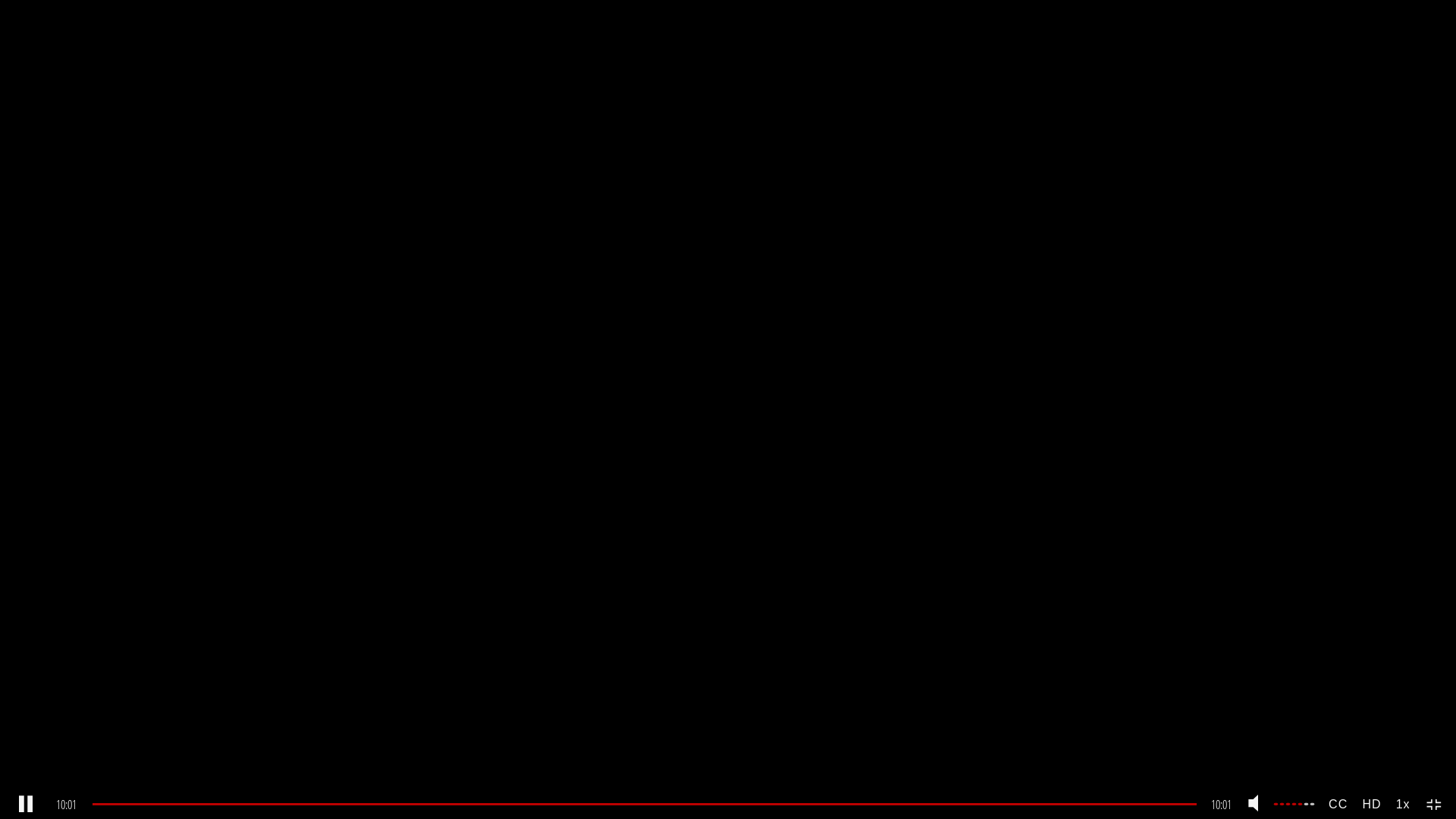
click at [1439, 710] on icon at bounding box center [1435, 805] width 17 height 13
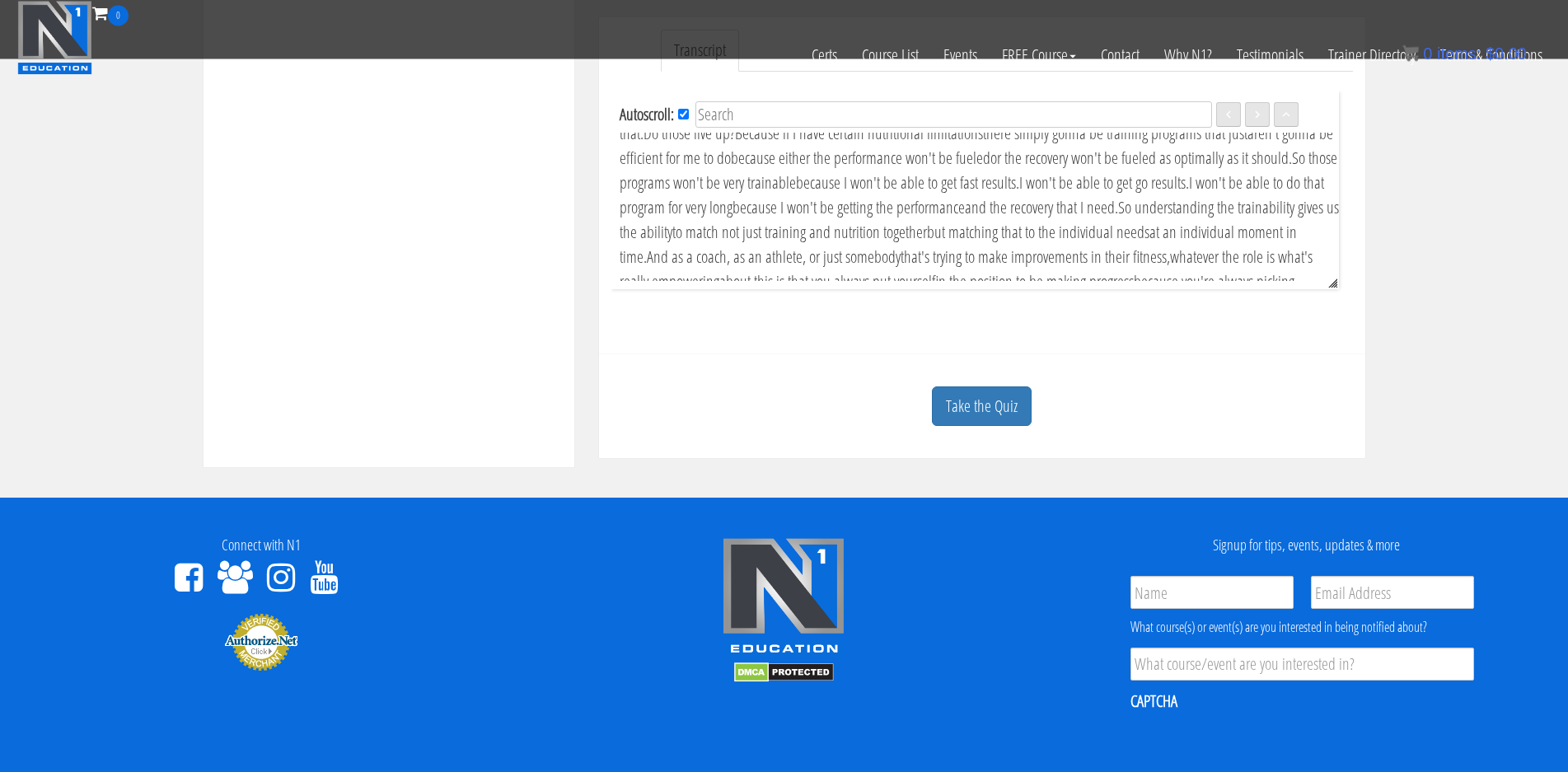
scroll to position [578, 0]
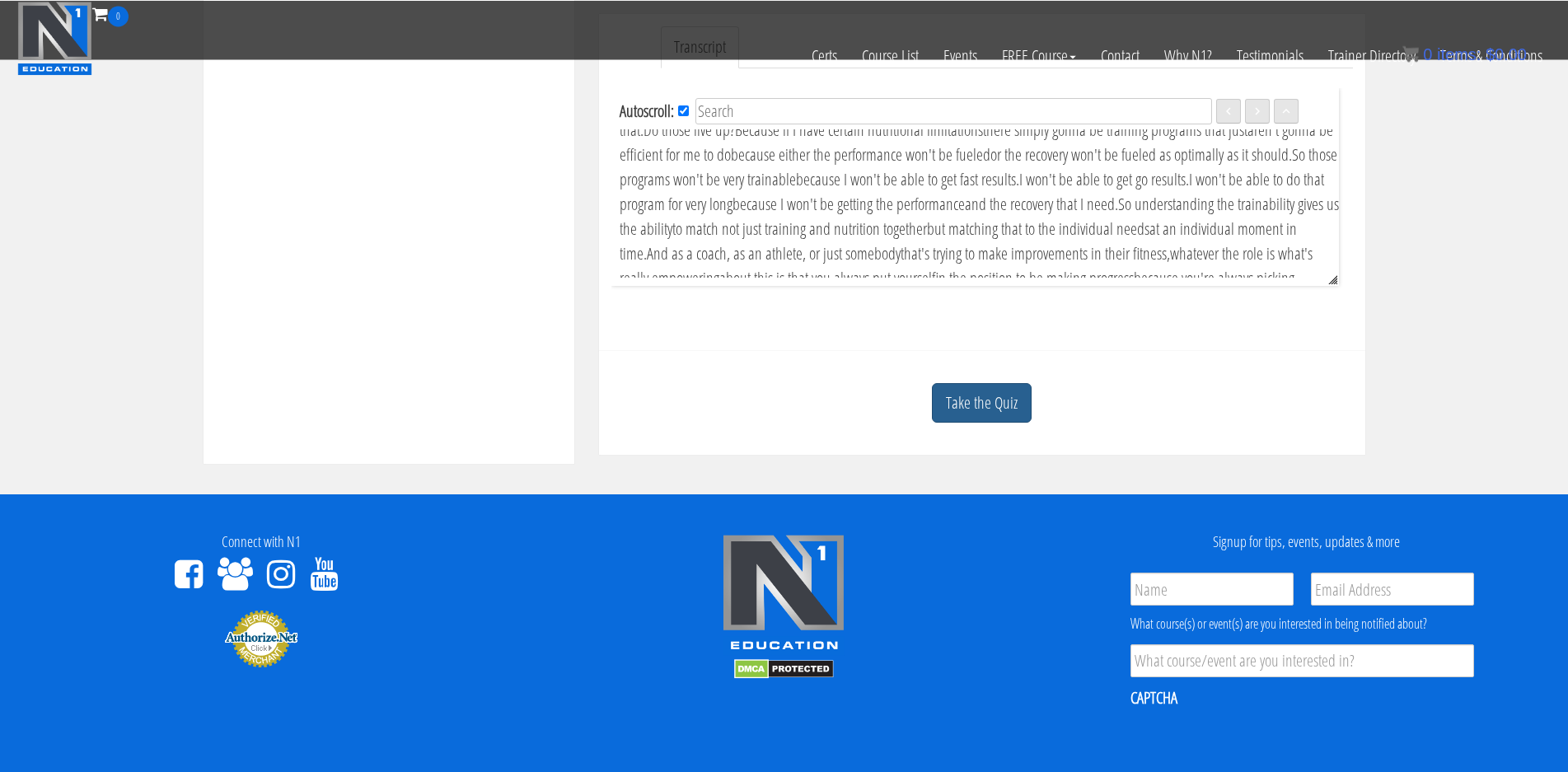
click at [986, 386] on link "Take the Quiz" at bounding box center [981, 404] width 100 height 40
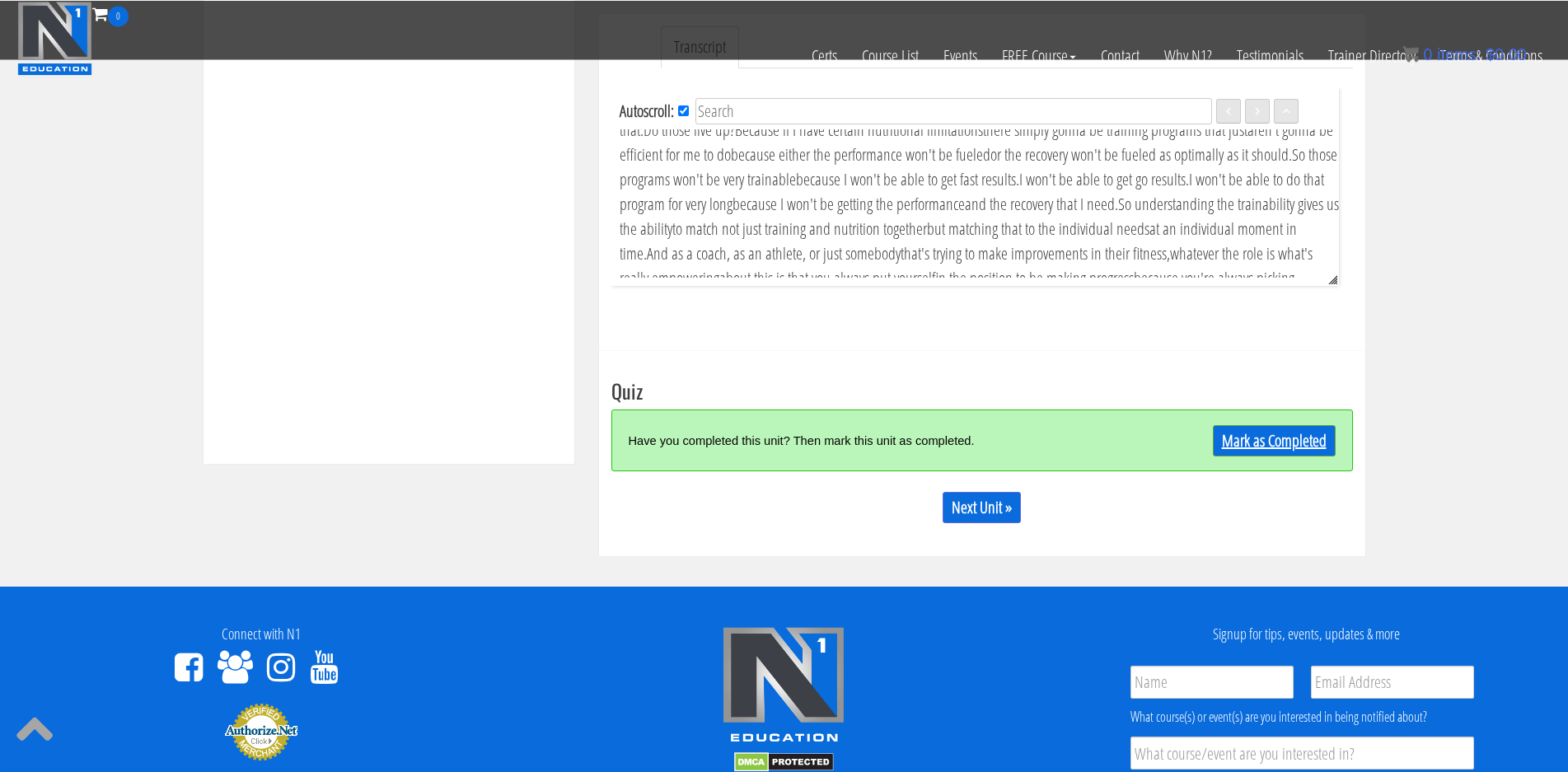
scroll to position [577, 0]
click at [1254, 447] on link "Mark as Completed" at bounding box center [1274, 441] width 123 height 31
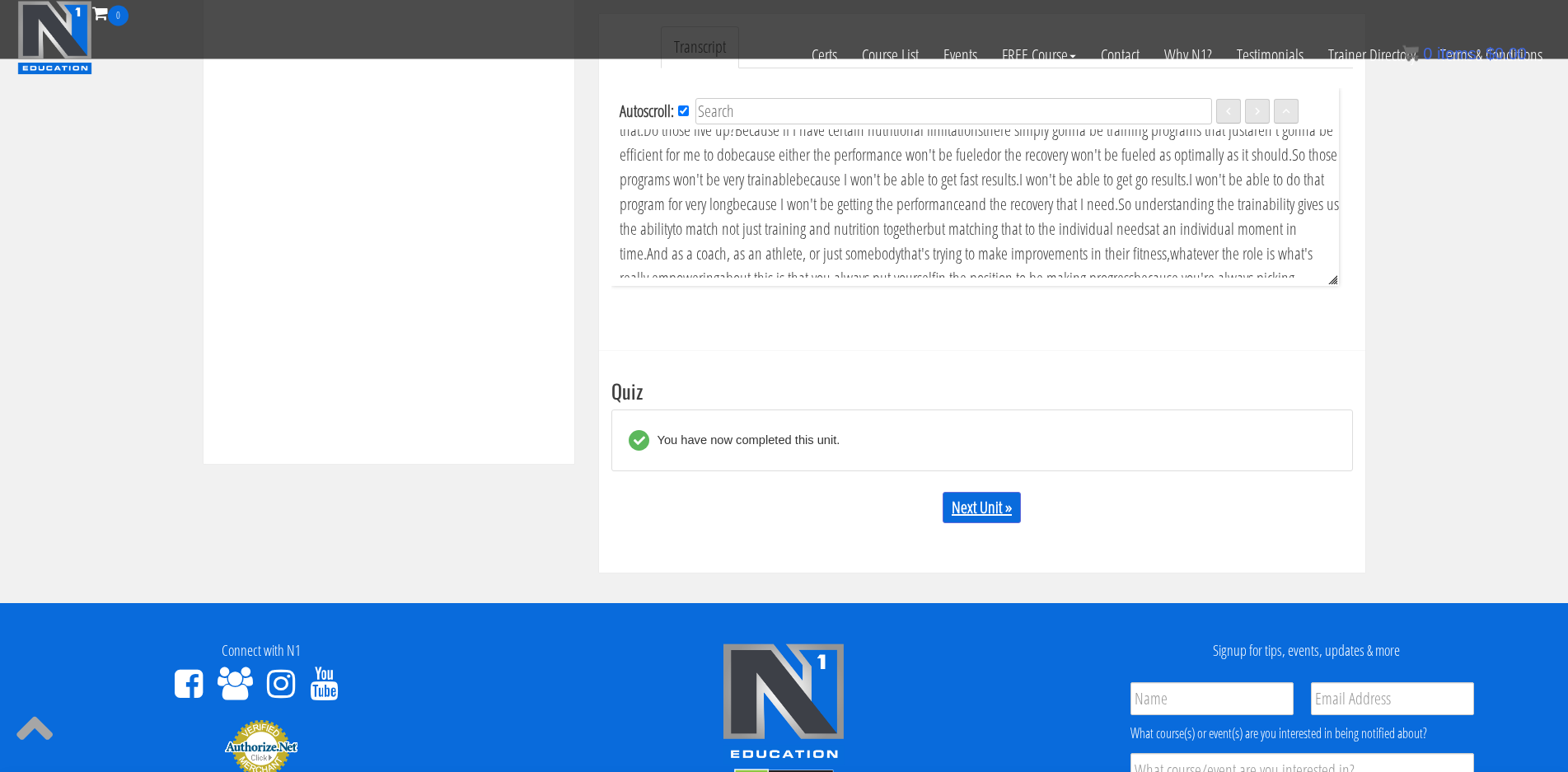
scroll to position [578, 0]
click at [965, 501] on link "Next Unit »" at bounding box center [981, 507] width 78 height 31
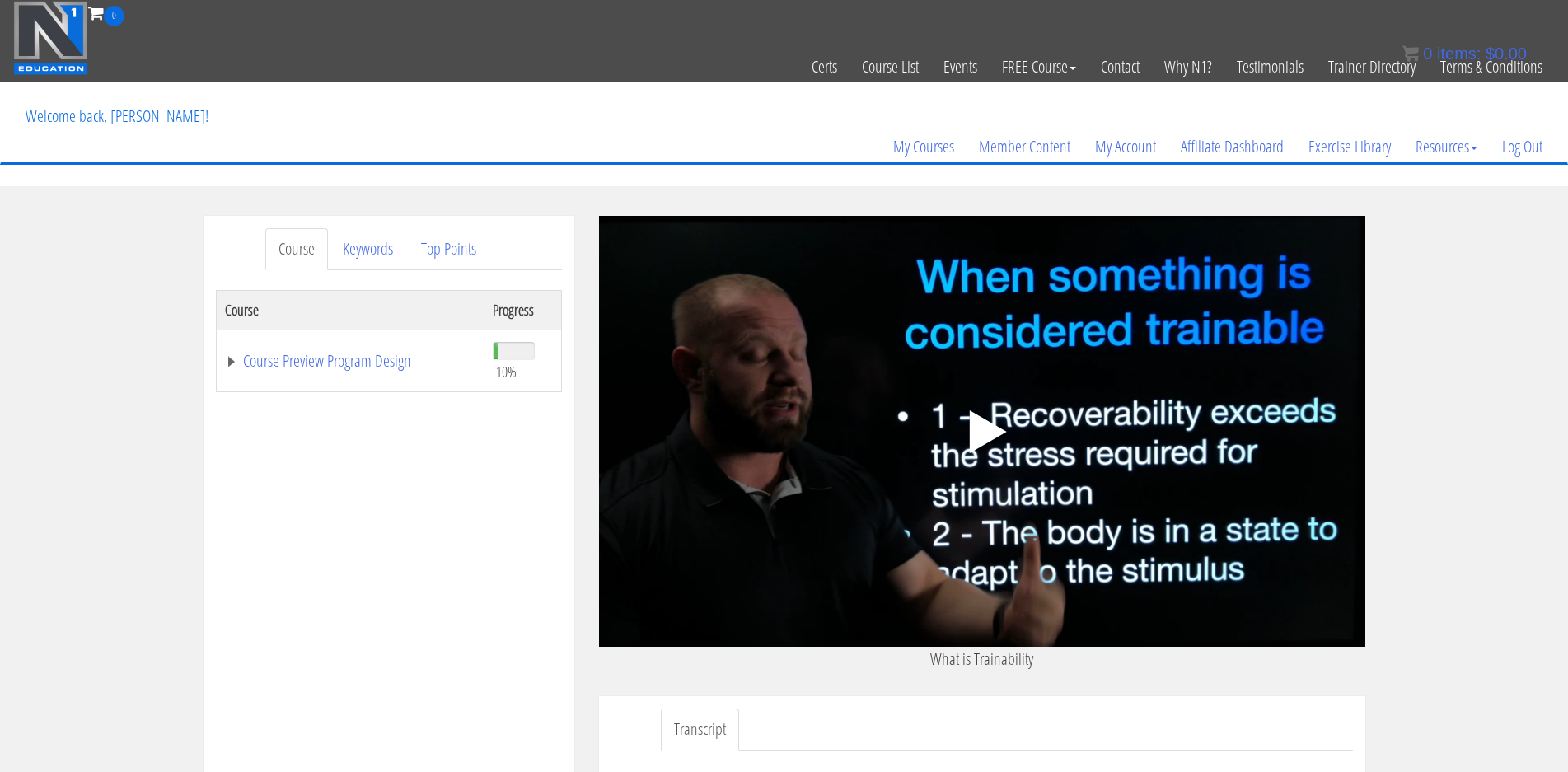
click at [982, 427] on polygon at bounding box center [988, 431] width 37 height 43
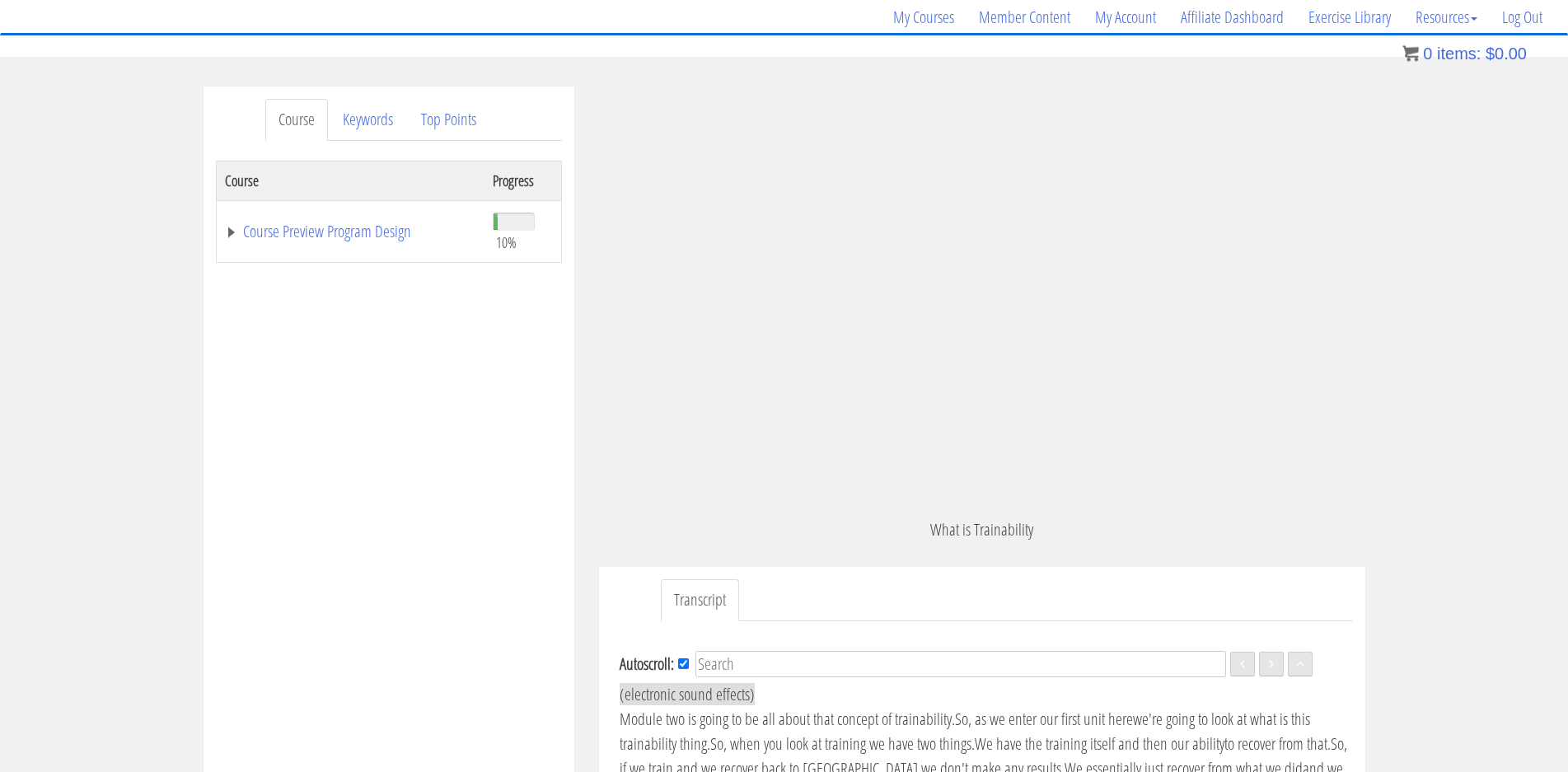
scroll to position [123, 0]
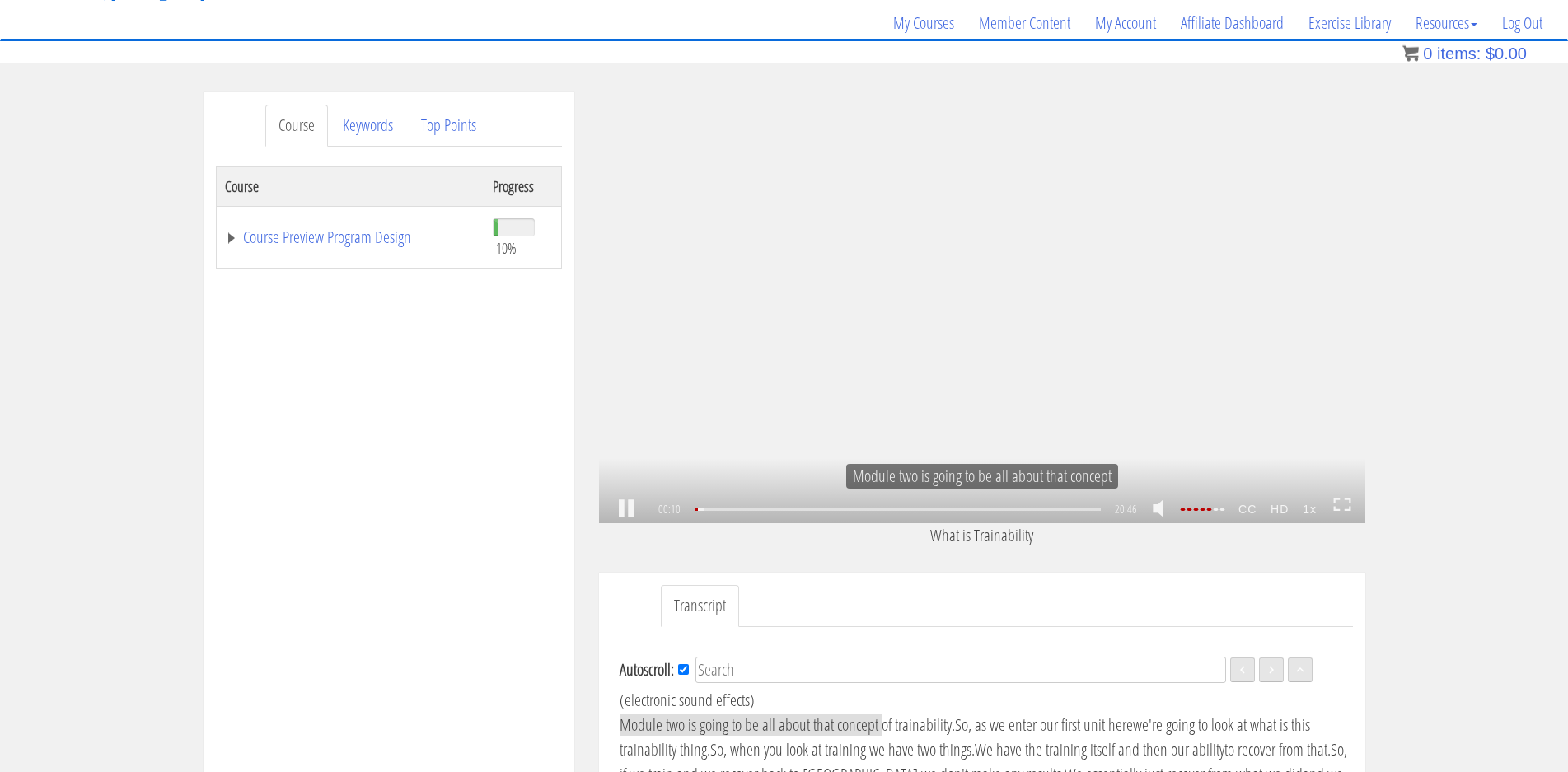
click at [1345, 503] on icon at bounding box center [1342, 504] width 18 height 14
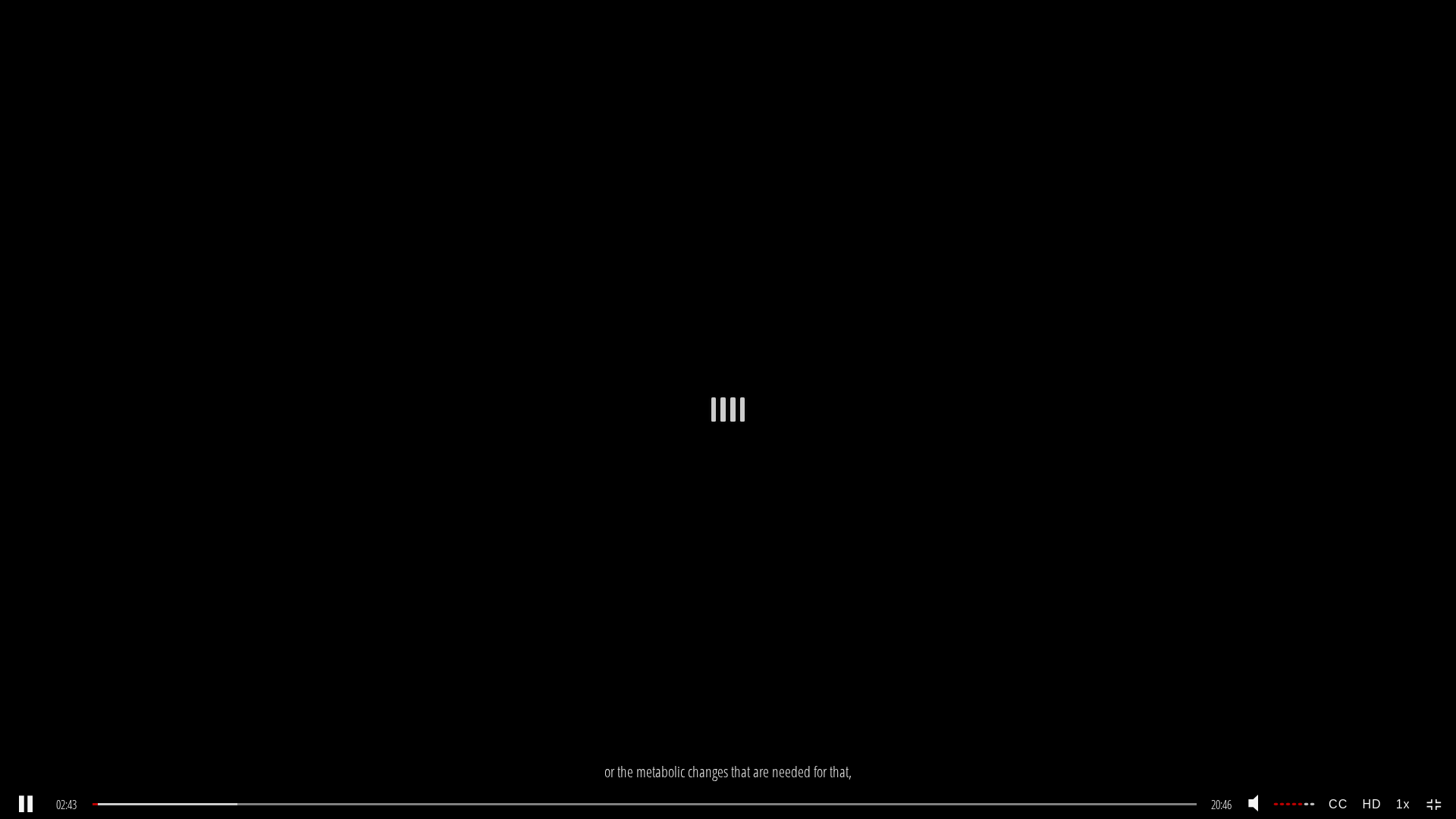
click at [1441, 710] on icon at bounding box center [1435, 805] width 17 height 13
